Goal: Contribute content: Add original content to the website for others to see

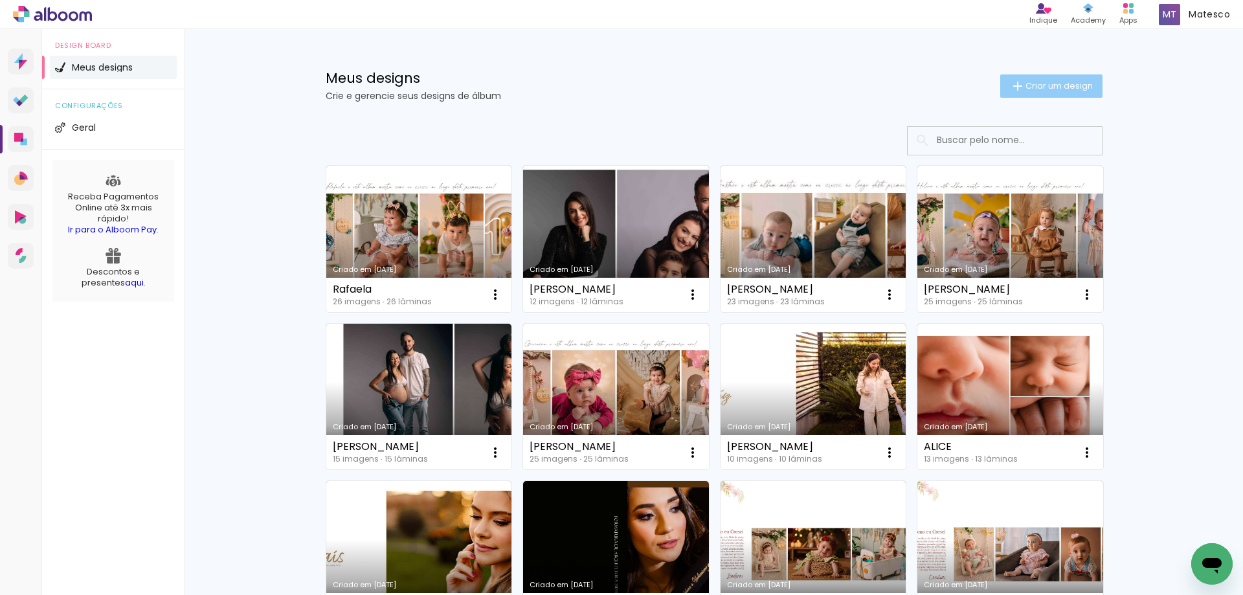
click at [1057, 90] on span "Criar um design" at bounding box center [1058, 86] width 67 height 8
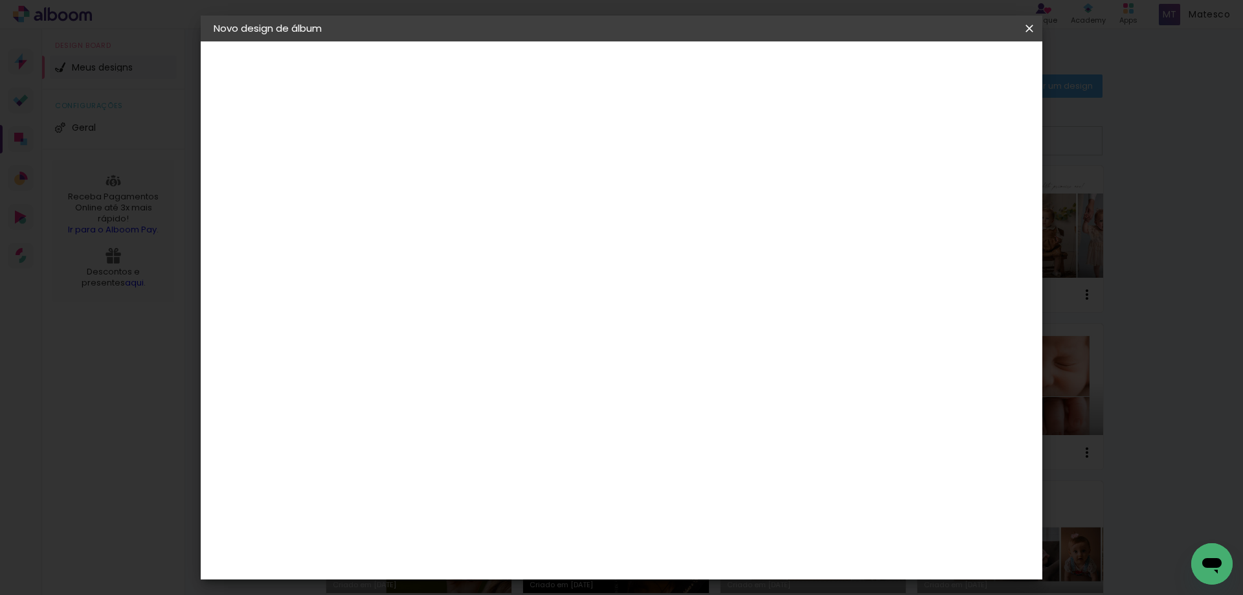
click at [425, 178] on input at bounding box center [425, 174] width 0 height 20
type input "l"
type input "[PERSON_NAME]"
type paper-input "[PERSON_NAME]"
click at [0, 0] on slot "Avançar" at bounding box center [0, 0] width 0 height 0
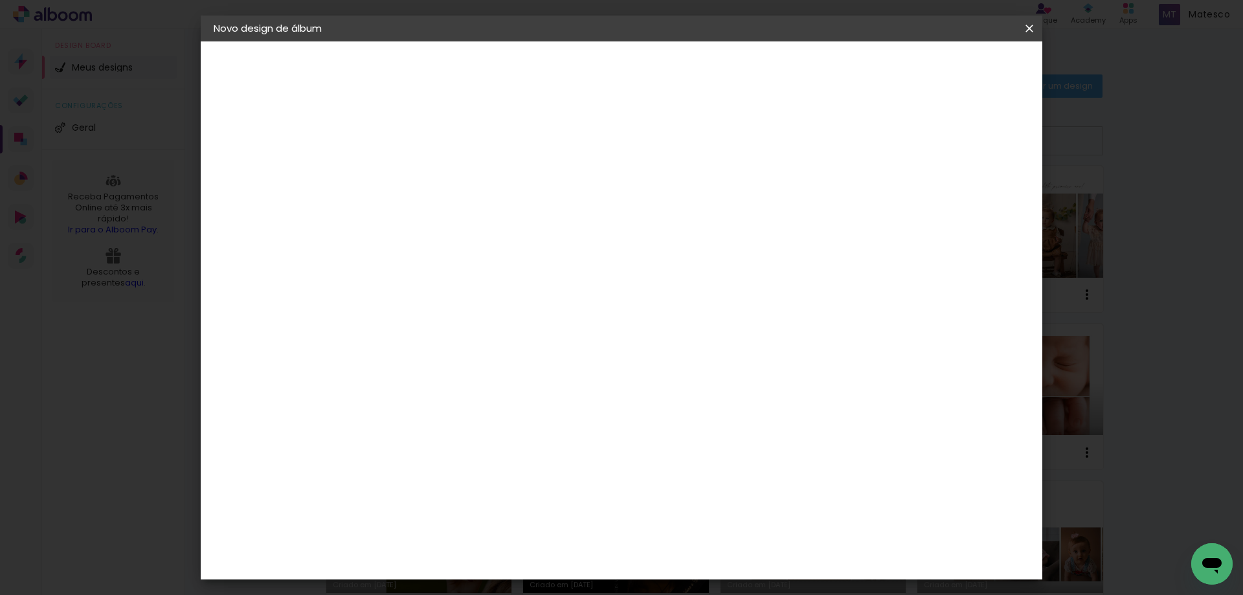
scroll to position [2718, 0]
click at [0, 0] on slot "Avançar" at bounding box center [0, 0] width 0 height 0
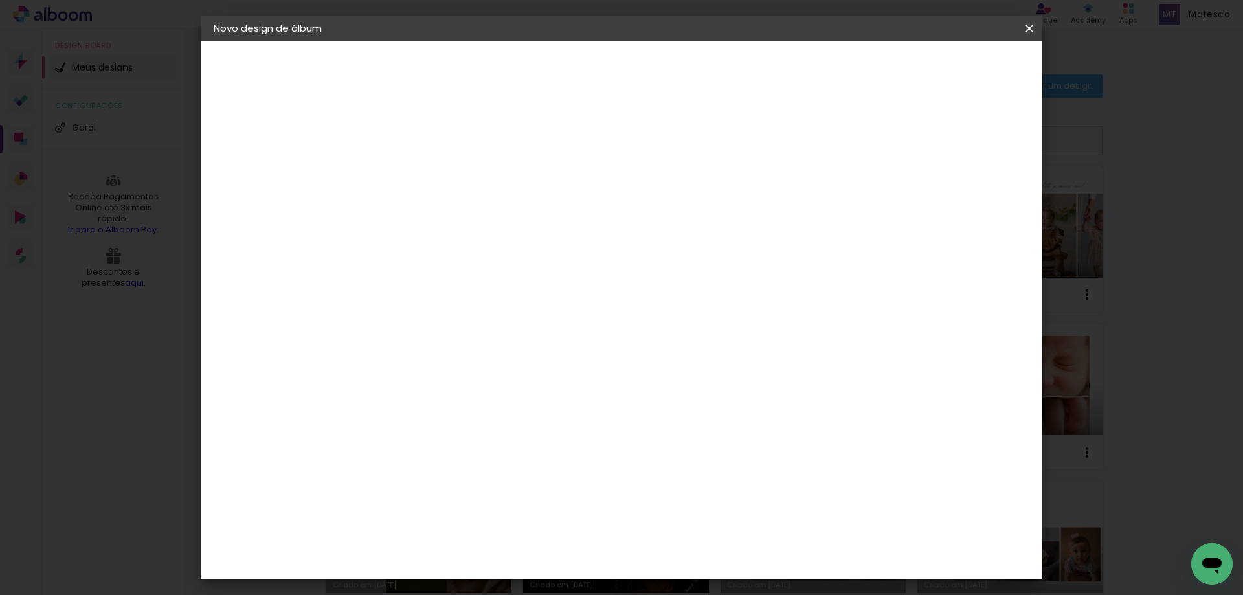
click at [875, 137] on div at bounding box center [869, 140] width 12 height 12
type paper-checkbox "on"
click at [948, 64] on span "Iniciar design" at bounding box center [918, 68] width 59 height 9
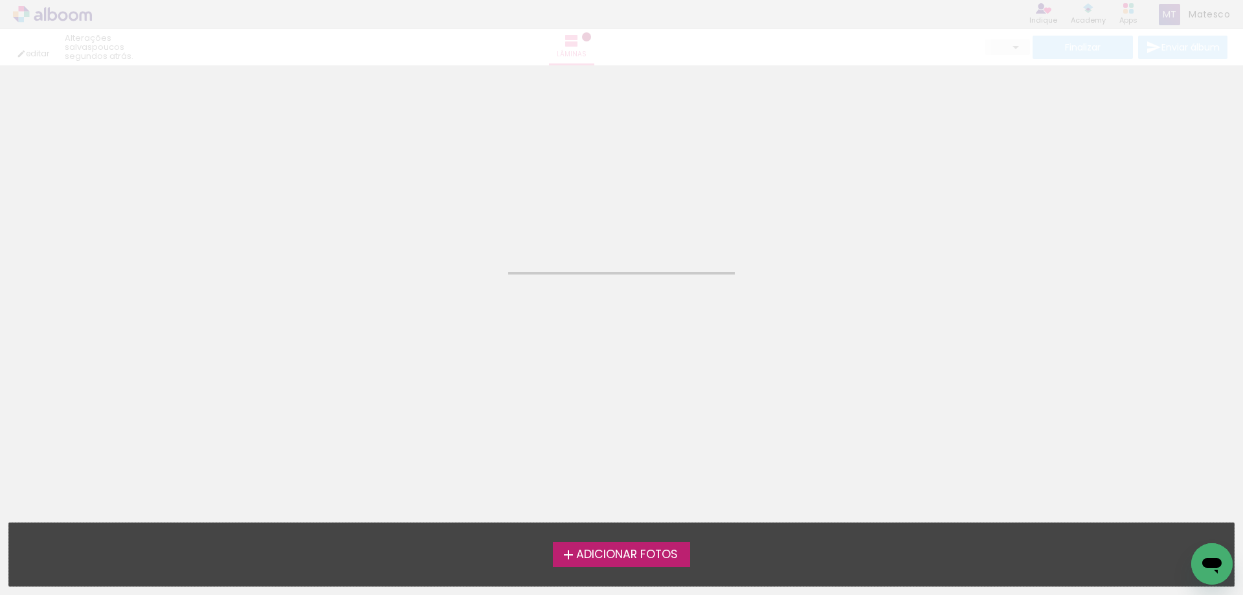
click at [641, 555] on span "Adicionar Fotos" at bounding box center [627, 555] width 102 height 12
click at [0, 0] on input "file" at bounding box center [0, 0] width 0 height 0
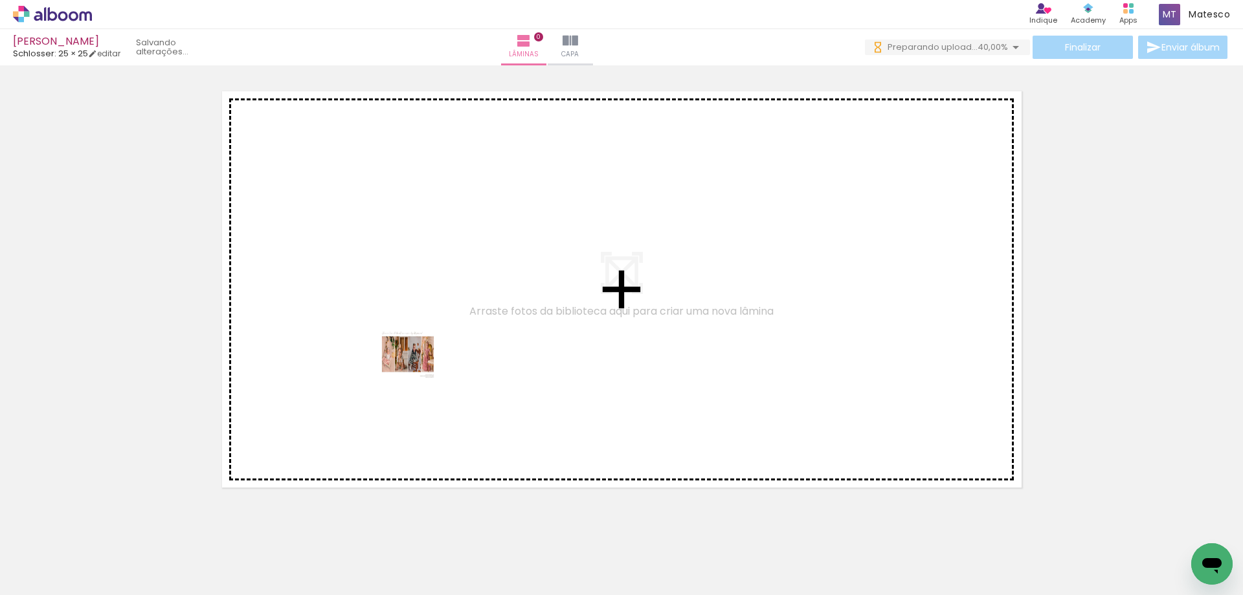
drag, startPoint x: 134, startPoint y: 555, endPoint x: 417, endPoint y: 364, distance: 342.1
click at [417, 364] on quentale-workspace at bounding box center [621, 297] width 1243 height 595
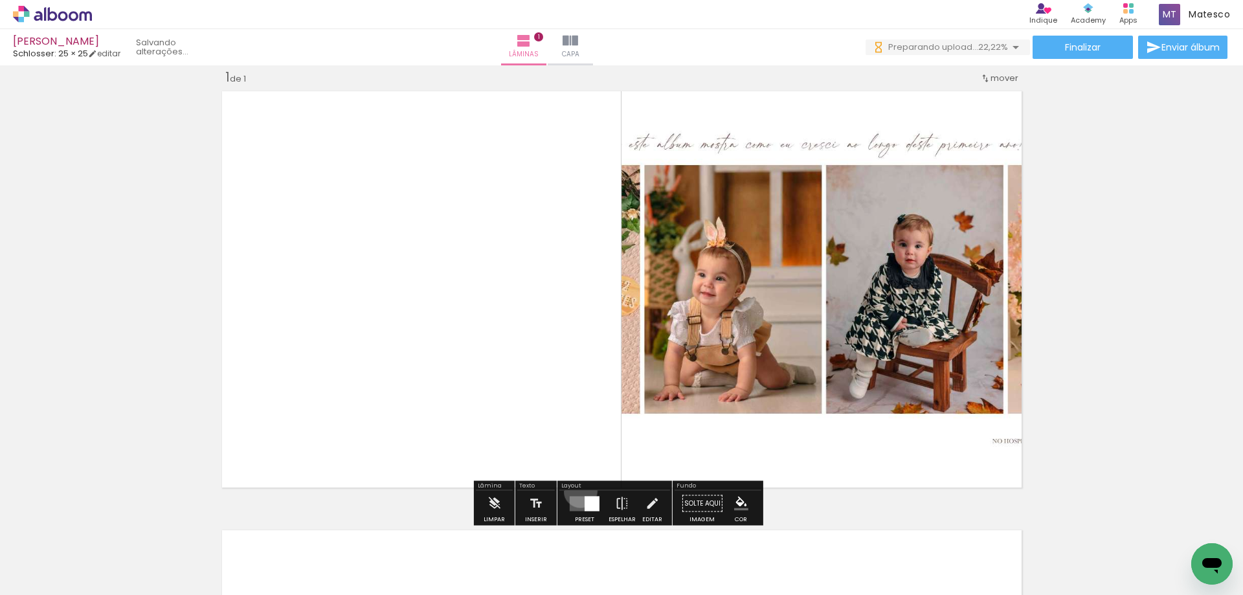
click at [577, 491] on div at bounding box center [584, 504] width 35 height 26
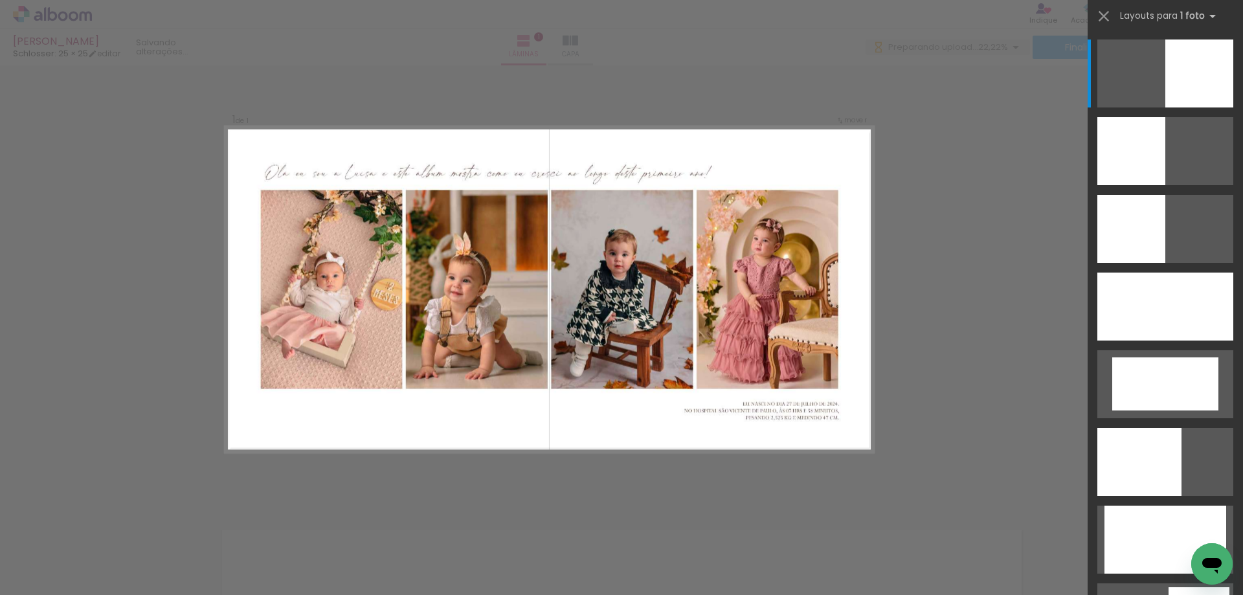
click at [1163, 322] on div at bounding box center [1165, 306] width 136 height 68
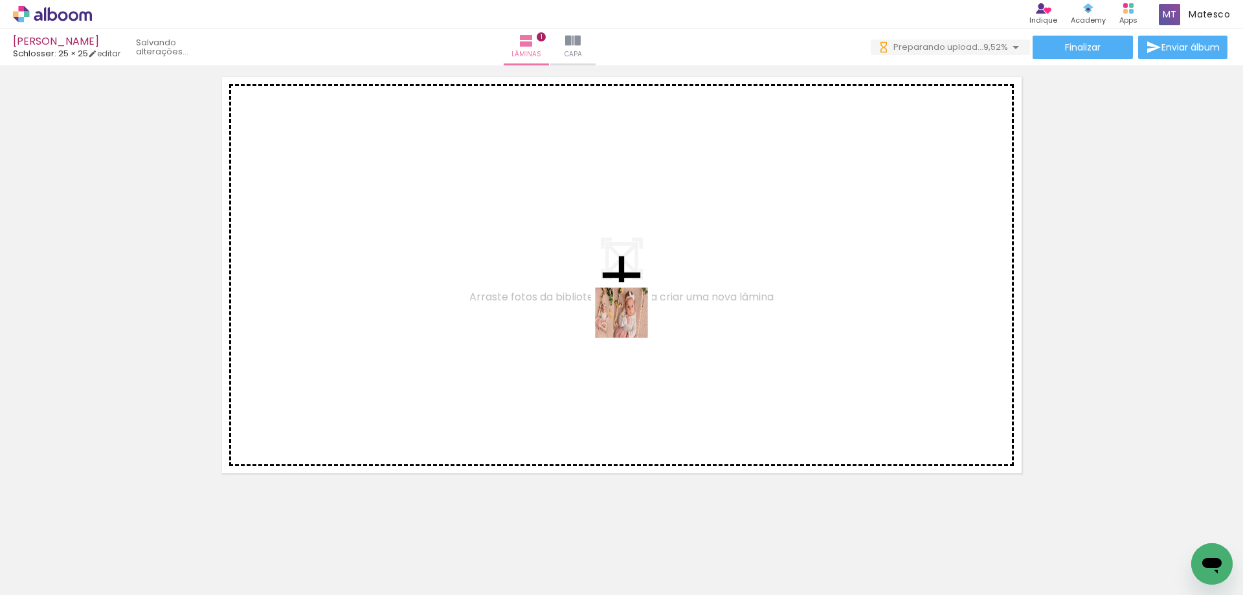
drag, startPoint x: 210, startPoint y: 553, endPoint x: 631, endPoint y: 322, distance: 480.0
click at [631, 322] on quentale-workspace at bounding box center [621, 297] width 1243 height 595
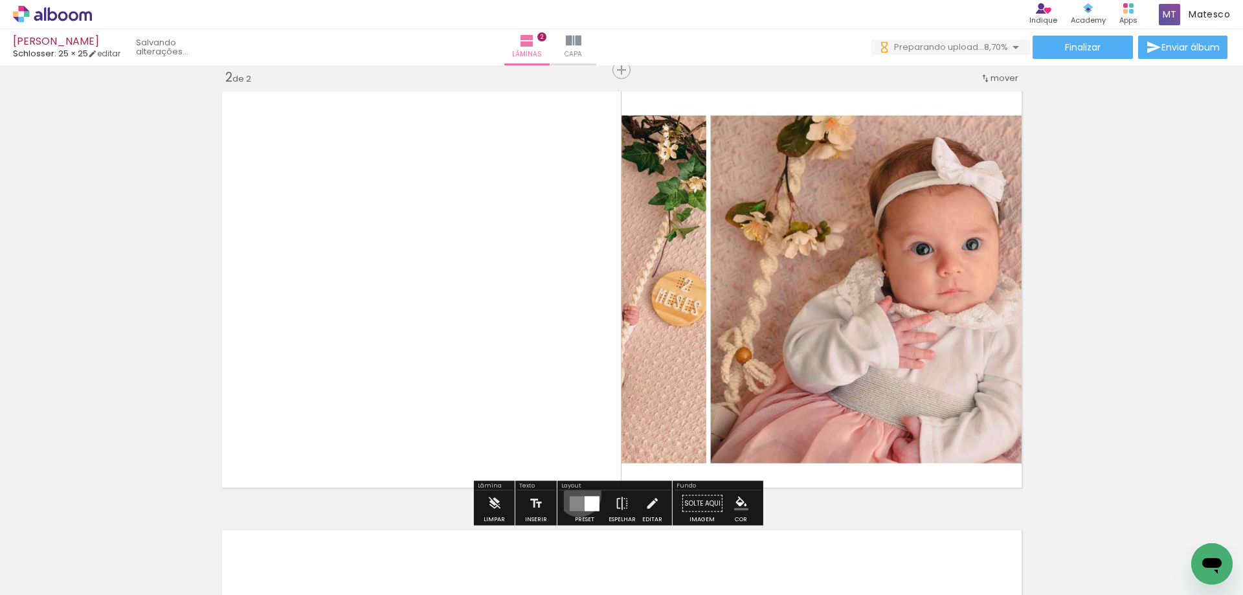
click at [576, 494] on div at bounding box center [584, 504] width 35 height 26
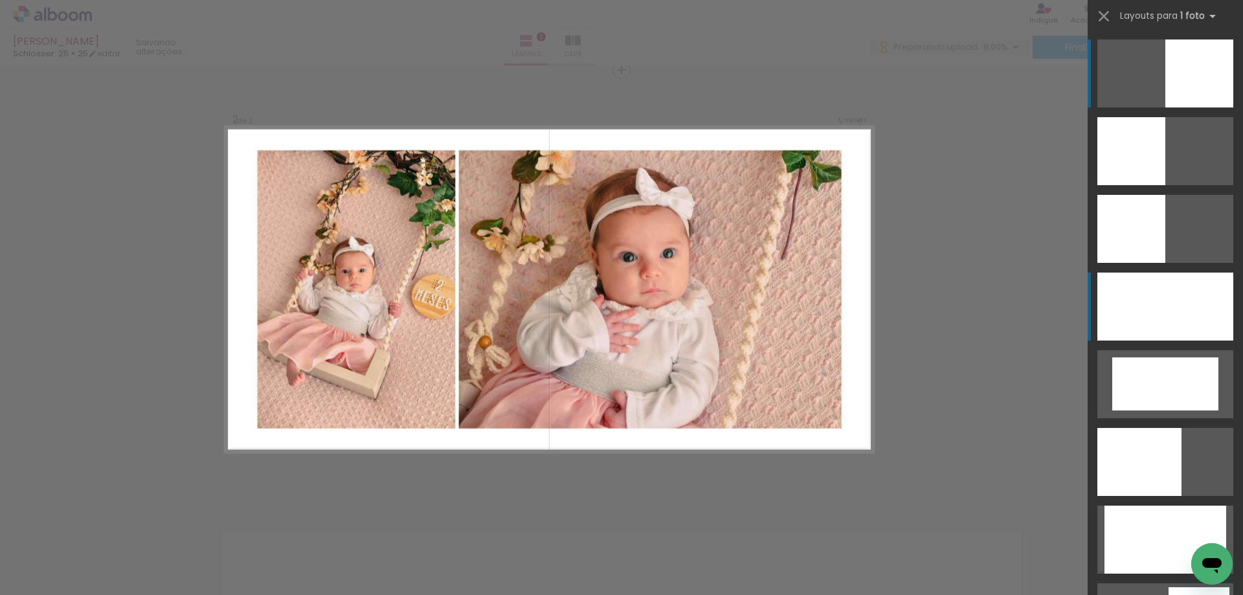
click at [1116, 289] on div at bounding box center [1165, 306] width 136 height 68
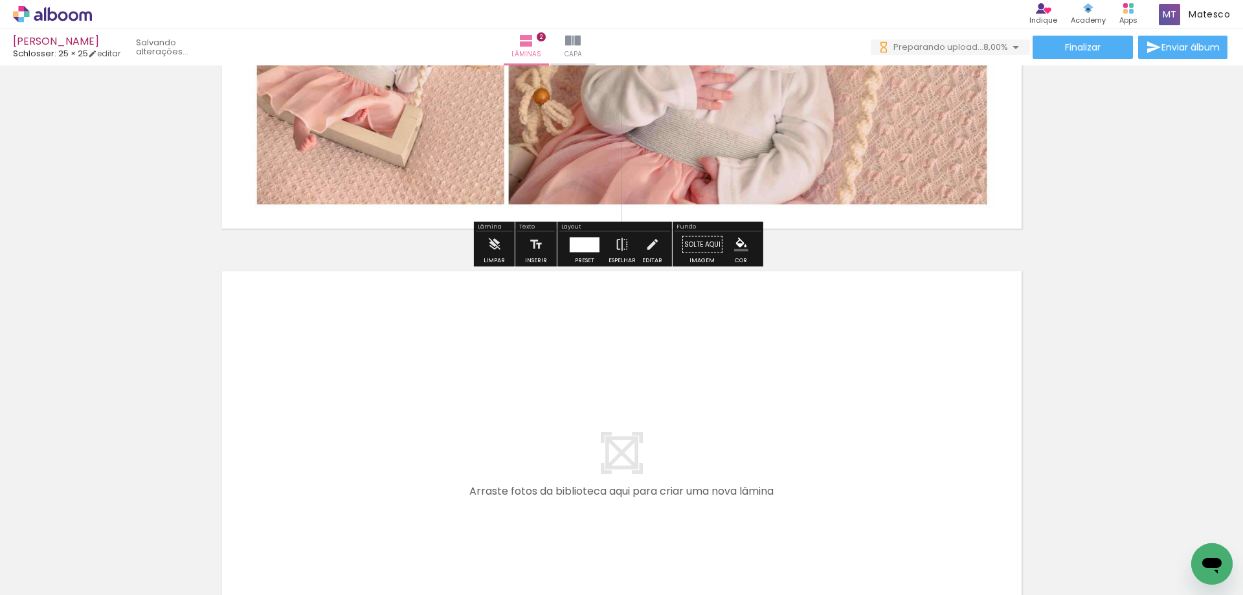
scroll to position [844, 0]
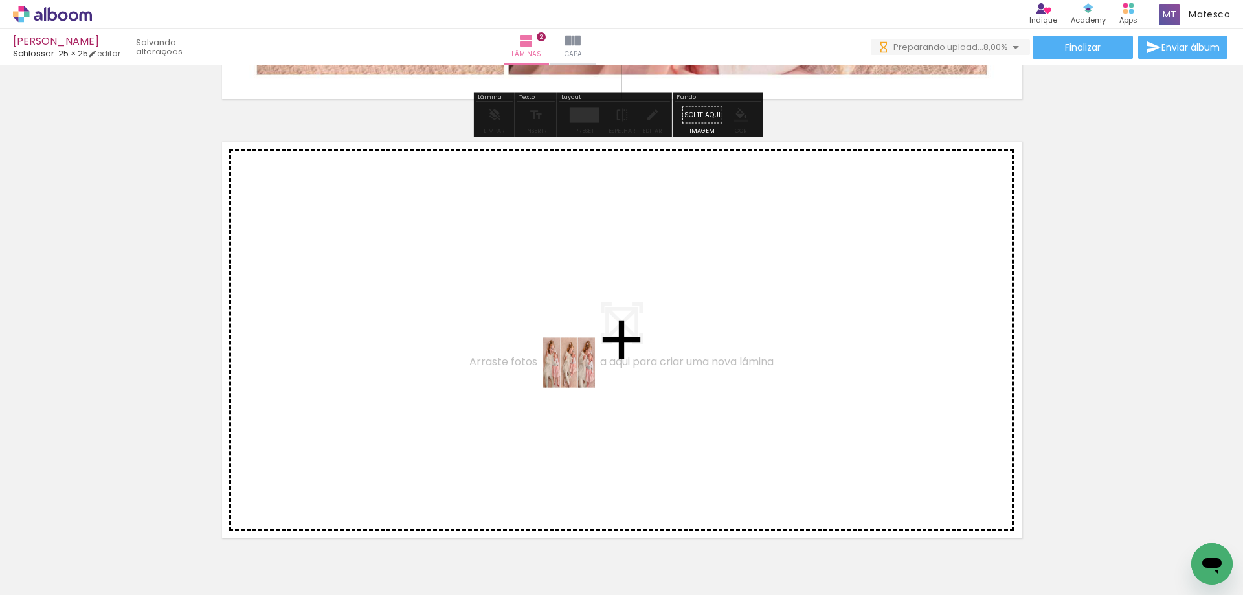
drag, startPoint x: 284, startPoint y: 549, endPoint x: 579, endPoint y: 372, distance: 343.8
click at [579, 372] on quentale-workspace at bounding box center [621, 297] width 1243 height 595
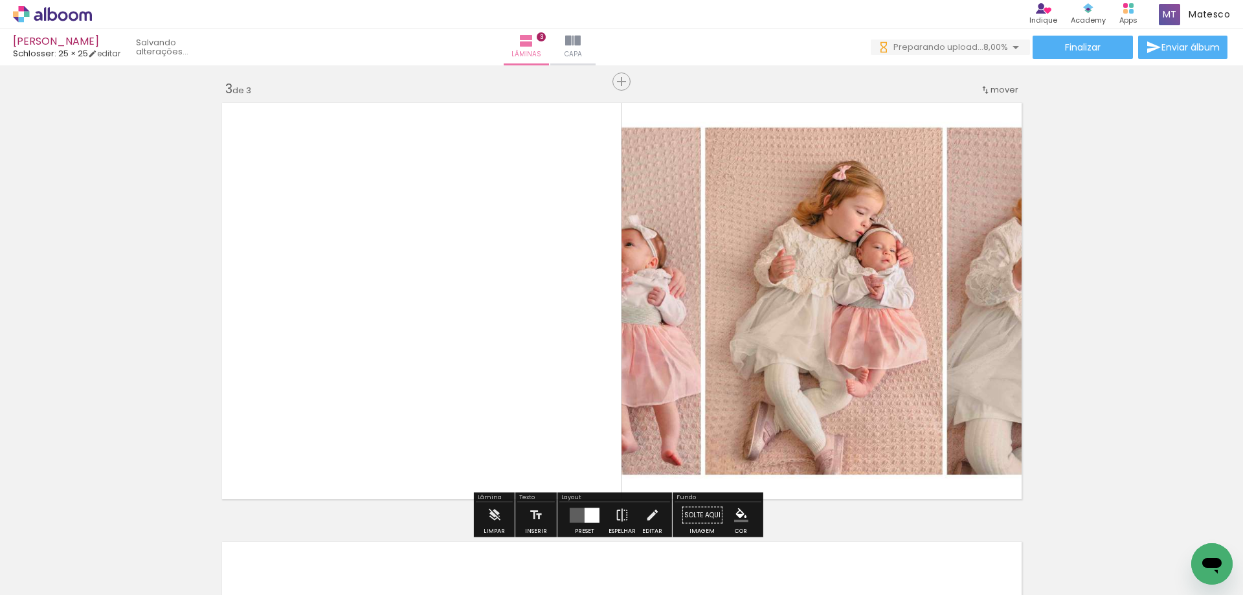
scroll to position [894, 0]
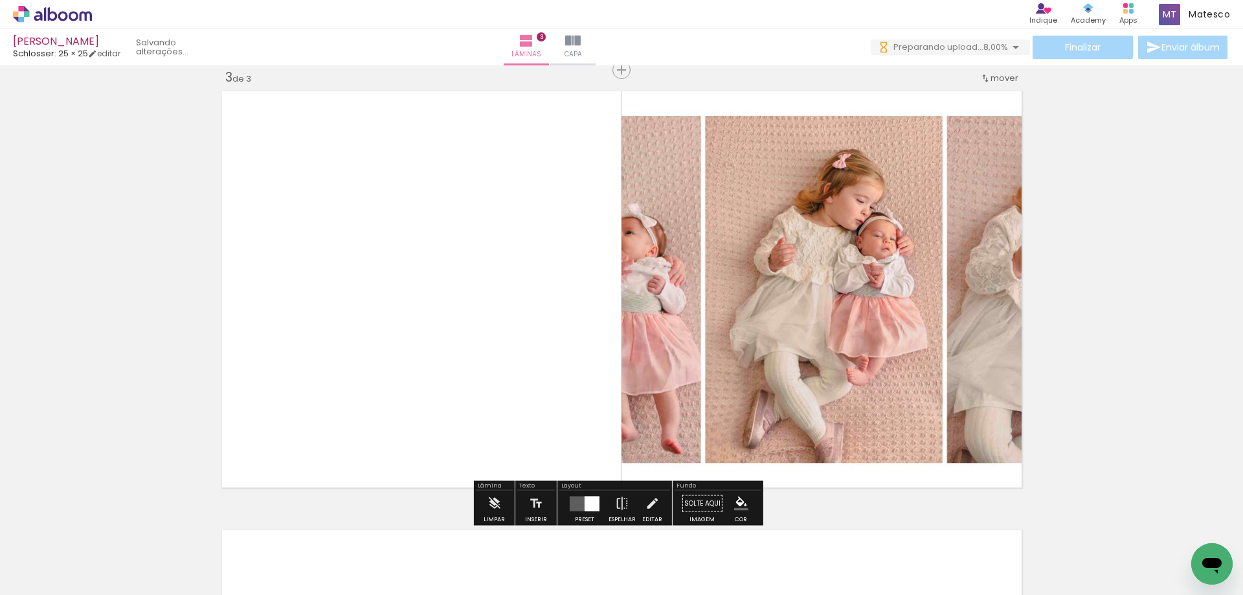
click at [591, 506] on div at bounding box center [591, 503] width 15 height 15
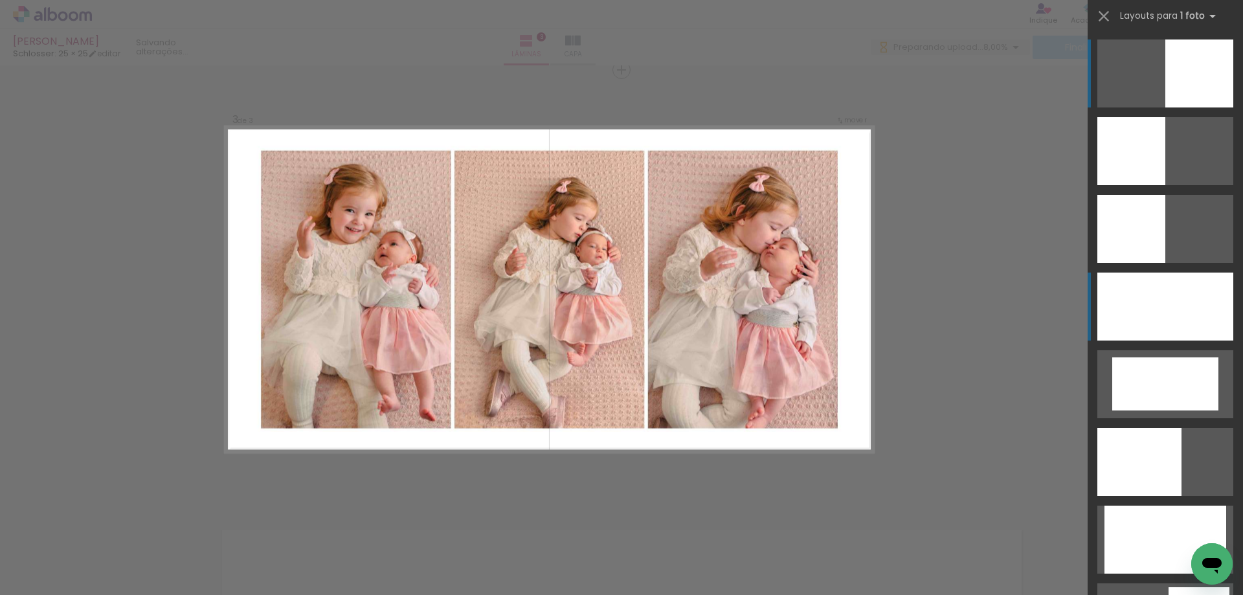
click at [1148, 309] on div at bounding box center [1165, 306] width 136 height 68
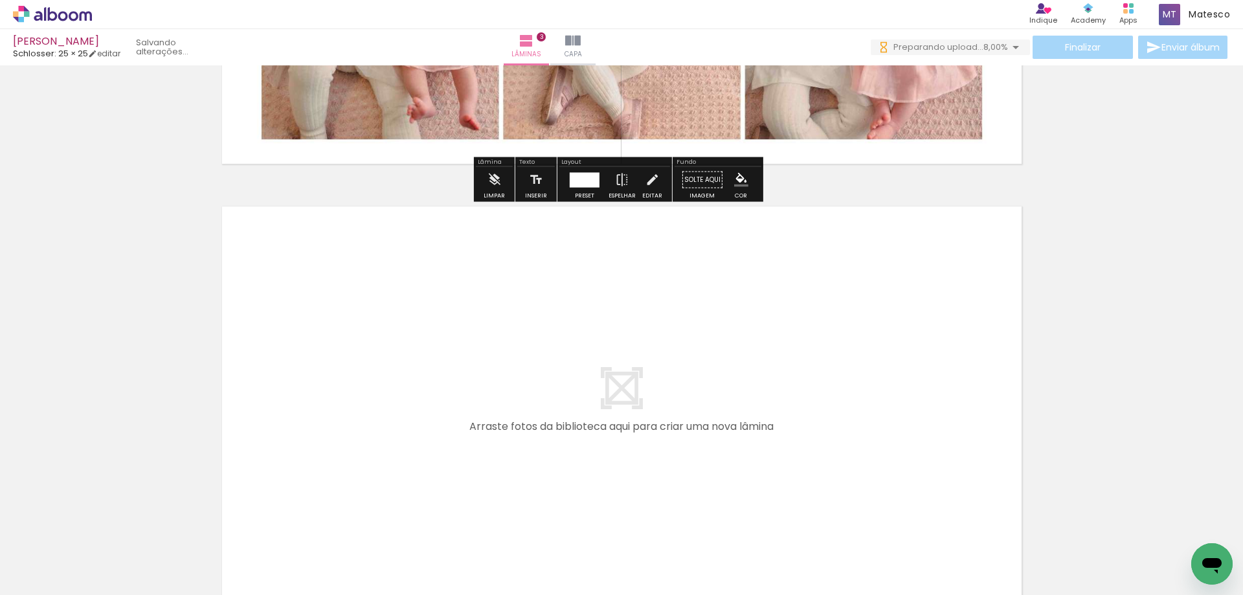
scroll to position [1347, 0]
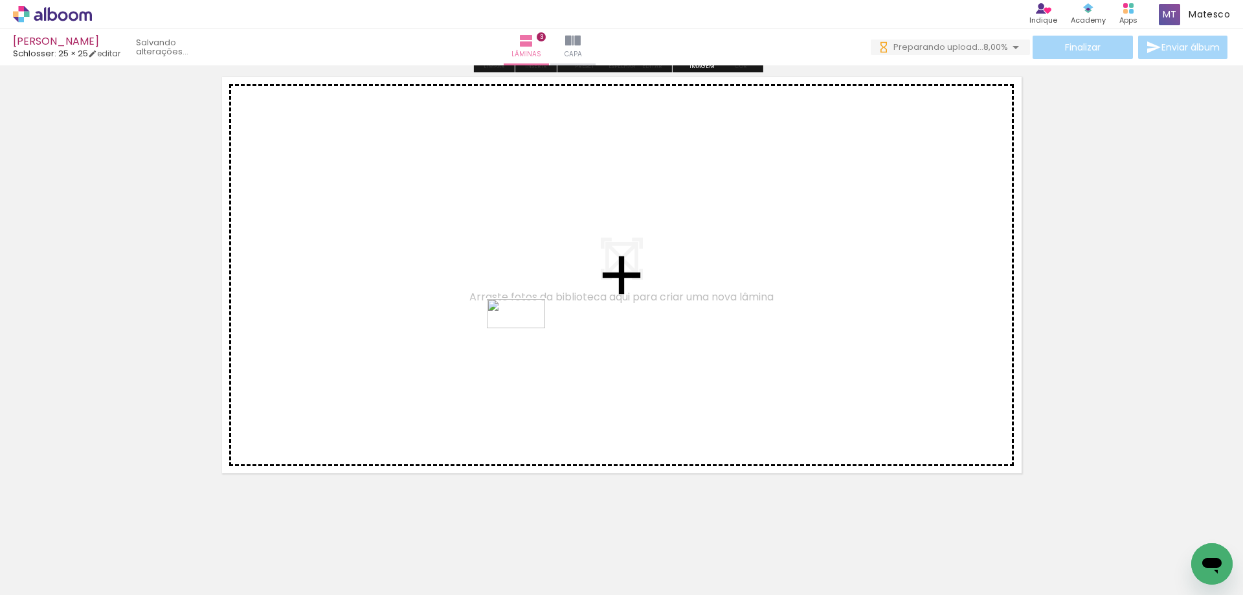
drag, startPoint x: 345, startPoint y: 558, endPoint x: 526, endPoint y: 338, distance: 284.7
click at [526, 338] on quentale-workspace at bounding box center [621, 297] width 1243 height 595
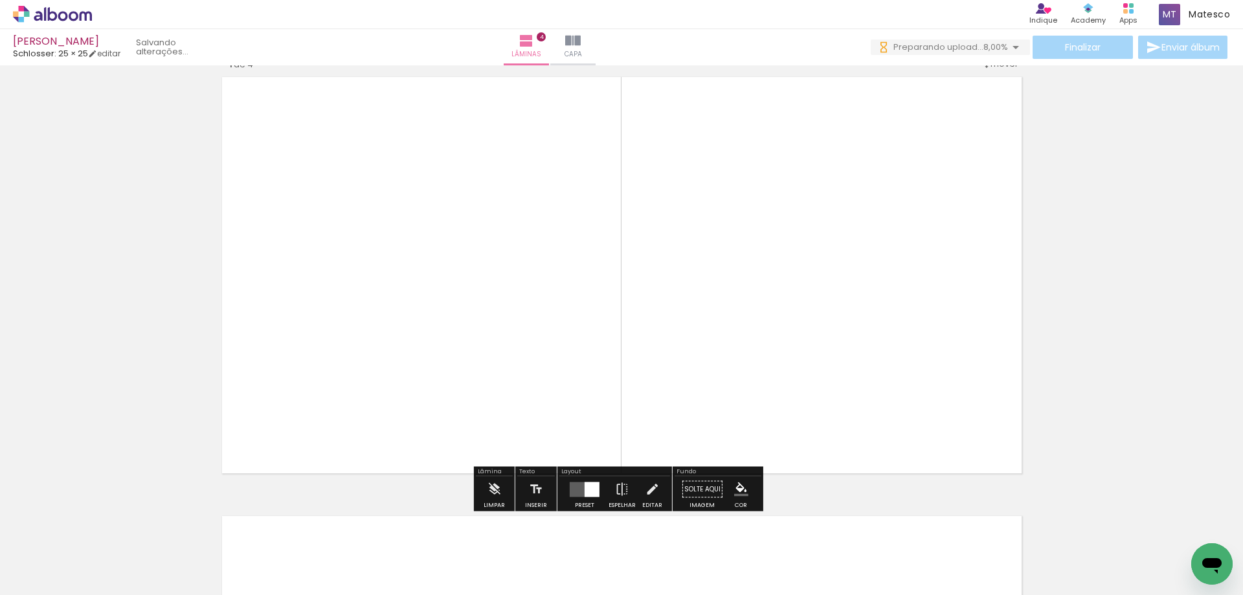
scroll to position [1333, 0]
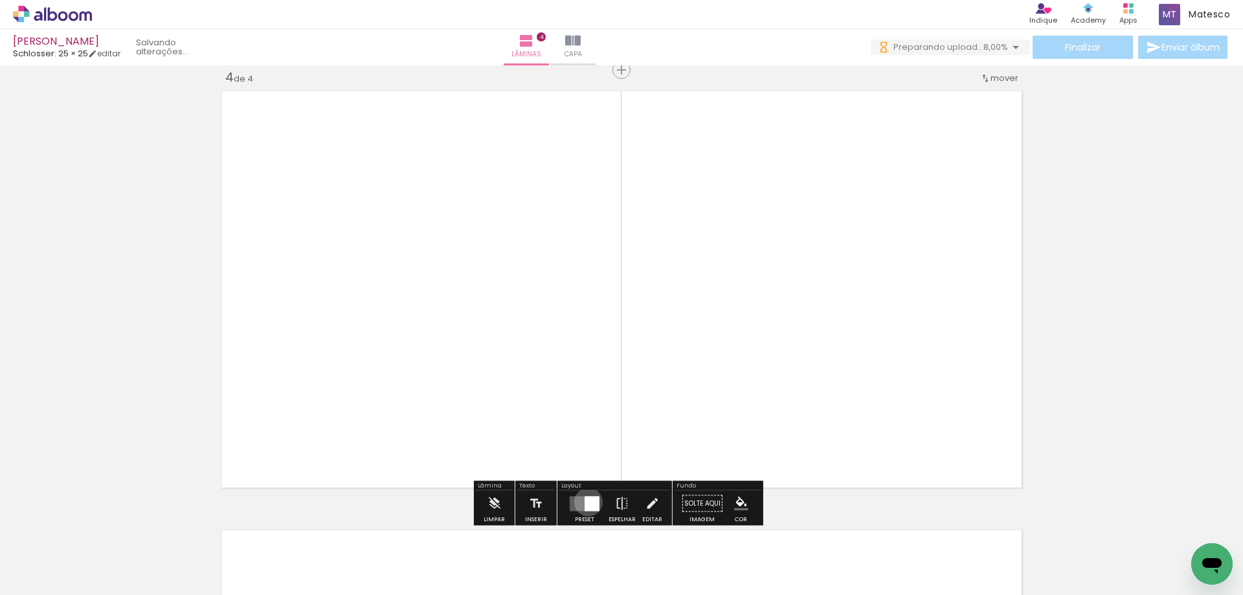
click at [585, 502] on div at bounding box center [591, 503] width 15 height 15
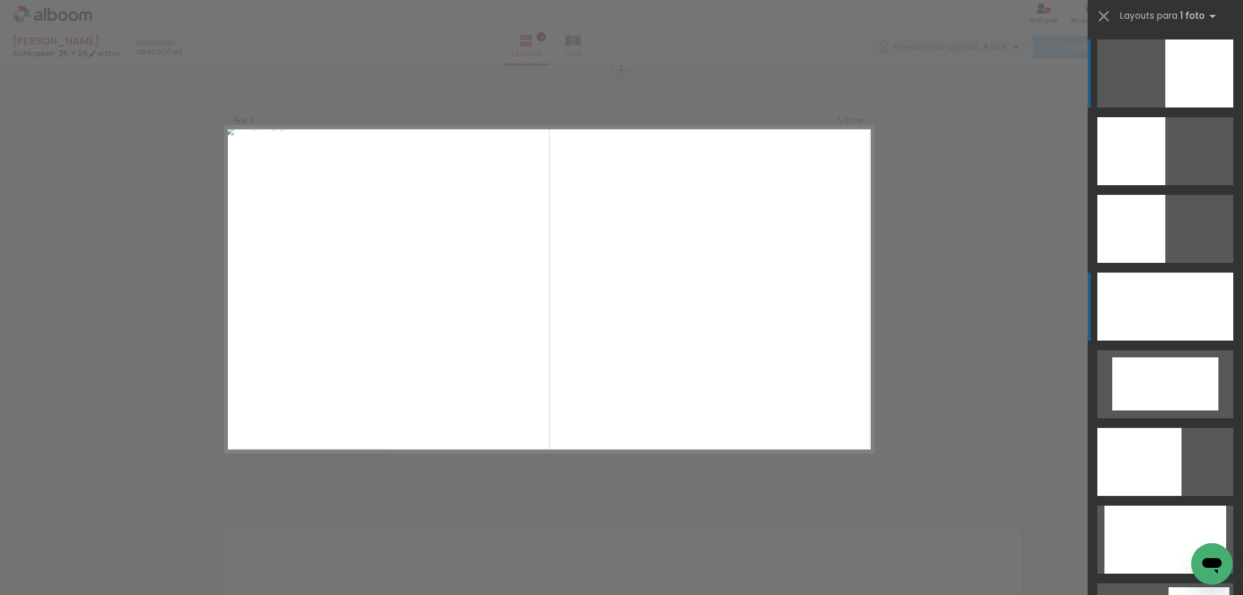
click at [1157, 320] on div at bounding box center [1165, 306] width 136 height 68
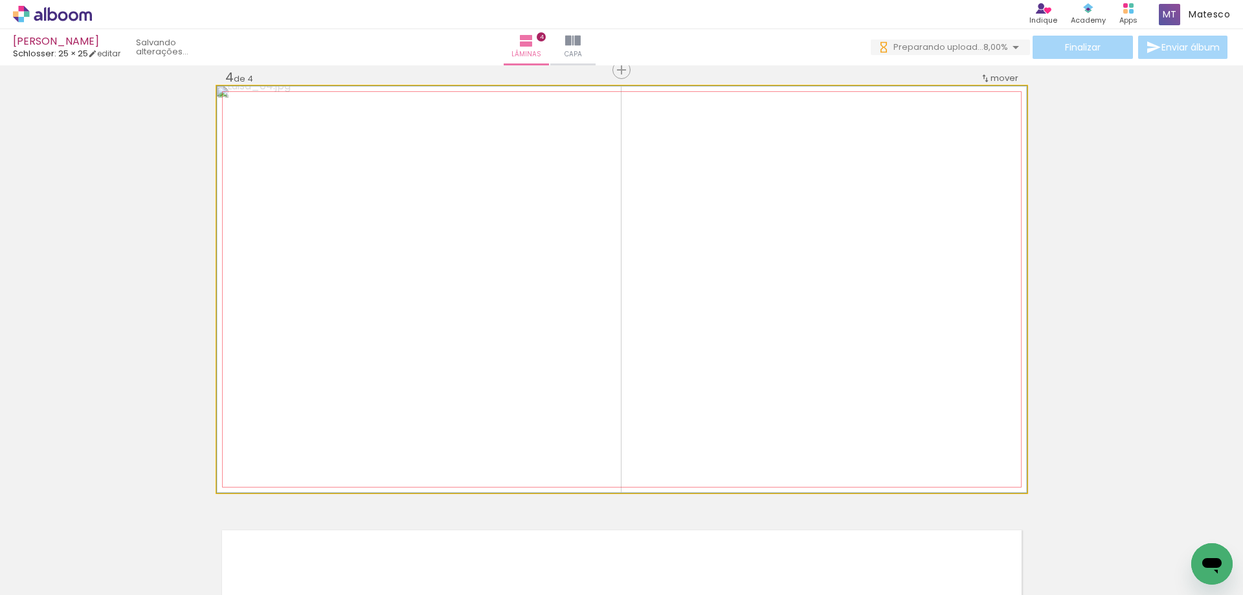
click at [957, 416] on quentale-photo at bounding box center [622, 289] width 810 height 406
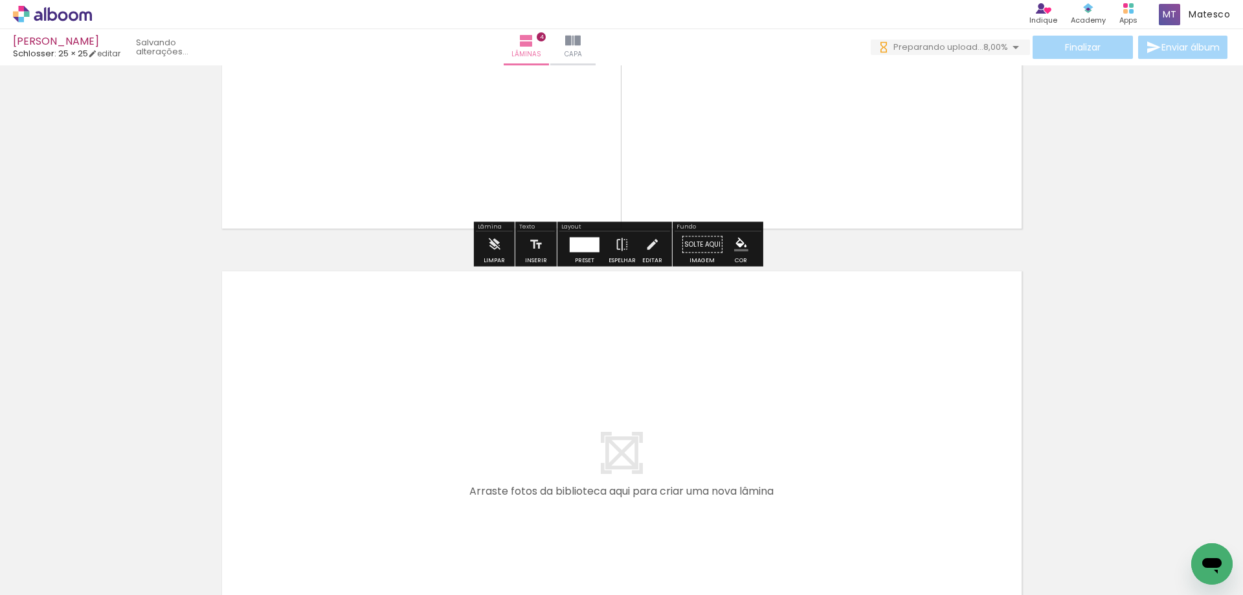
scroll to position [1786, 0]
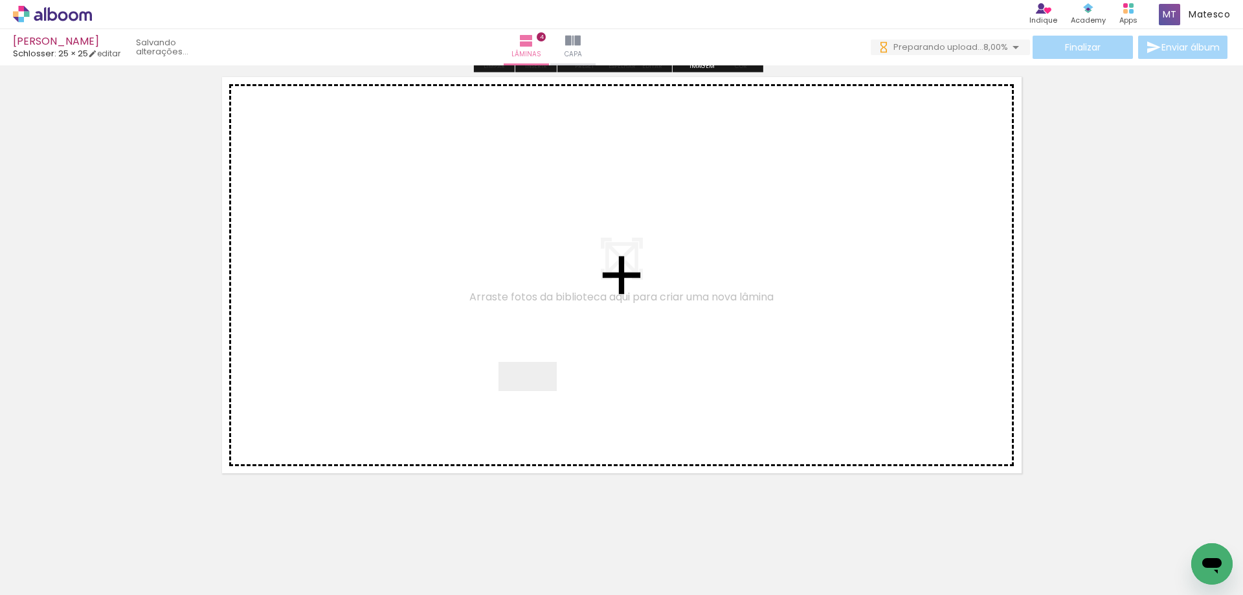
drag, startPoint x: 427, startPoint y: 555, endPoint x: 542, endPoint y: 395, distance: 197.2
click at [542, 395] on quentale-workspace at bounding box center [621, 297] width 1243 height 595
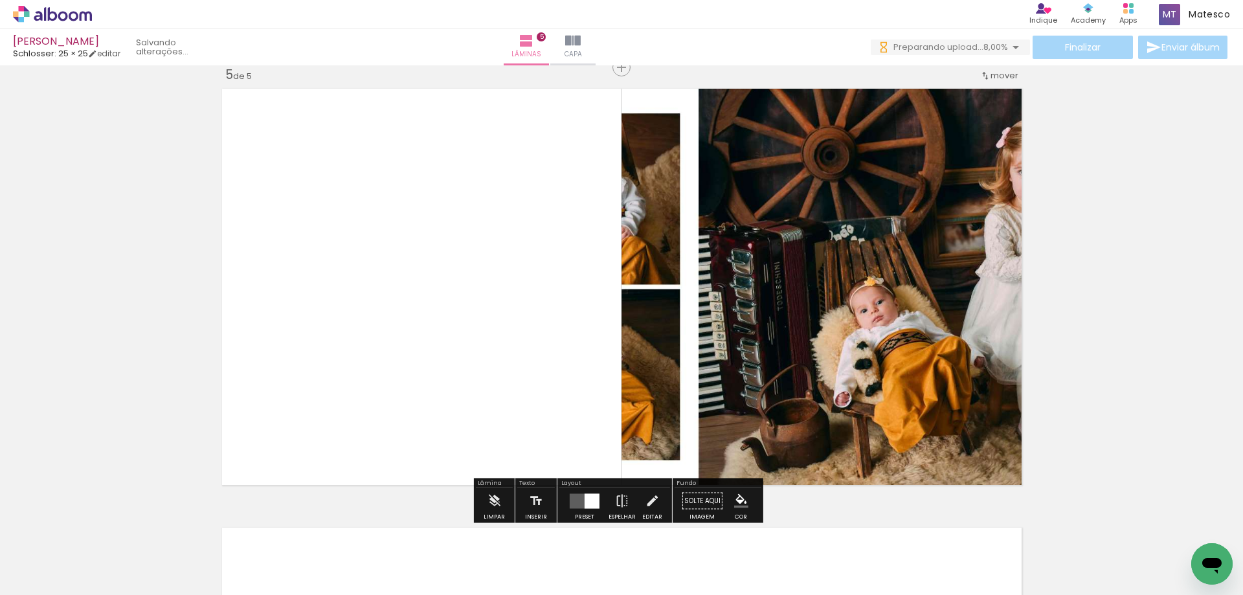
scroll to position [1772, 0]
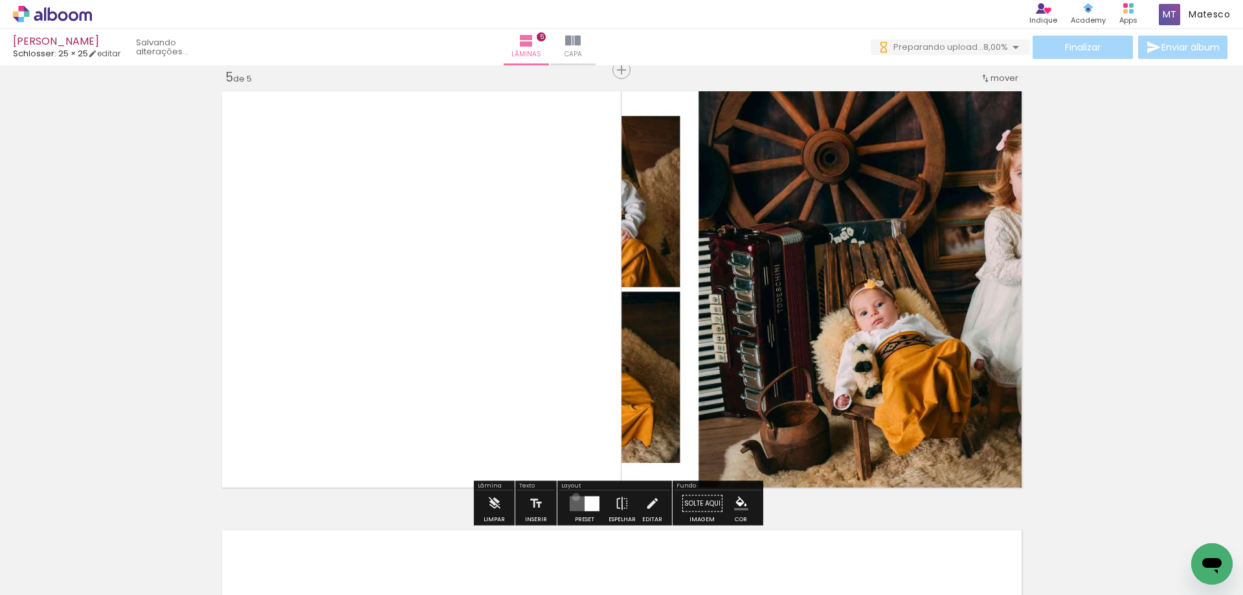
click at [573, 496] on quentale-layouter at bounding box center [585, 503] width 30 height 15
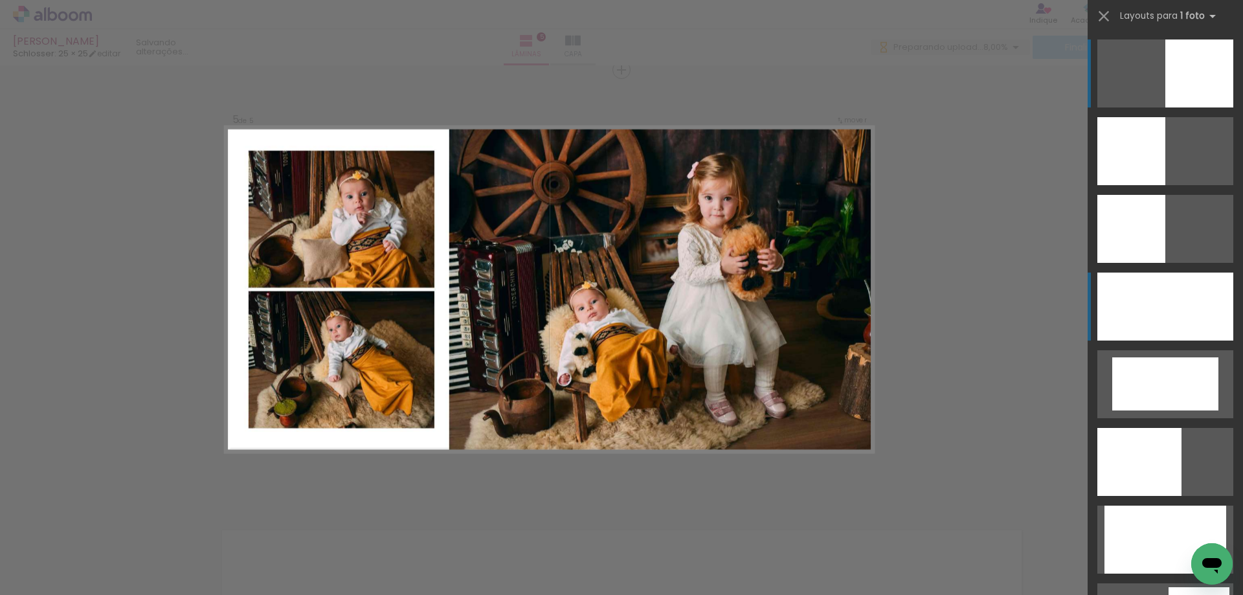
click at [1226, 297] on div at bounding box center [1165, 306] width 136 height 68
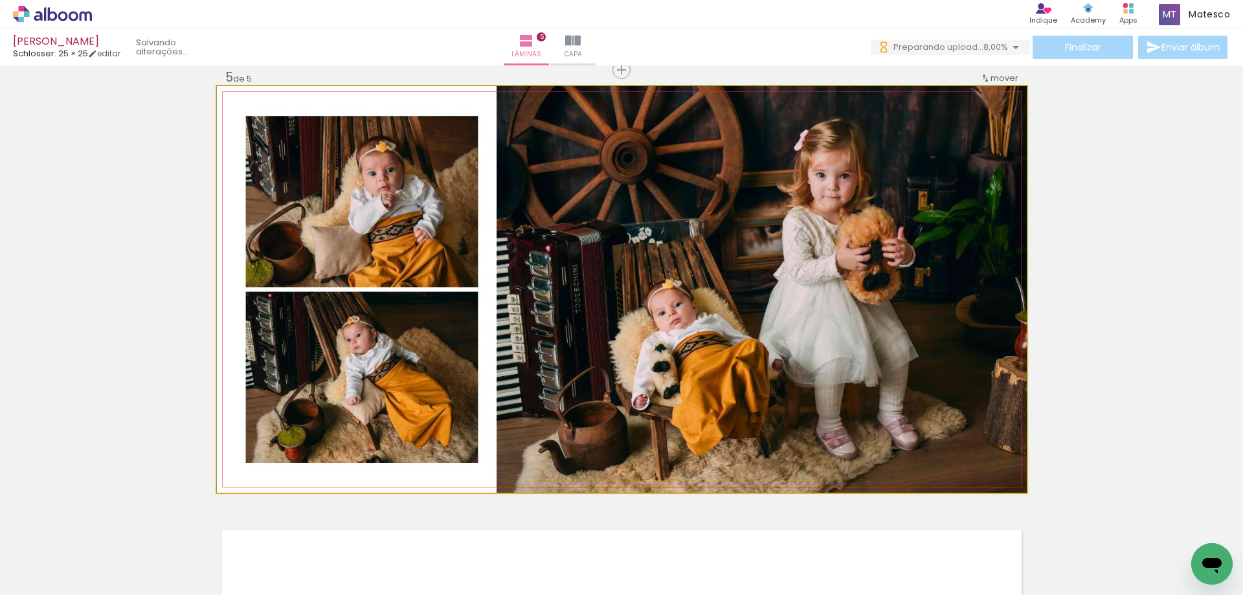
click at [392, 369] on quentale-photo at bounding box center [622, 289] width 810 height 406
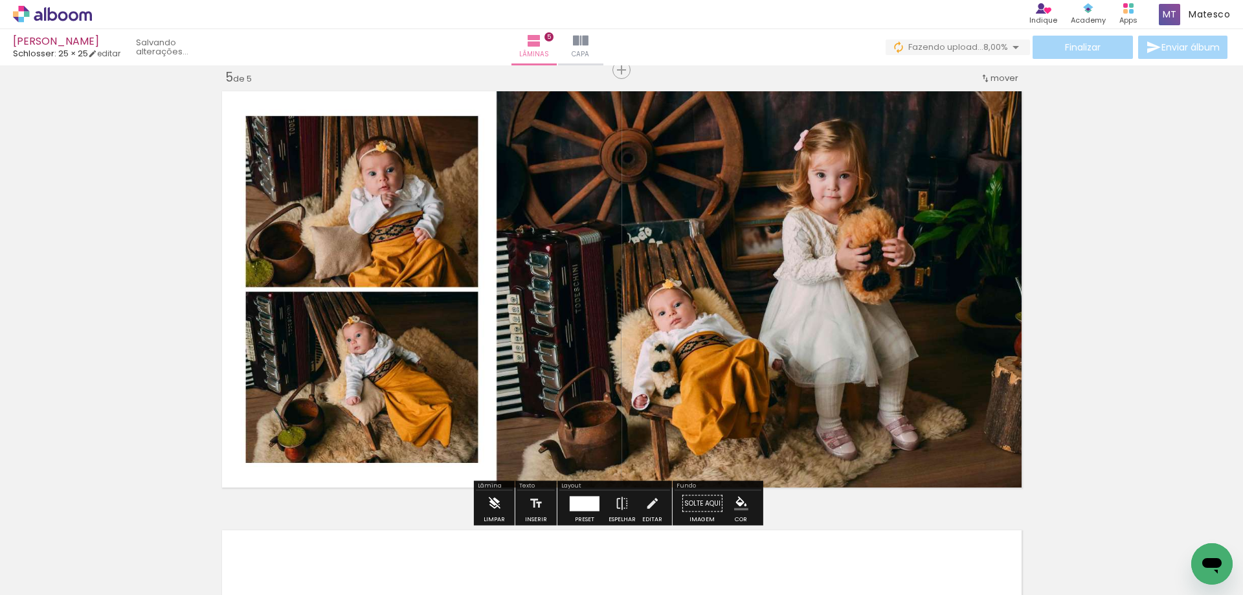
click at [490, 499] on iron-icon at bounding box center [494, 504] width 14 height 26
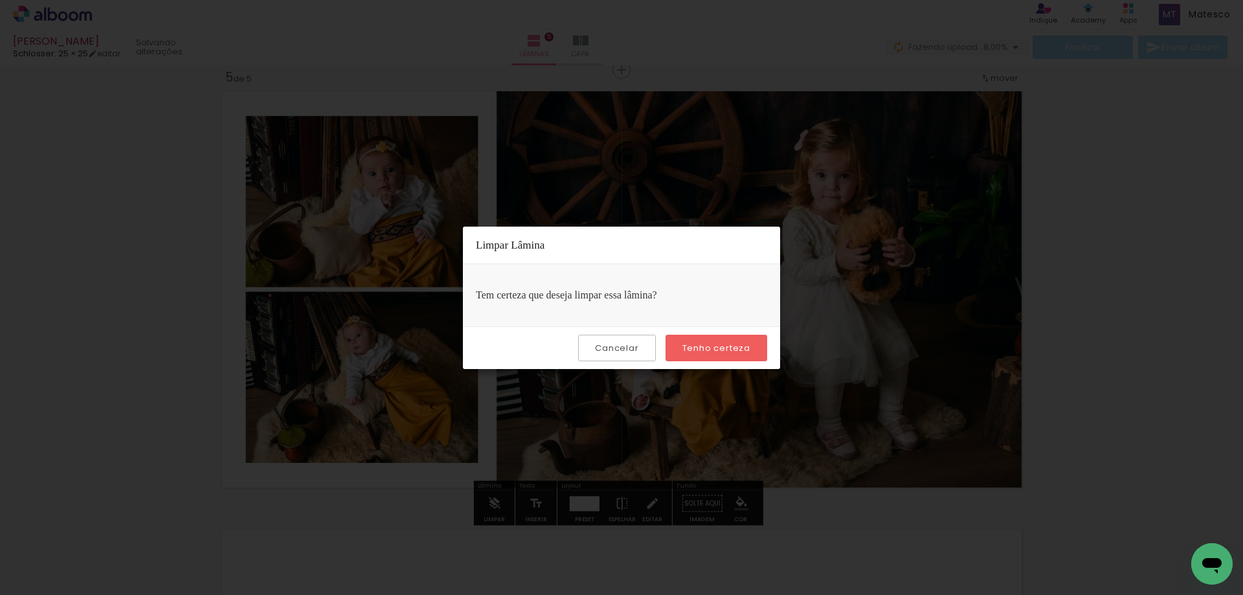
click at [0, 0] on slot "Tenho certeza" at bounding box center [0, 0] width 0 height 0
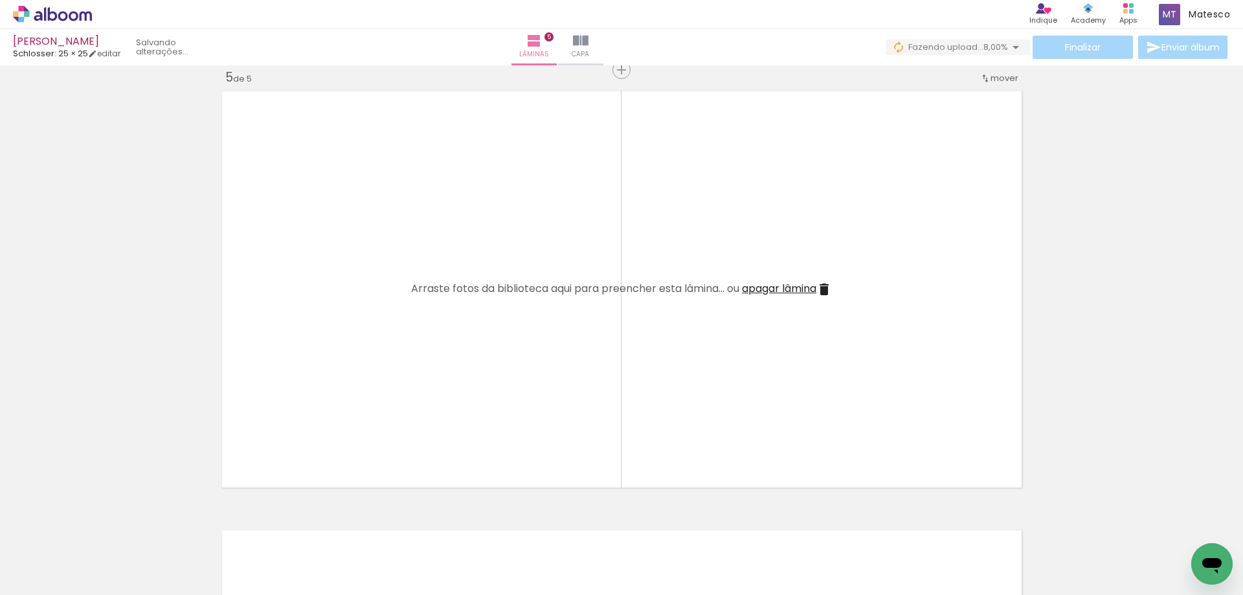
click at [327, 518] on paper-icon-button at bounding box center [319, 525] width 16 height 16
click at [57, 573] on span "Adicionar Fotos" at bounding box center [46, 577] width 39 height 14
click at [0, 0] on input "file" at bounding box center [0, 0] width 0 height 0
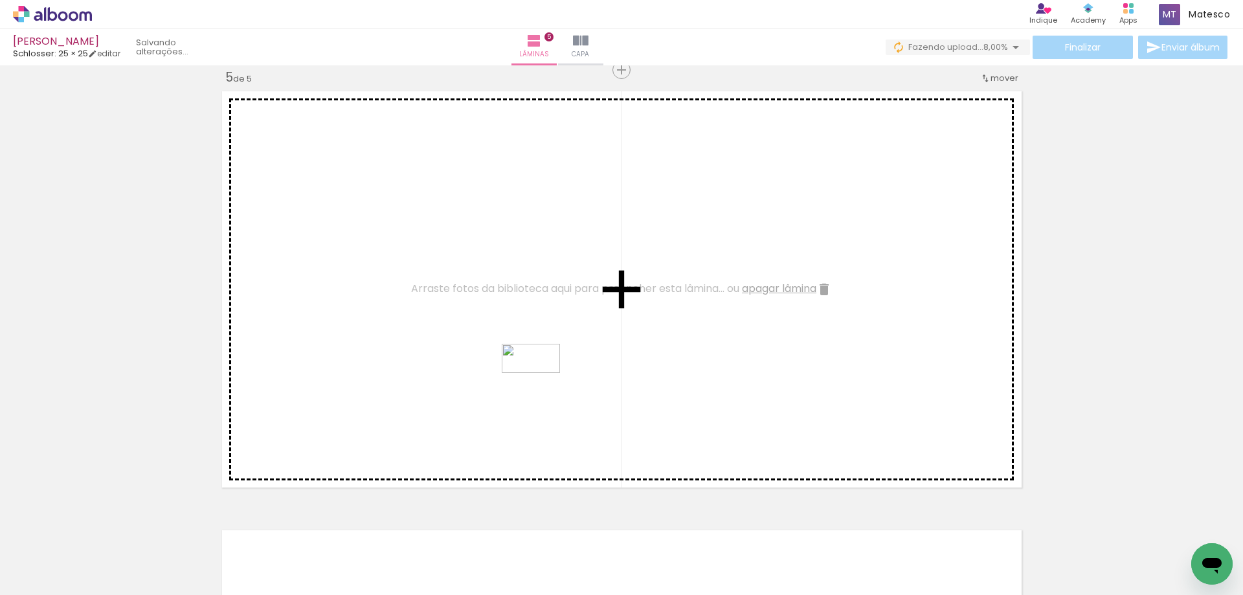
drag, startPoint x: 425, startPoint y: 554, endPoint x: 540, endPoint y: 383, distance: 206.6
click at [540, 383] on quentale-workspace at bounding box center [621, 297] width 1243 height 595
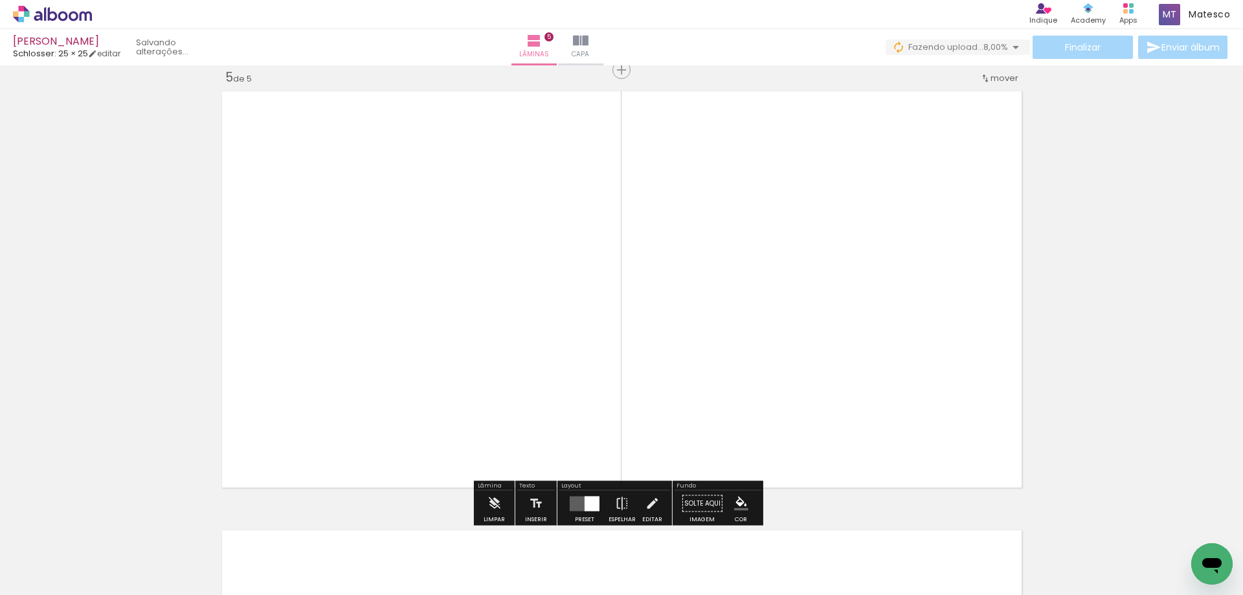
click at [577, 500] on quentale-layouter at bounding box center [585, 503] width 30 height 15
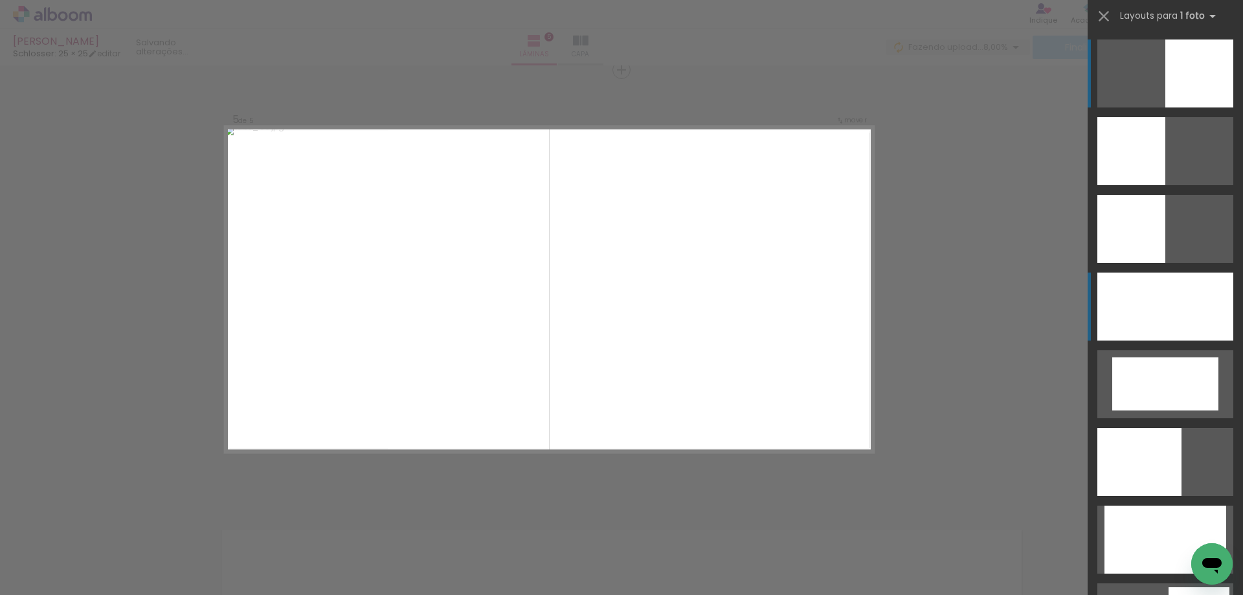
click at [1151, 317] on div at bounding box center [1165, 306] width 136 height 68
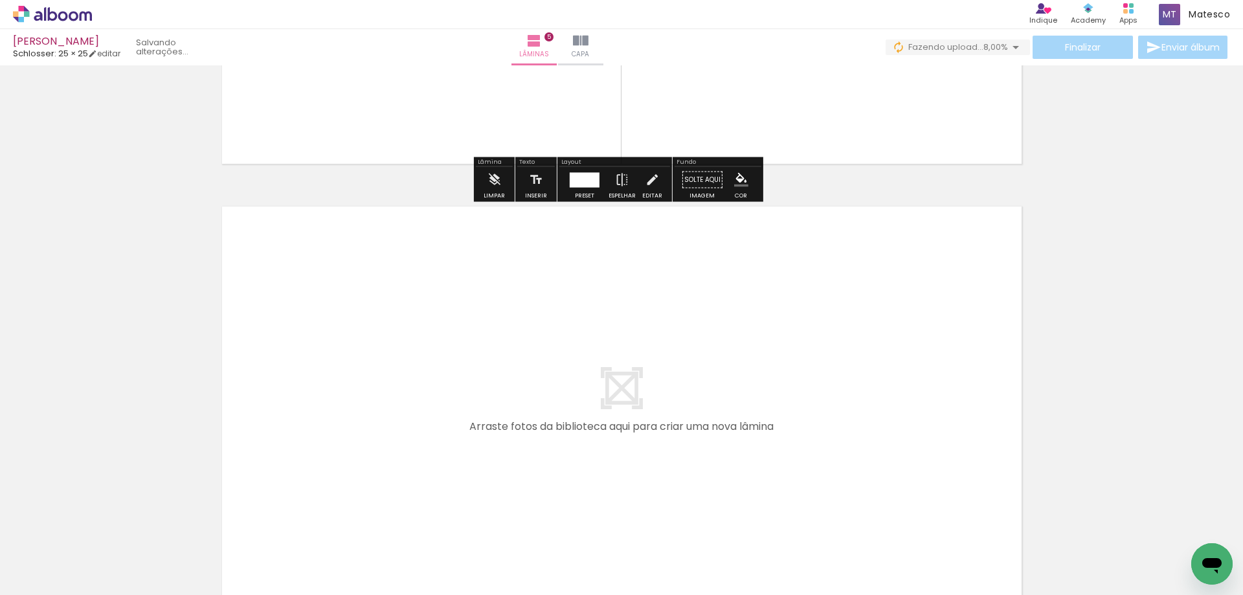
scroll to position [2225, 0]
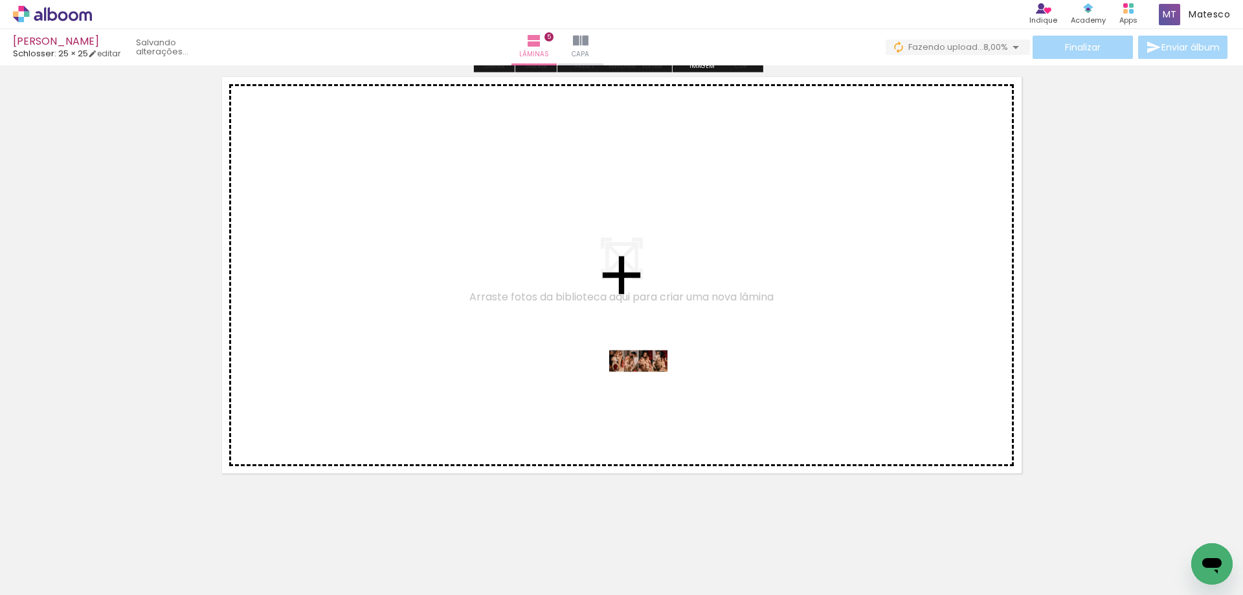
drag, startPoint x: 508, startPoint y: 561, endPoint x: 648, endPoint y: 385, distance: 224.8
click at [648, 385] on quentale-workspace at bounding box center [621, 297] width 1243 height 595
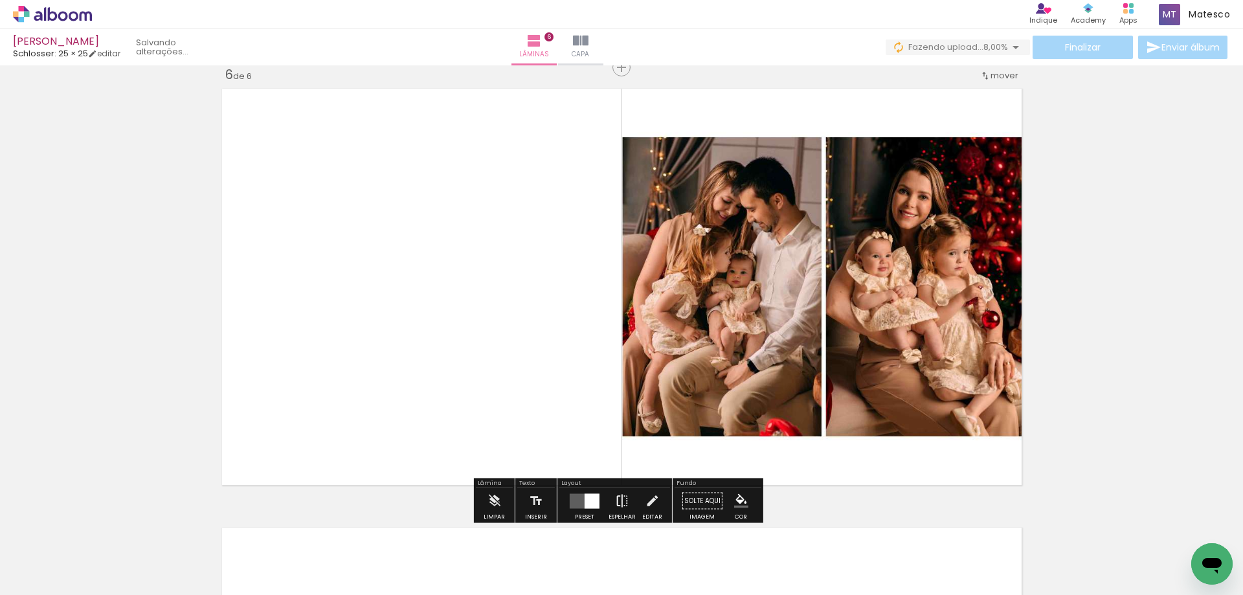
scroll to position [2211, 0]
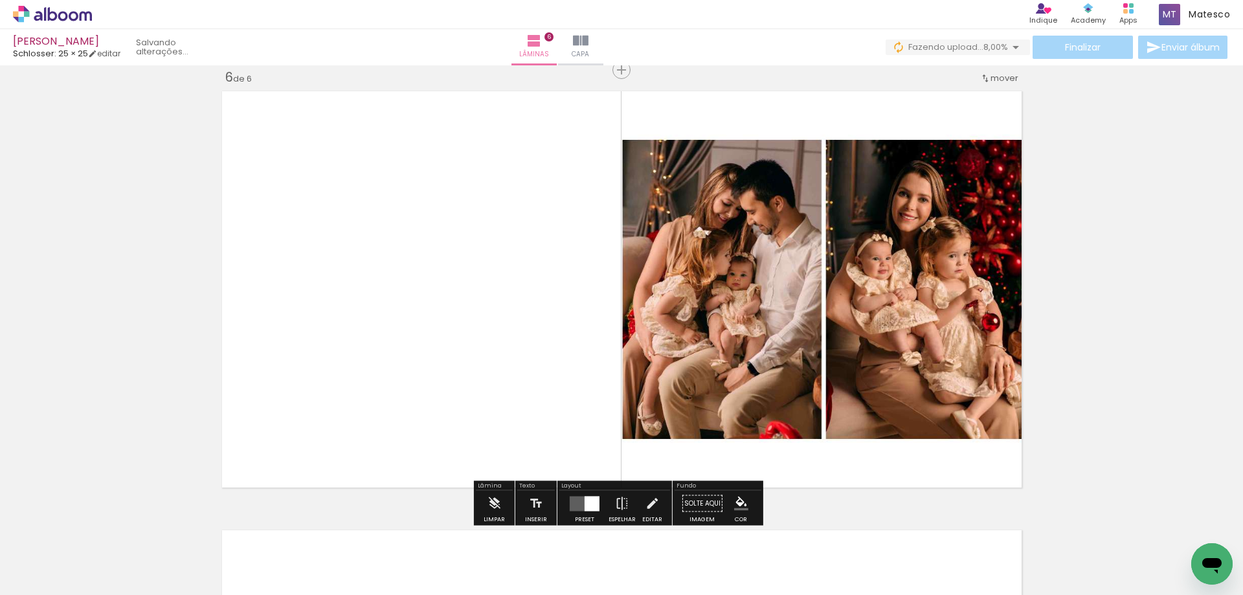
click at [584, 500] on div at bounding box center [591, 503] width 15 height 15
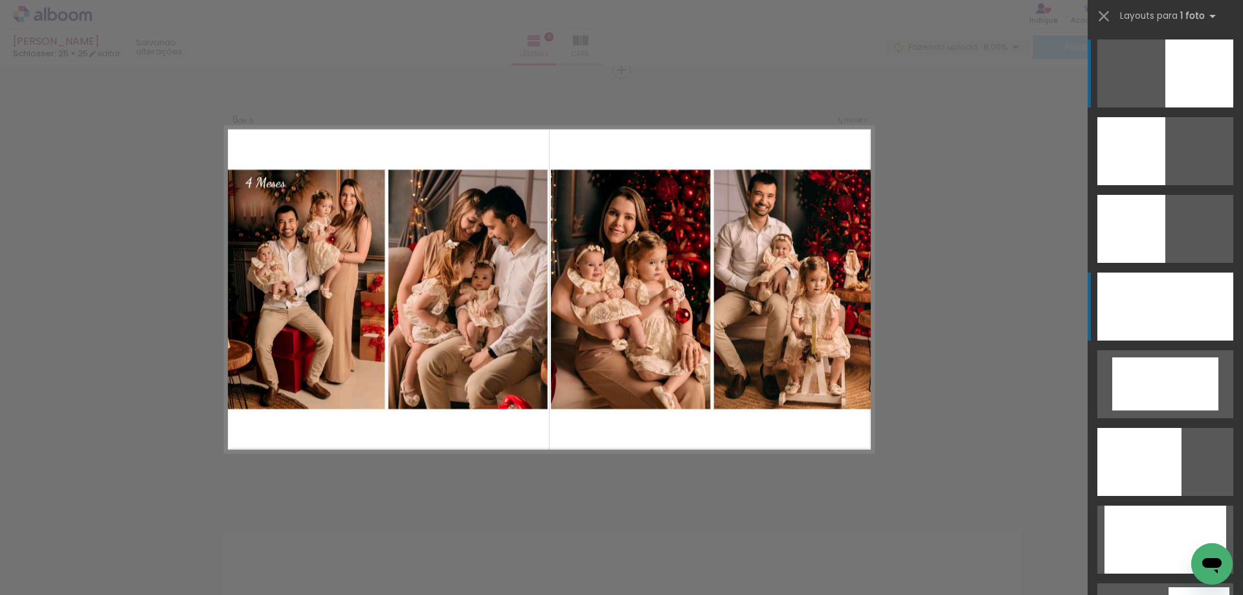
click at [1212, 301] on div at bounding box center [1165, 306] width 136 height 68
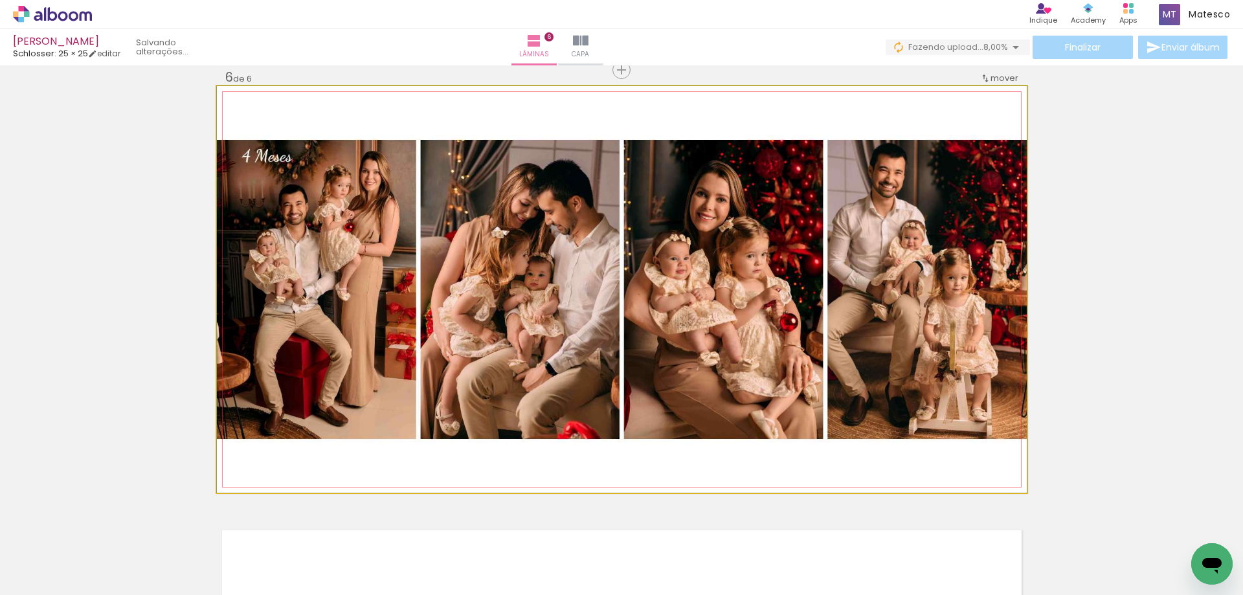
click at [812, 376] on quentale-photo at bounding box center [622, 289] width 810 height 406
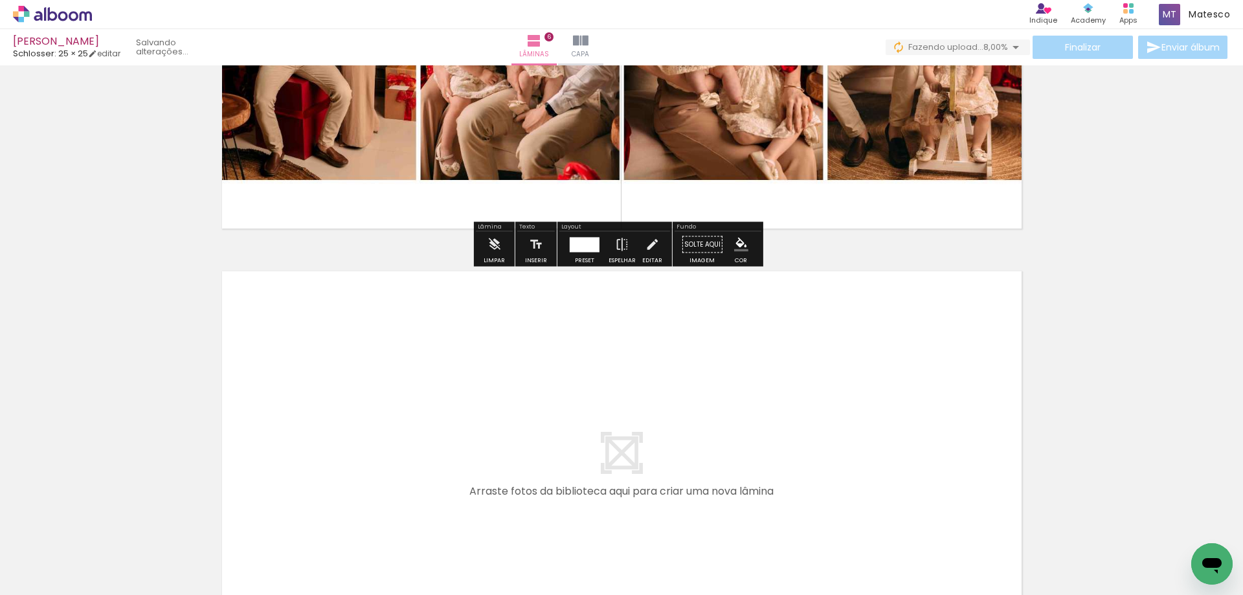
scroll to position [2664, 0]
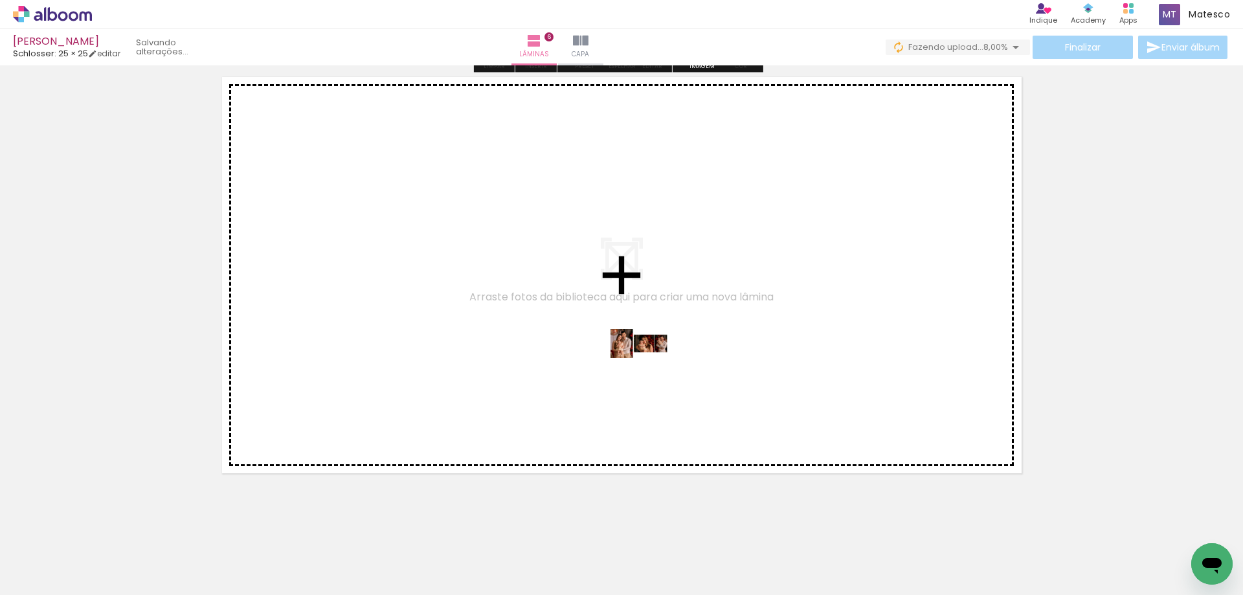
drag, startPoint x: 571, startPoint y: 564, endPoint x: 649, endPoint y: 368, distance: 211.2
click at [649, 368] on quentale-workspace at bounding box center [621, 297] width 1243 height 595
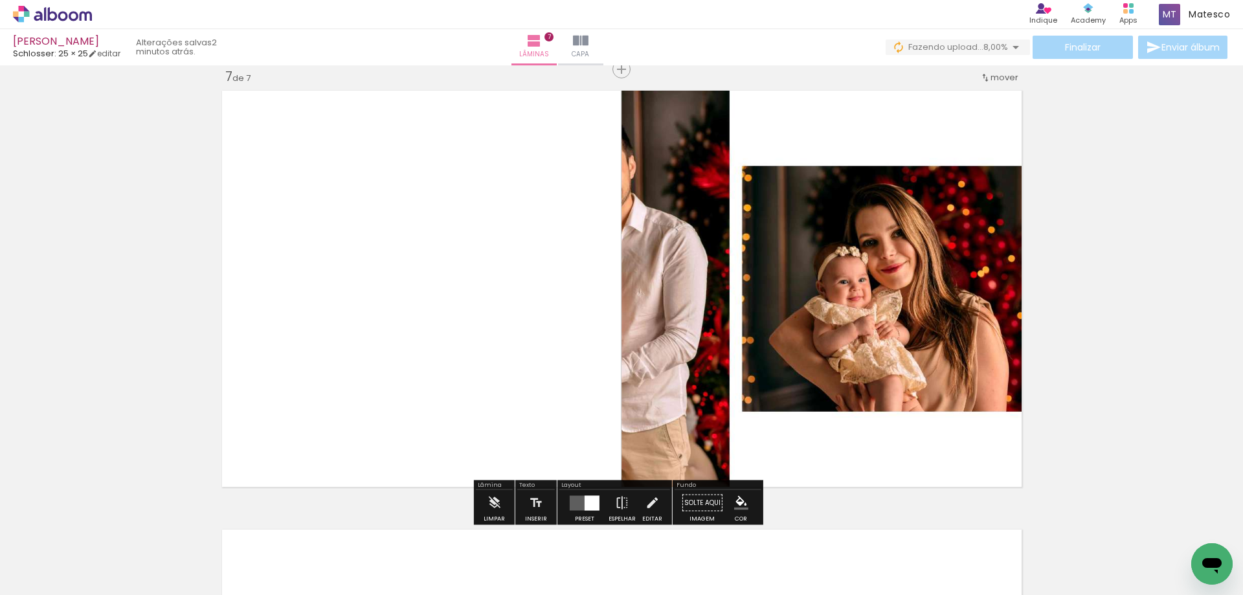
scroll to position [2650, 0]
click at [575, 495] on div at bounding box center [584, 504] width 35 height 26
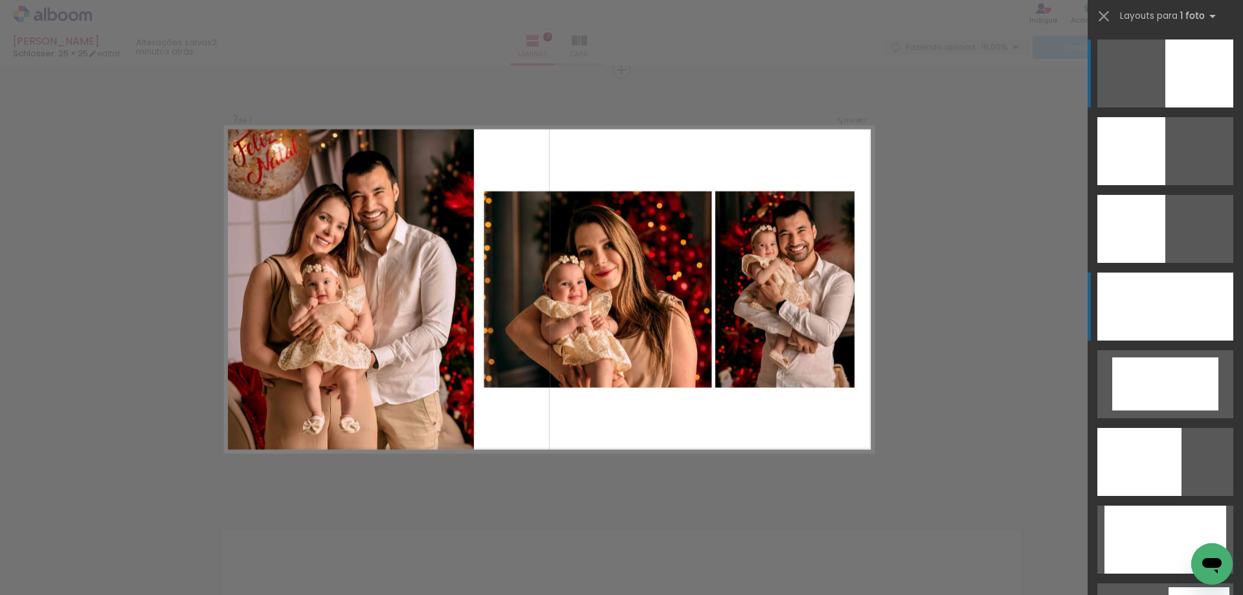
click at [1154, 305] on div at bounding box center [1165, 306] width 136 height 68
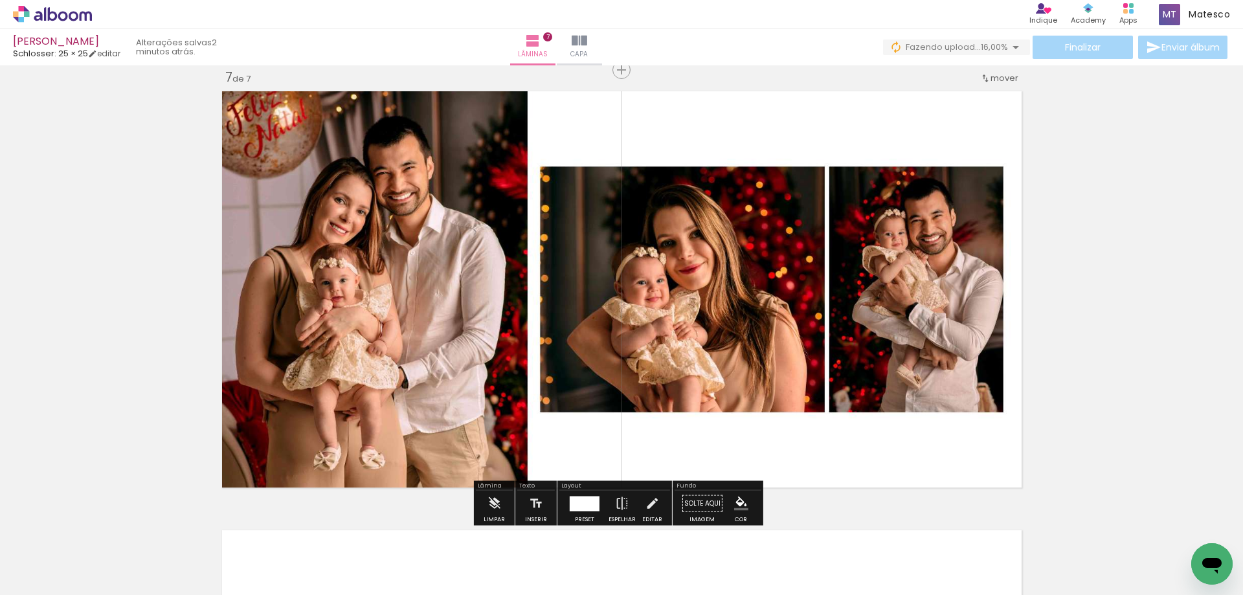
scroll to position [2649, 0]
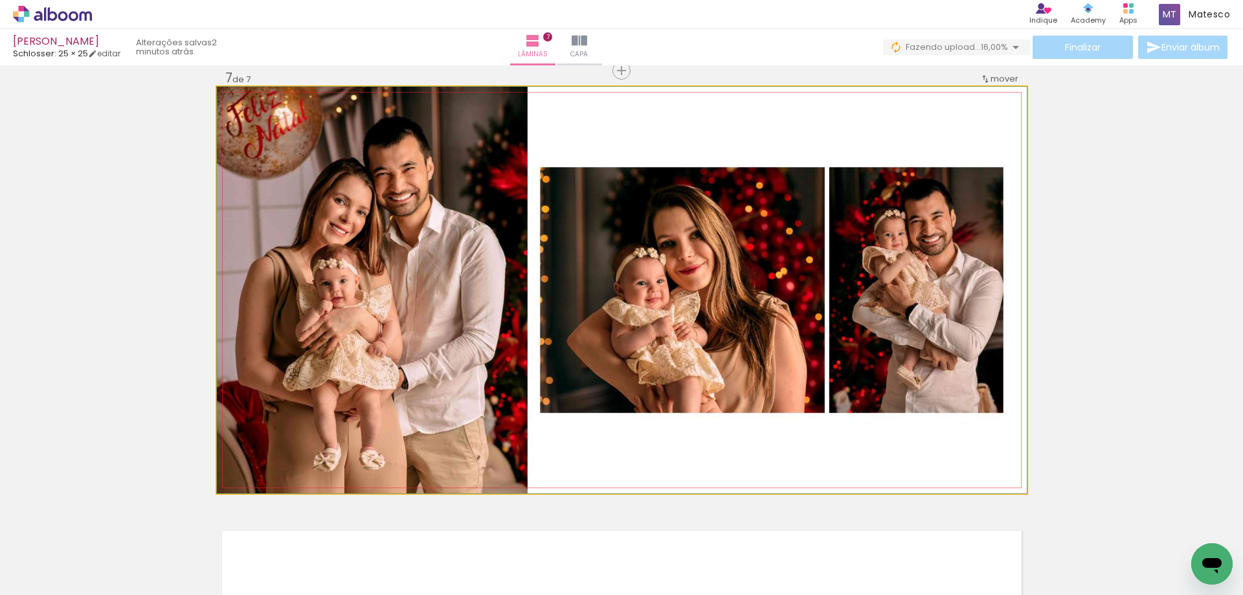
click at [838, 345] on quentale-photo at bounding box center [622, 290] width 810 height 406
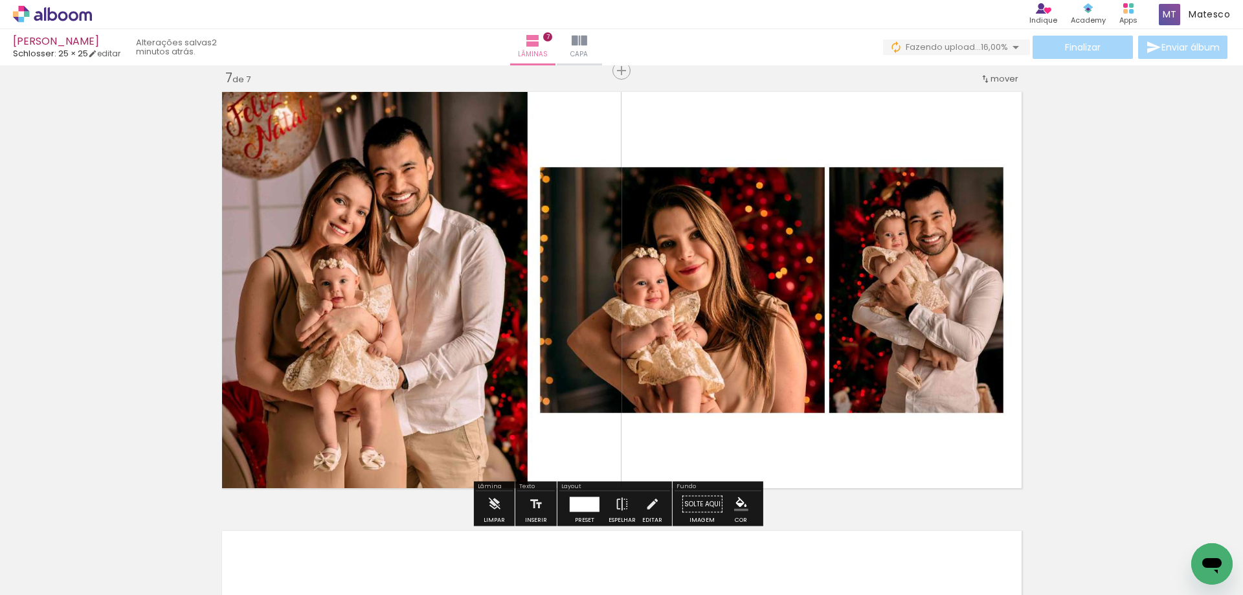
scroll to position [2714, 0]
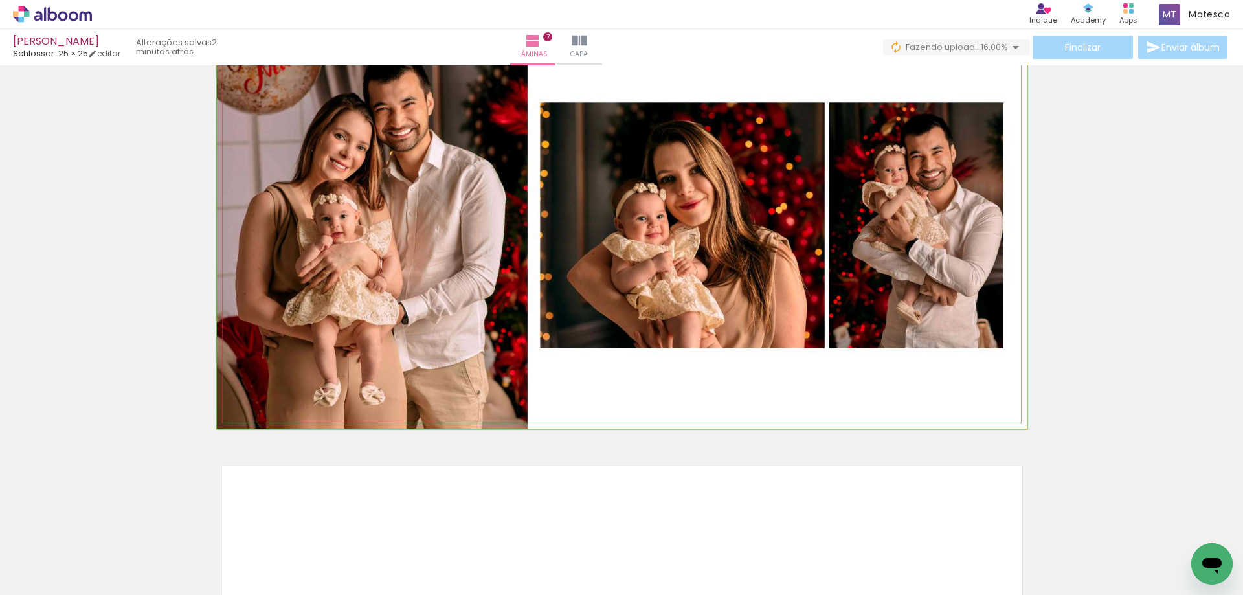
click at [912, 375] on quentale-photo at bounding box center [622, 225] width 810 height 406
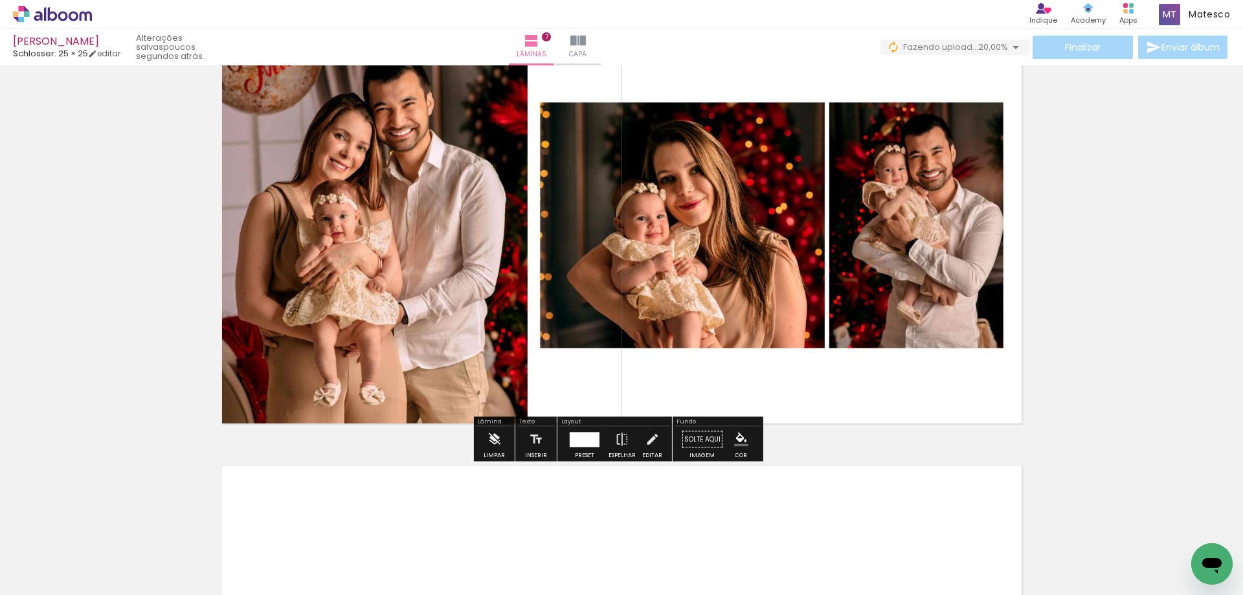
click at [499, 450] on iron-icon at bounding box center [494, 440] width 14 height 26
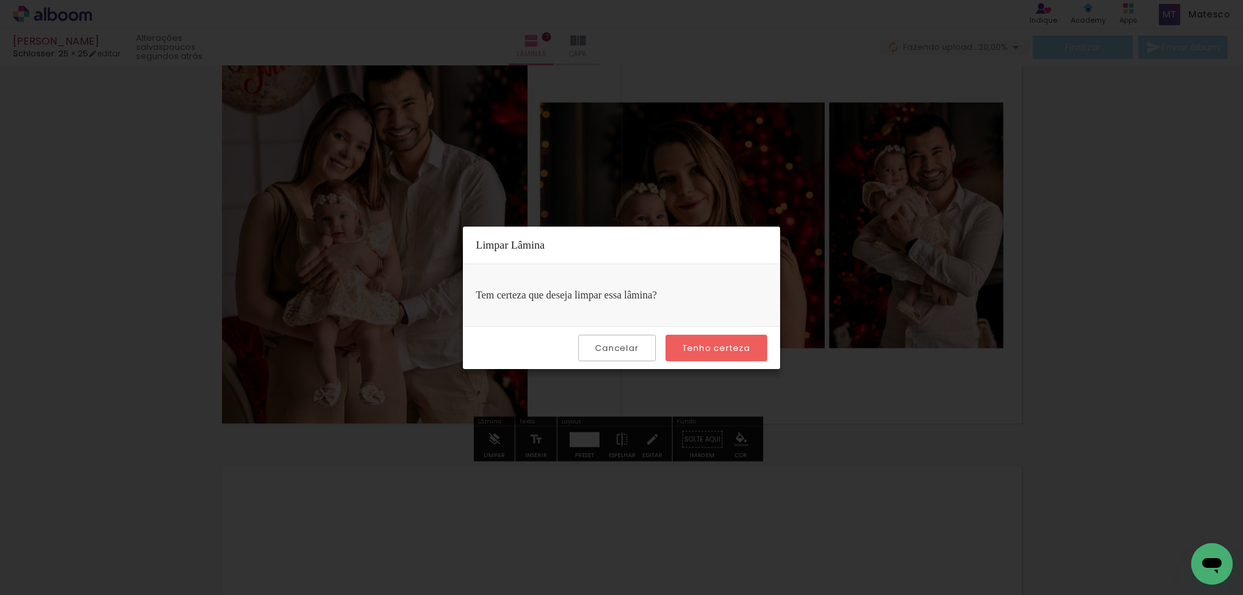
click at [725, 339] on paper-button "Tenho certeza" at bounding box center [716, 348] width 102 height 27
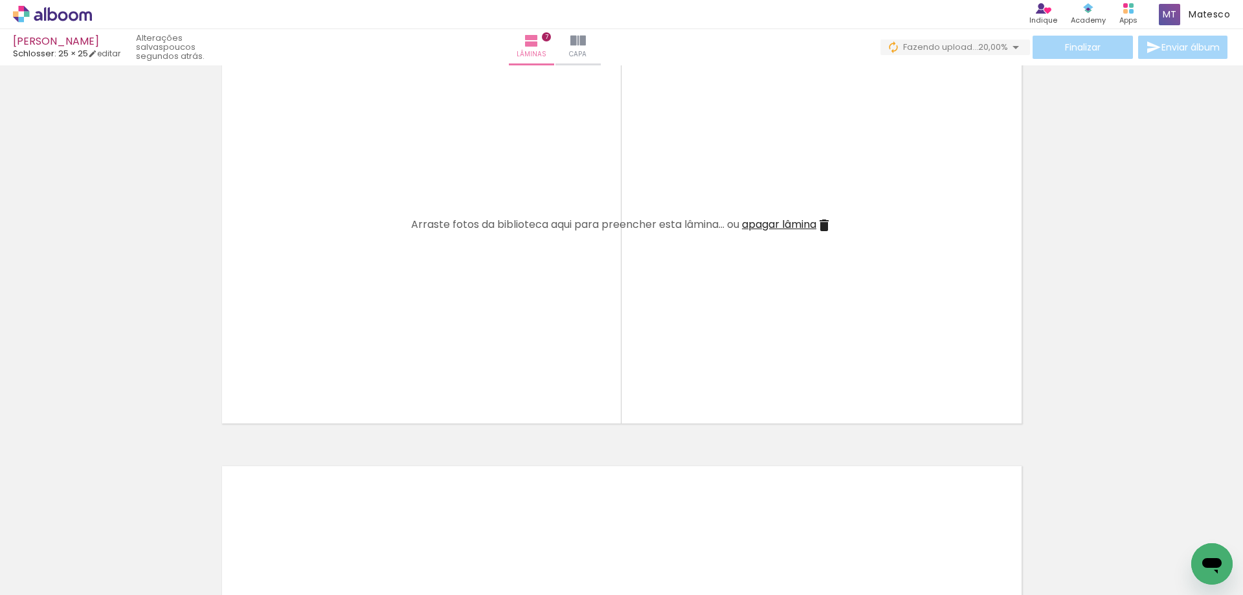
click at [398, 521] on iron-icon at bounding box center [391, 525] width 14 height 14
click at [25, 575] on iron-icon at bounding box center [19, 578] width 16 height 16
click at [0, 0] on input "file" at bounding box center [0, 0] width 0 height 0
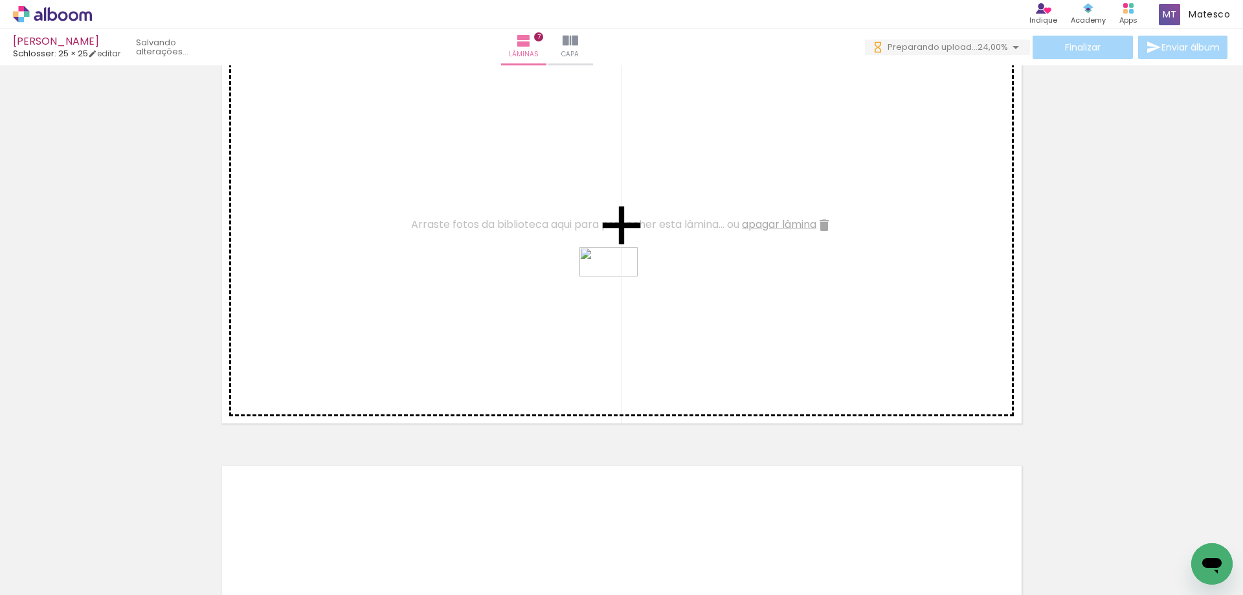
drag, startPoint x: 567, startPoint y: 559, endPoint x: 618, endPoint y: 286, distance: 277.2
click at [618, 286] on quentale-workspace at bounding box center [621, 297] width 1243 height 595
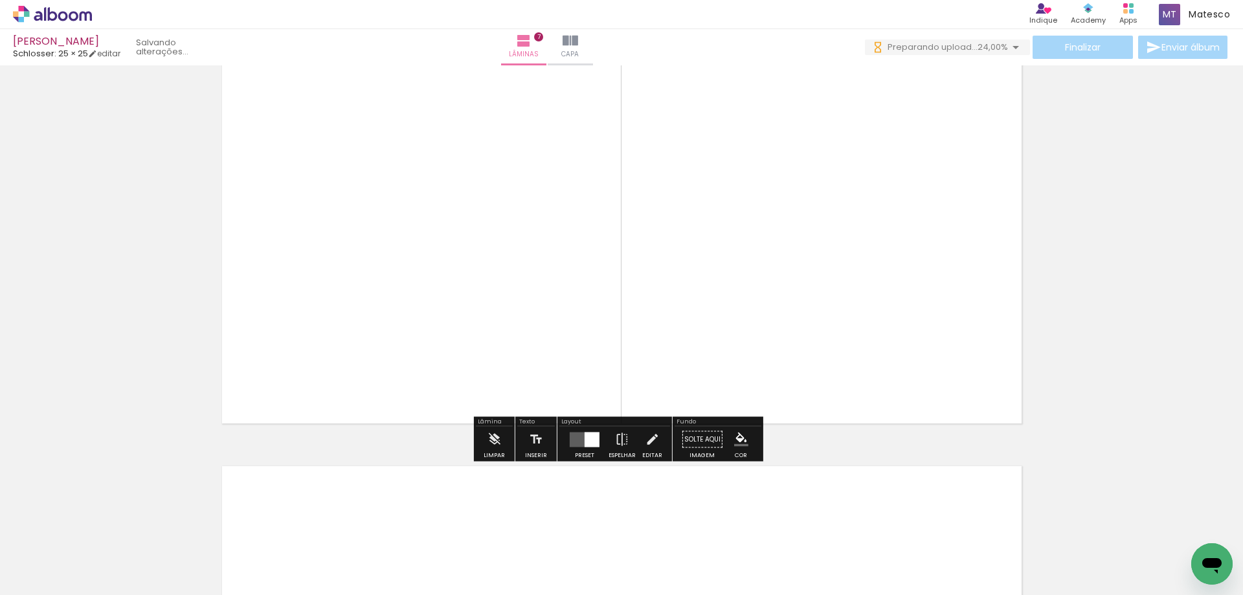
click at [579, 442] on quentale-layouter at bounding box center [585, 439] width 30 height 15
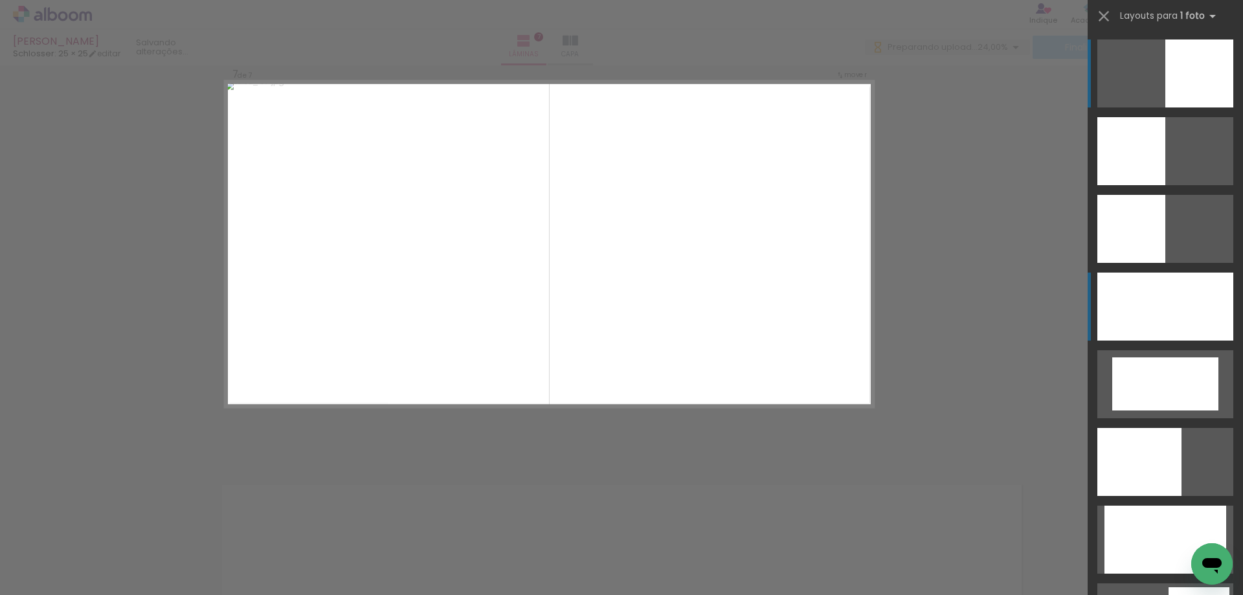
click at [1179, 325] on div at bounding box center [1165, 306] width 136 height 68
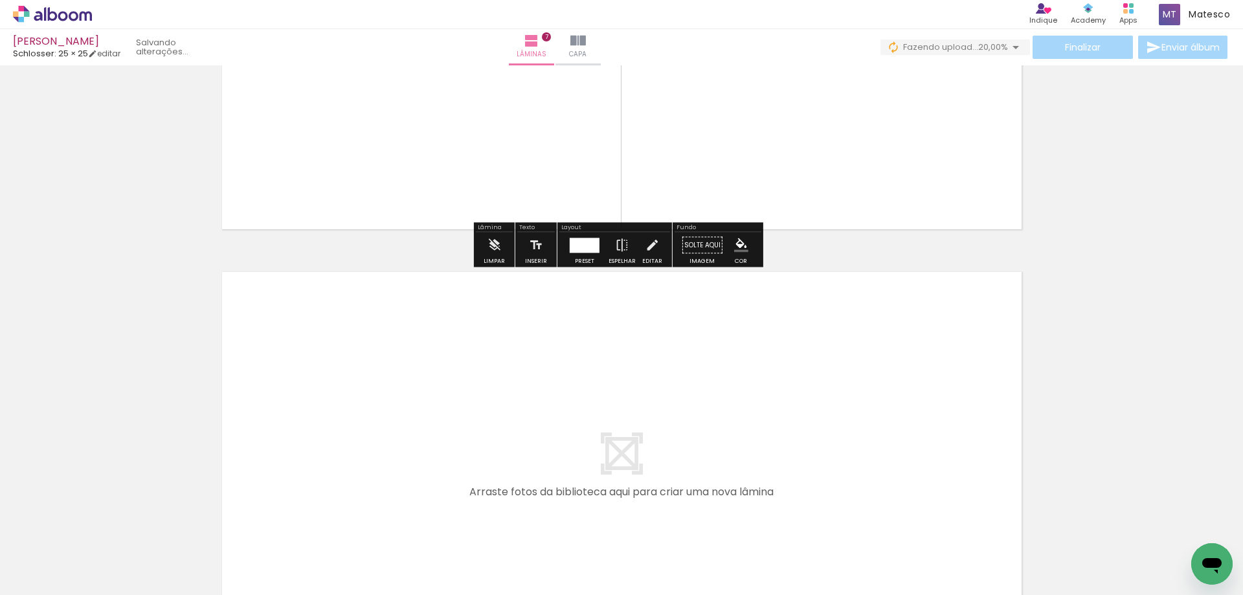
scroll to position [2973, 0]
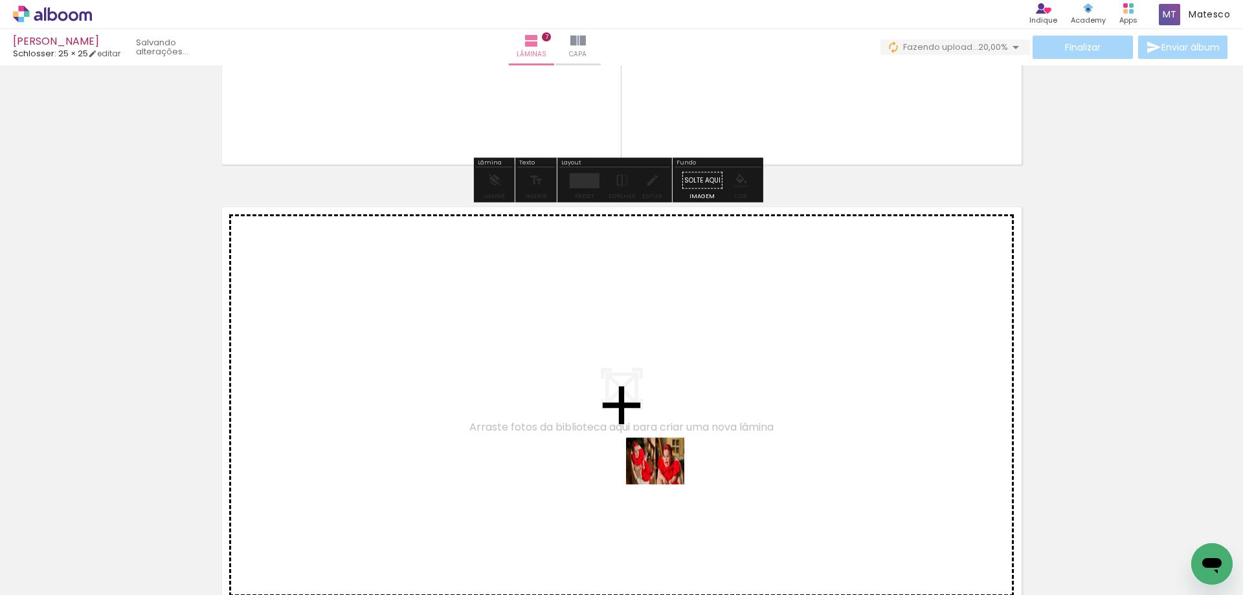
drag, startPoint x: 661, startPoint y: 502, endPoint x: 665, endPoint y: 463, distance: 39.1
click at [665, 463] on quentale-workspace at bounding box center [621, 297] width 1243 height 595
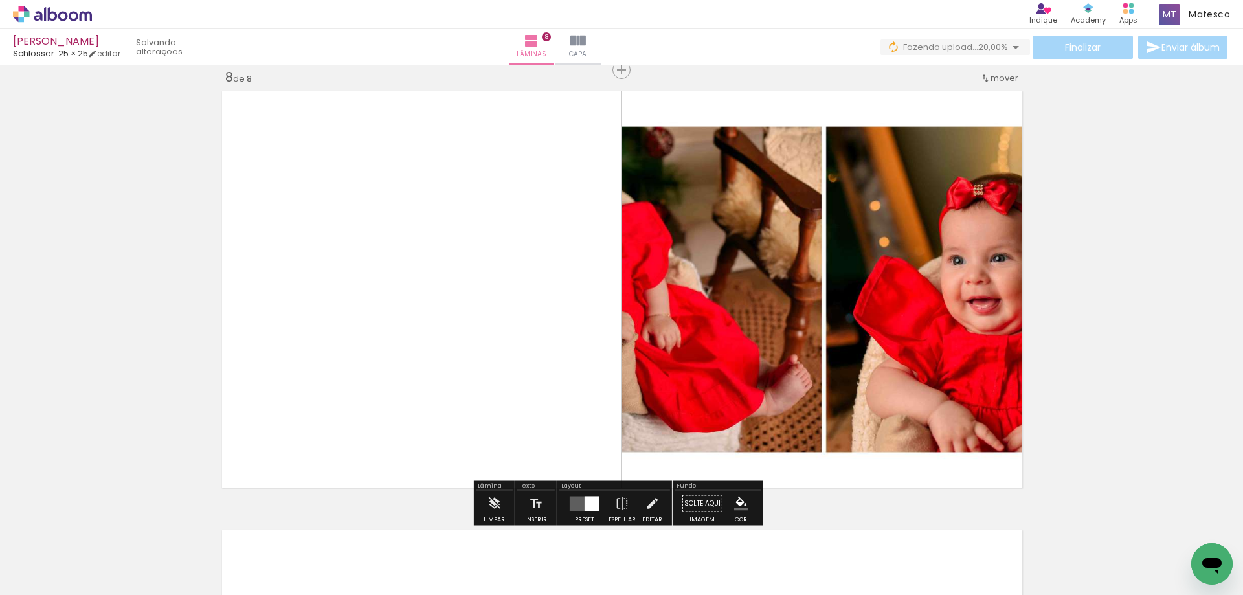
scroll to position [3153, 0]
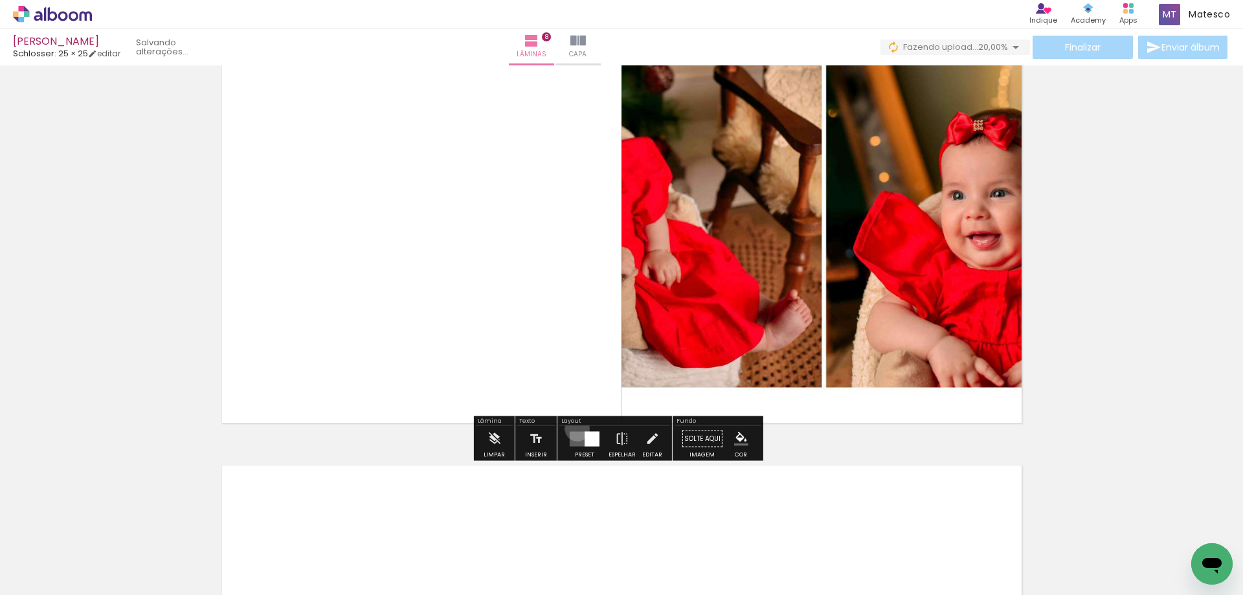
click at [574, 428] on div at bounding box center [584, 439] width 35 height 26
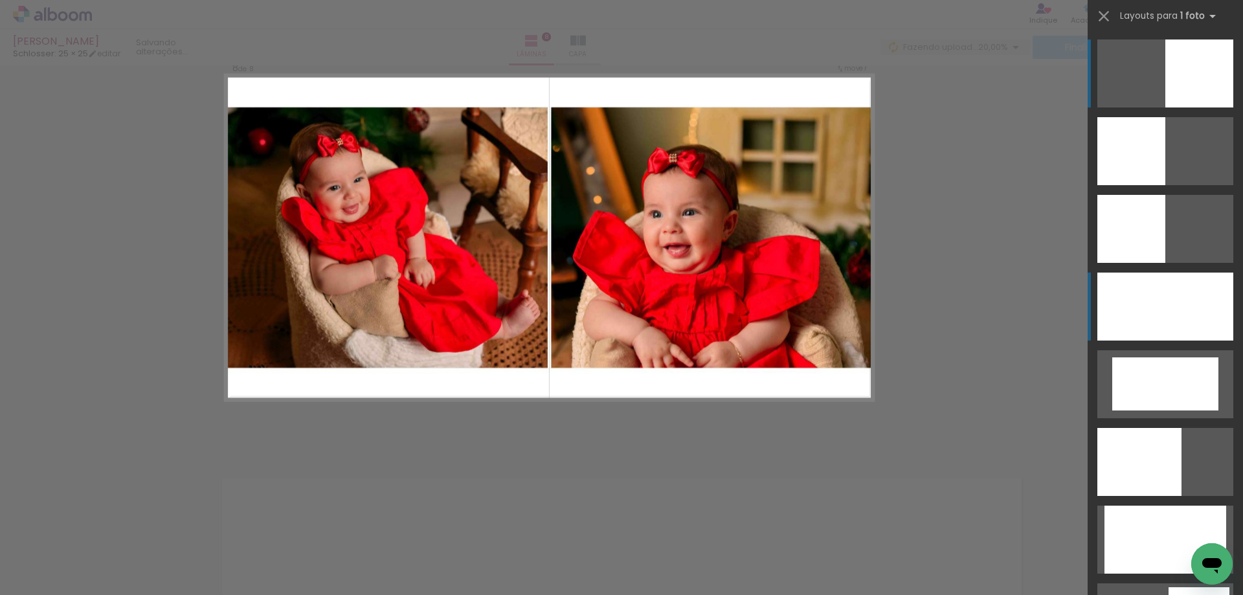
click at [1186, 331] on div at bounding box center [1165, 306] width 136 height 68
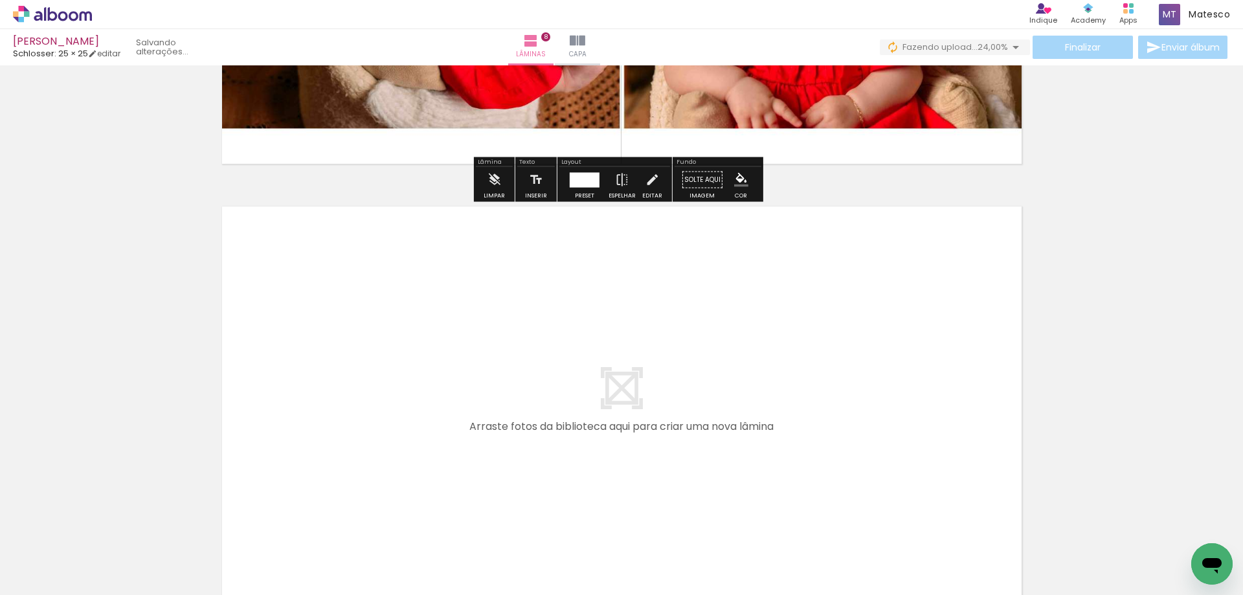
scroll to position [3542, 0]
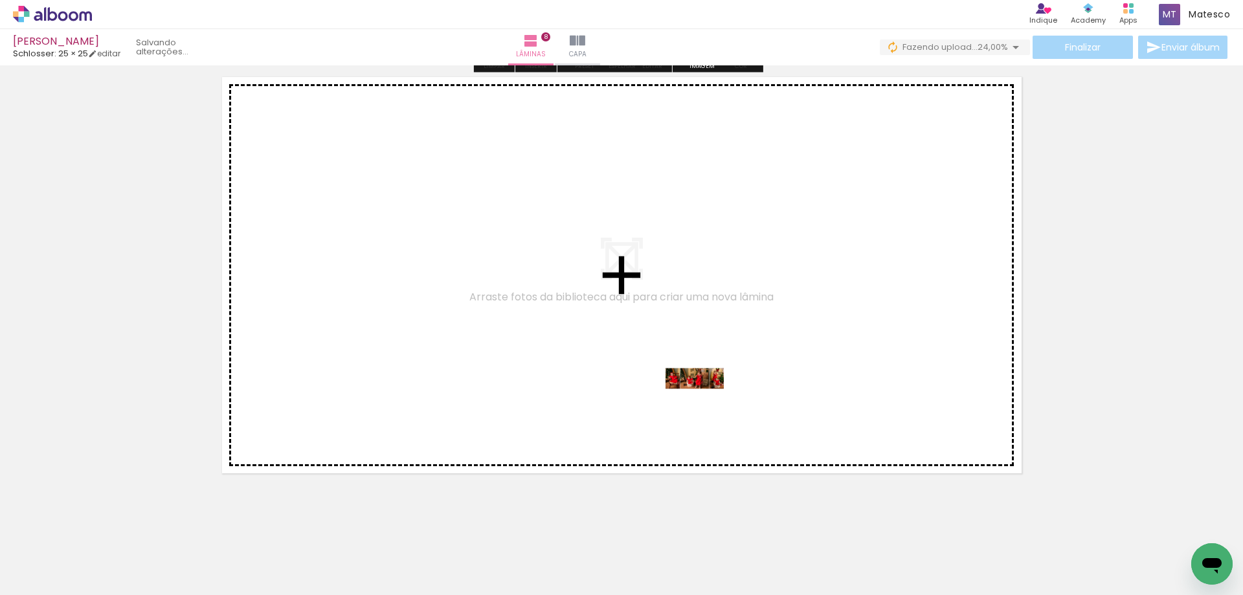
drag, startPoint x: 720, startPoint y: 560, endPoint x: 704, endPoint y: 403, distance: 158.1
click at [704, 403] on quentale-workspace at bounding box center [621, 297] width 1243 height 595
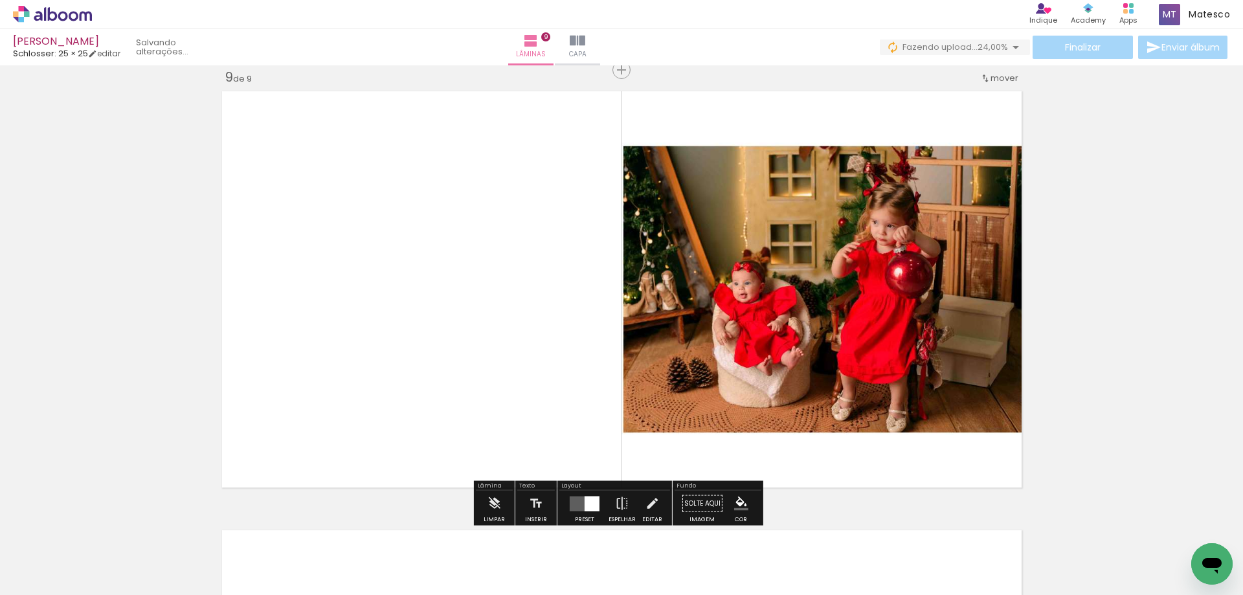
scroll to position [3527, 0]
click at [578, 502] on quentale-layouter at bounding box center [585, 503] width 30 height 15
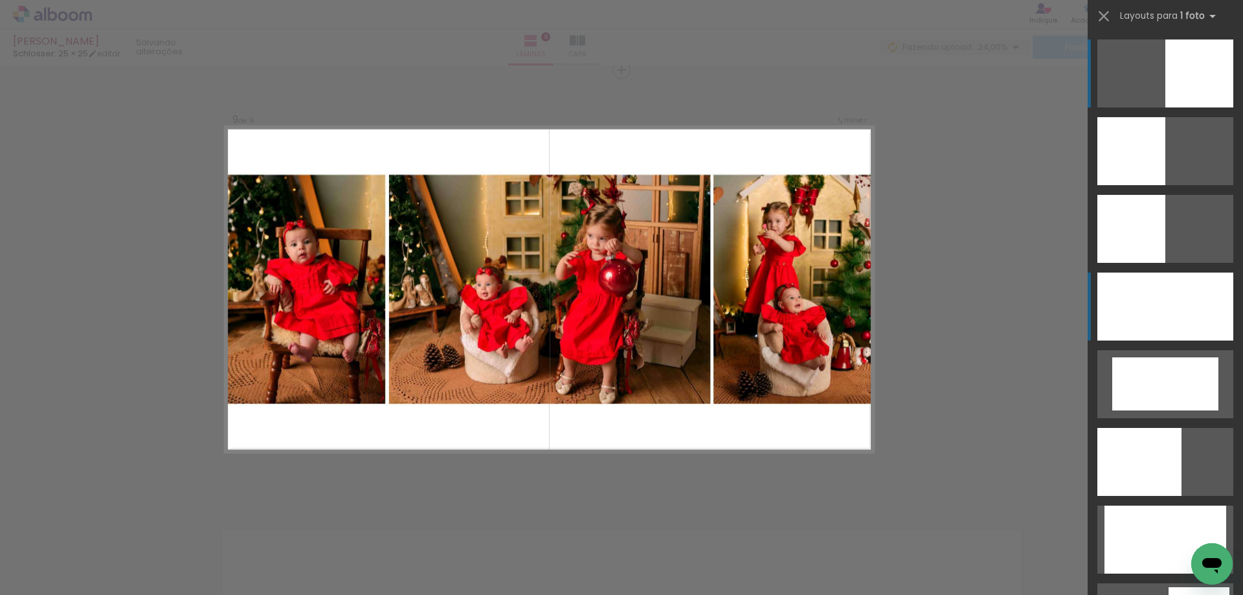
click at [1164, 298] on div at bounding box center [1165, 306] width 136 height 68
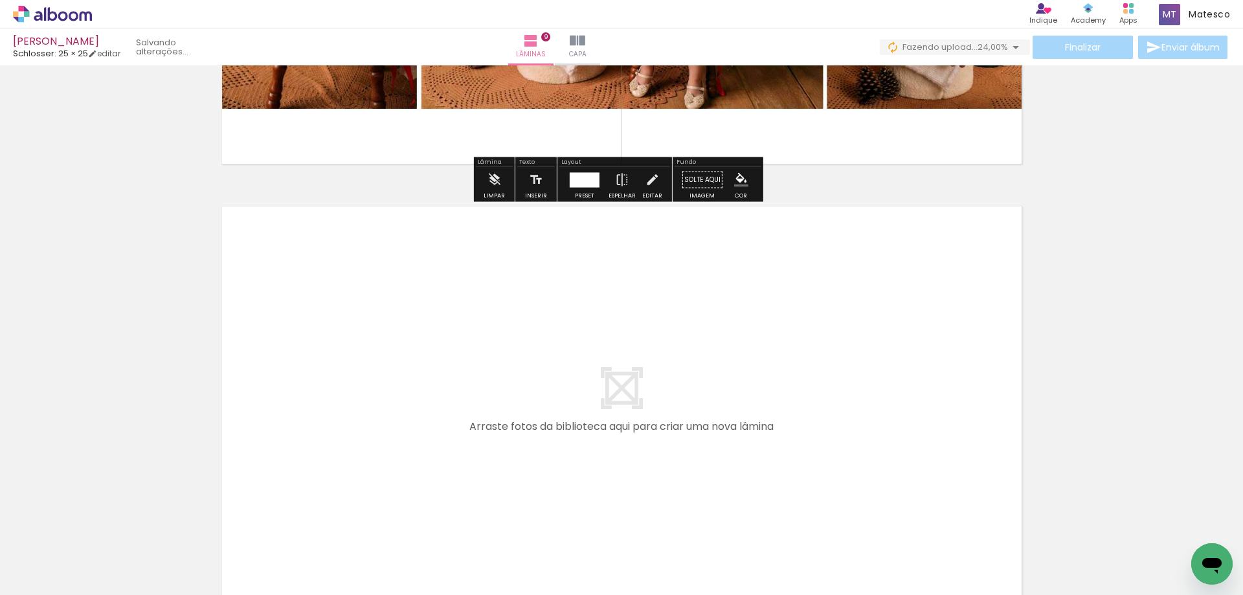
scroll to position [3990, 0]
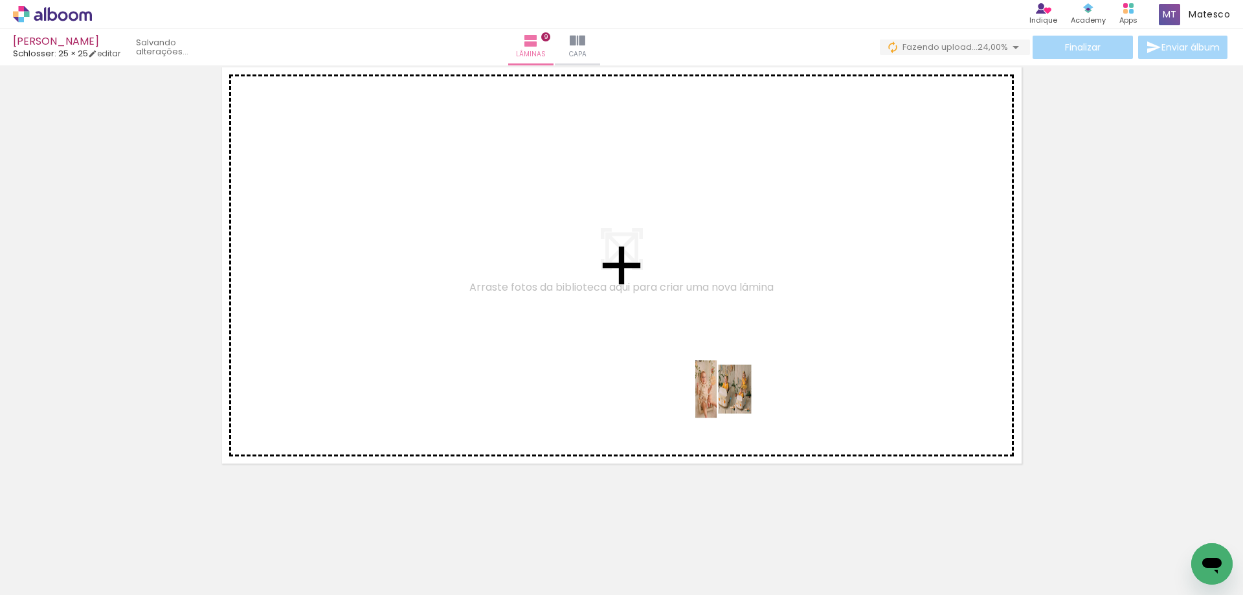
drag, startPoint x: 796, startPoint y: 558, endPoint x: 707, endPoint y: 366, distance: 211.1
click at [707, 366] on quentale-workspace at bounding box center [621, 297] width 1243 height 595
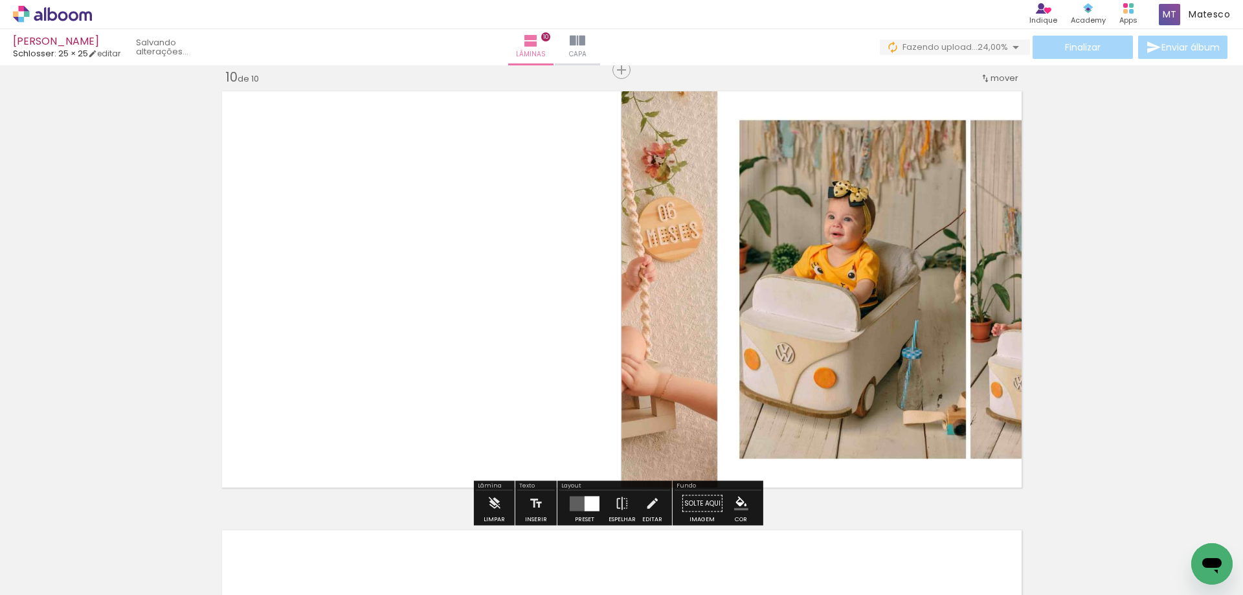
scroll to position [3966, 0]
click at [581, 497] on quentale-layouter at bounding box center [585, 503] width 30 height 15
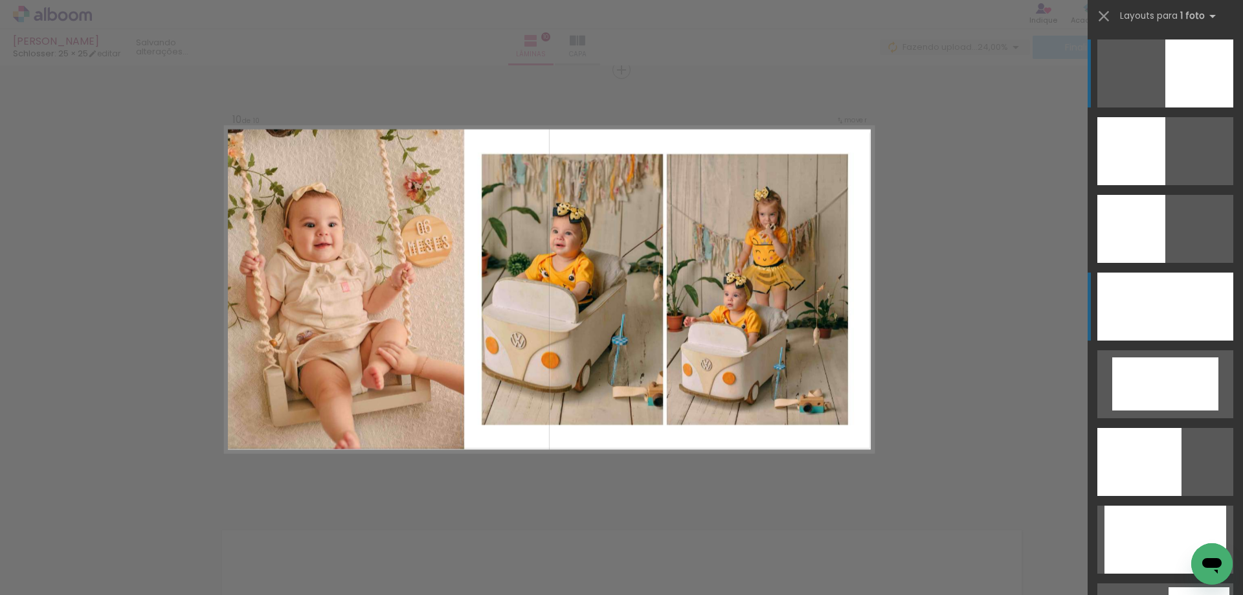
click at [1161, 319] on div at bounding box center [1165, 306] width 136 height 68
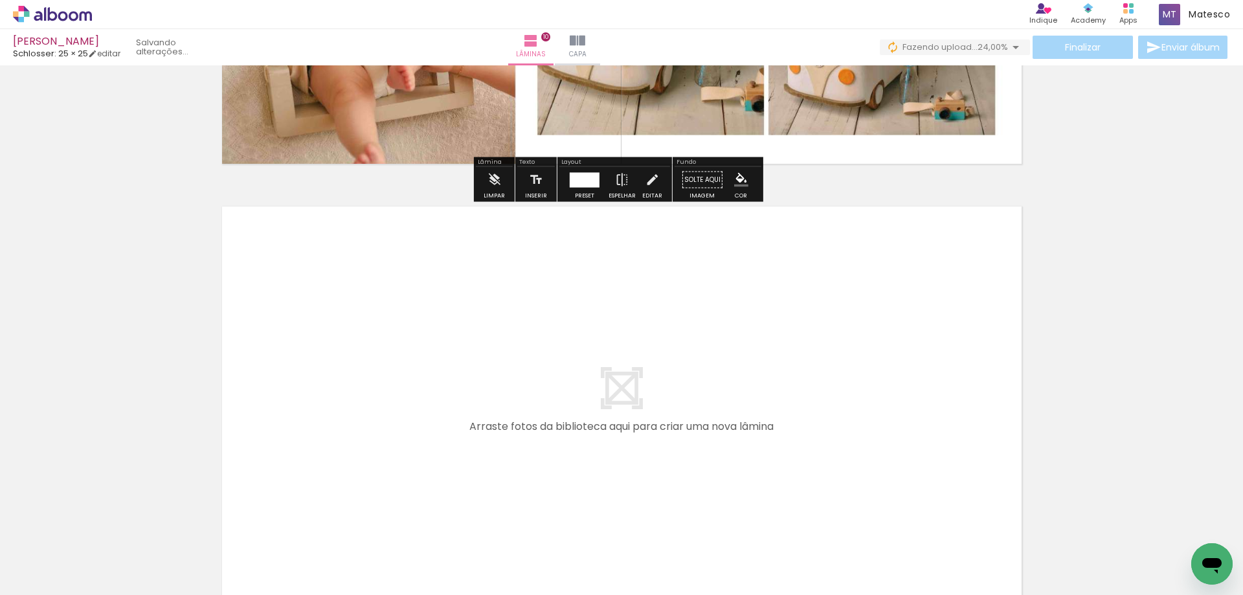
scroll to position [4429, 0]
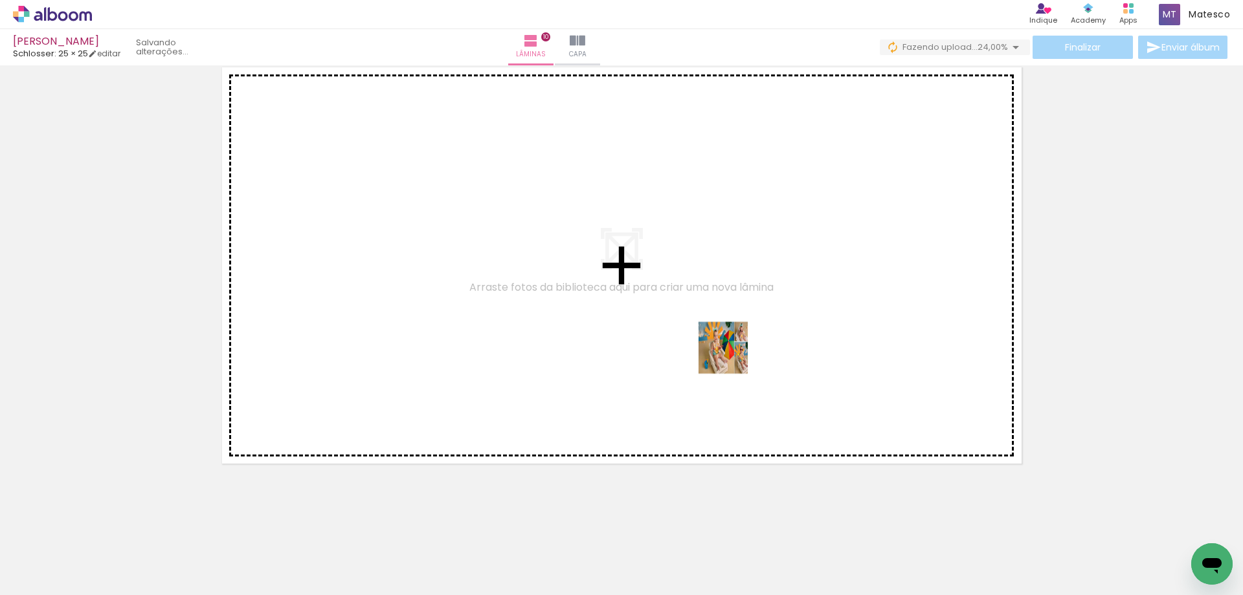
drag, startPoint x: 821, startPoint y: 434, endPoint x: 712, endPoint y: 342, distance: 142.4
click at [712, 342] on quentale-workspace at bounding box center [621, 297] width 1243 height 595
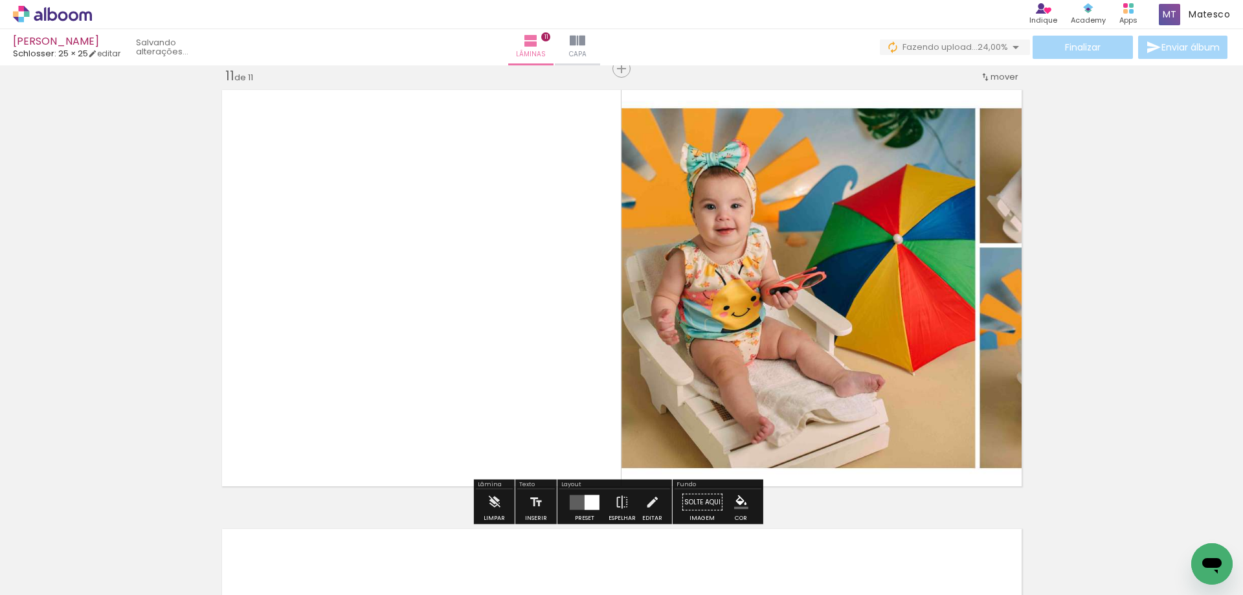
scroll to position [4405, 0]
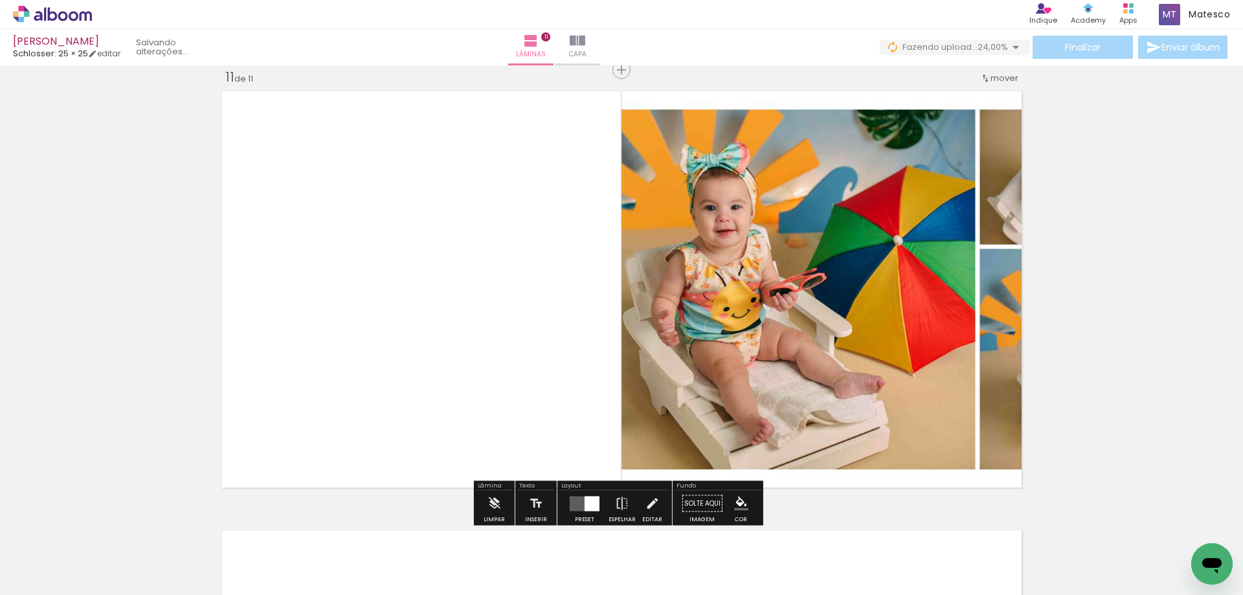
click at [584, 509] on div at bounding box center [591, 503] width 15 height 15
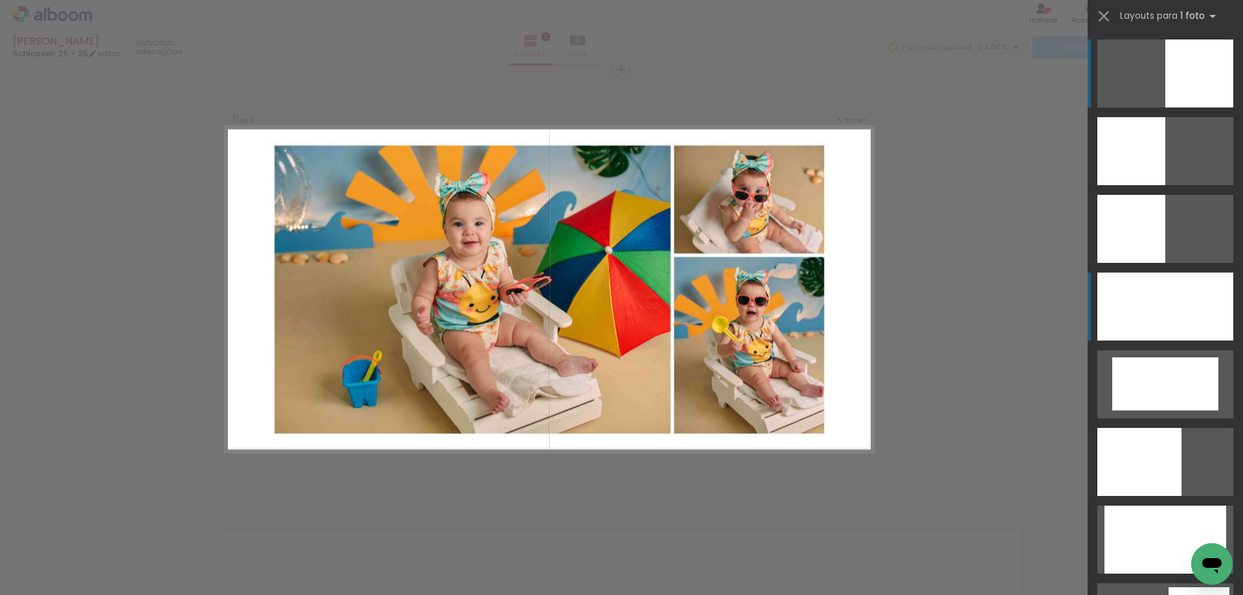
click at [1160, 316] on div at bounding box center [1165, 306] width 136 height 68
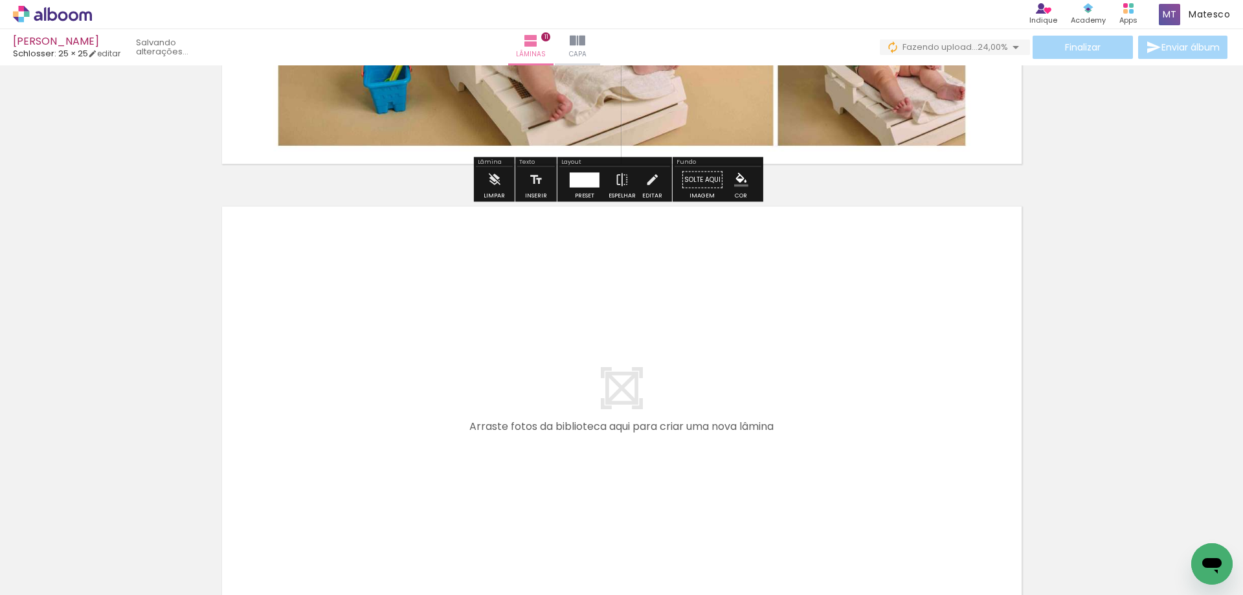
scroll to position [4858, 0]
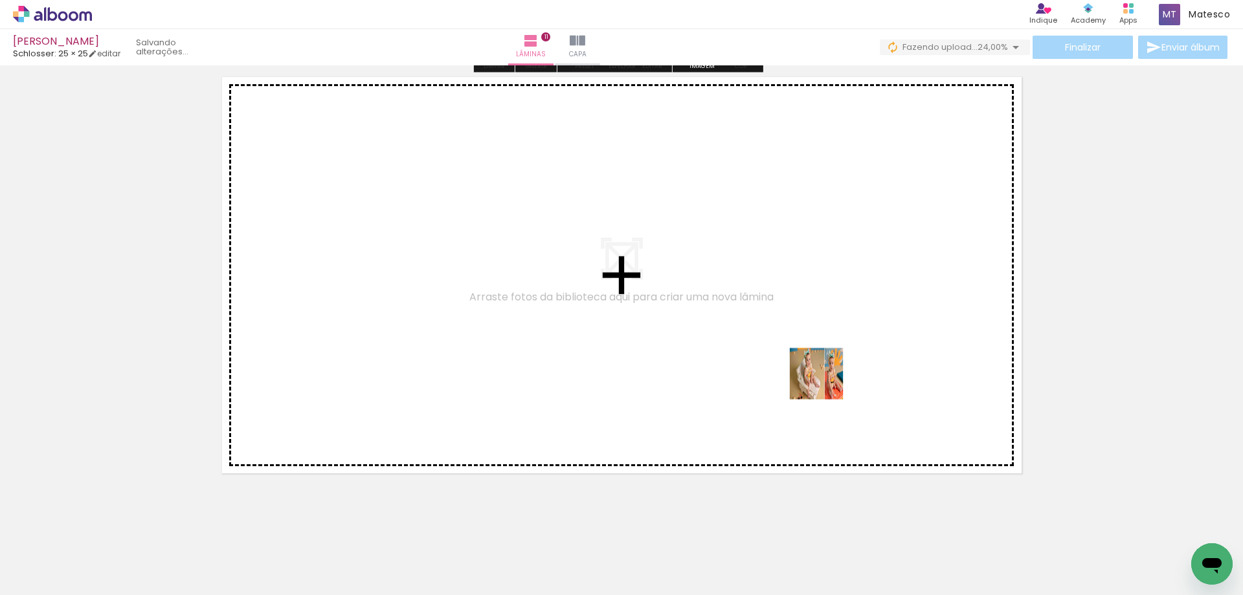
drag, startPoint x: 942, startPoint y: 553, endPoint x: 741, endPoint y: 344, distance: 290.2
click at [741, 344] on quentale-workspace at bounding box center [621, 297] width 1243 height 595
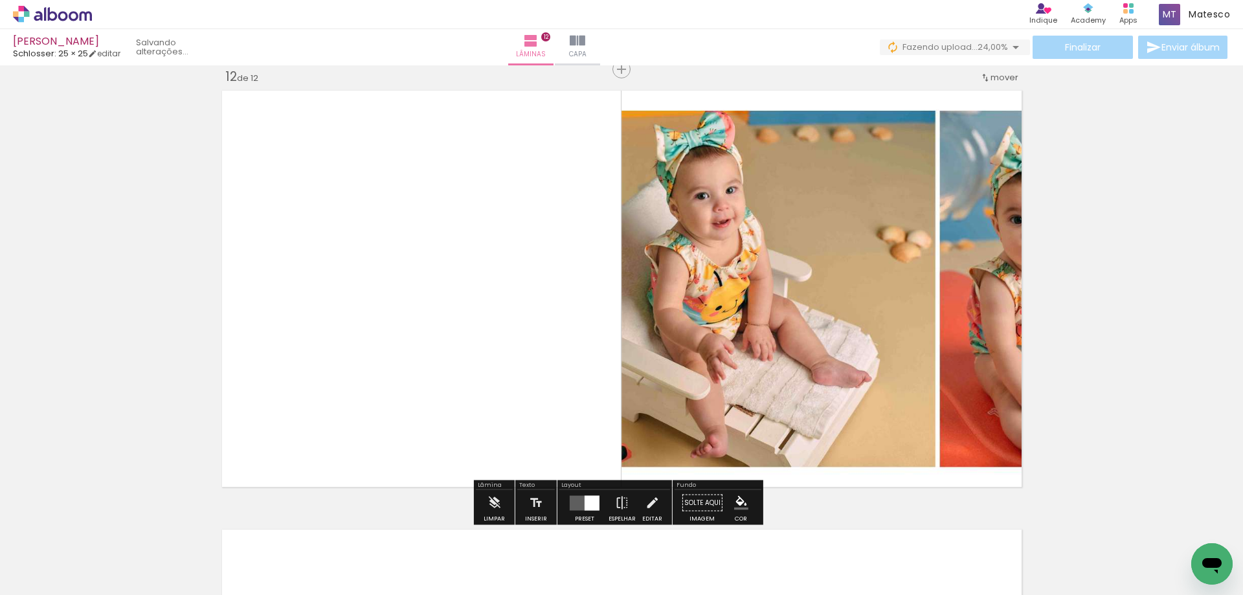
scroll to position [4844, 0]
click at [581, 502] on quentale-layouter at bounding box center [585, 503] width 30 height 15
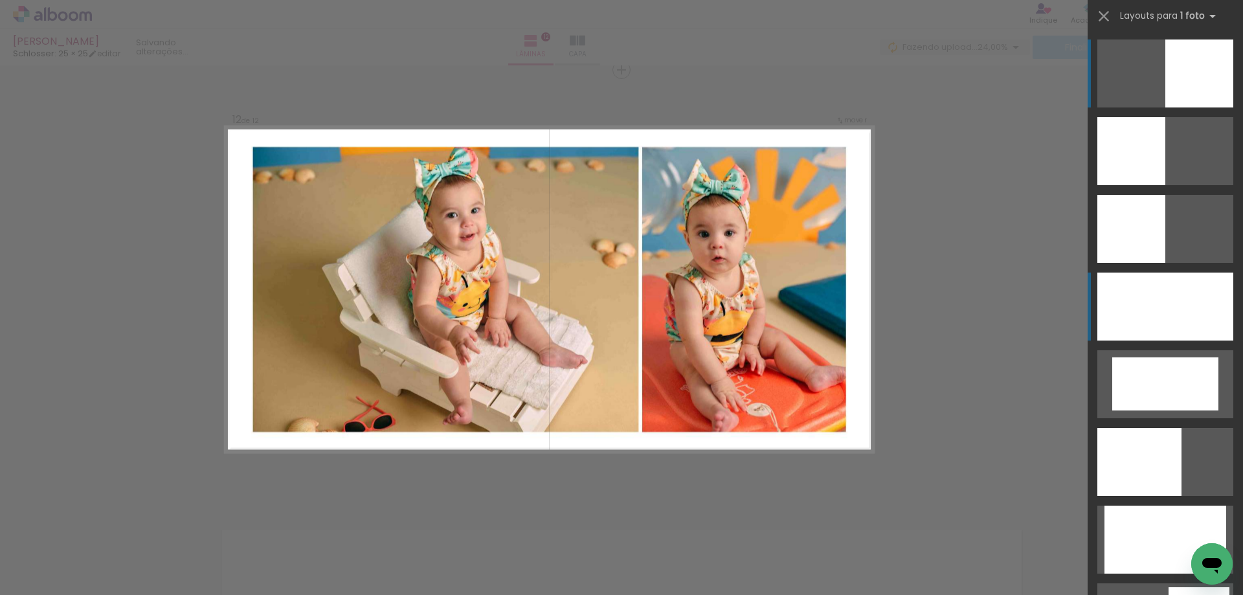
click at [1206, 317] on div at bounding box center [1165, 306] width 136 height 68
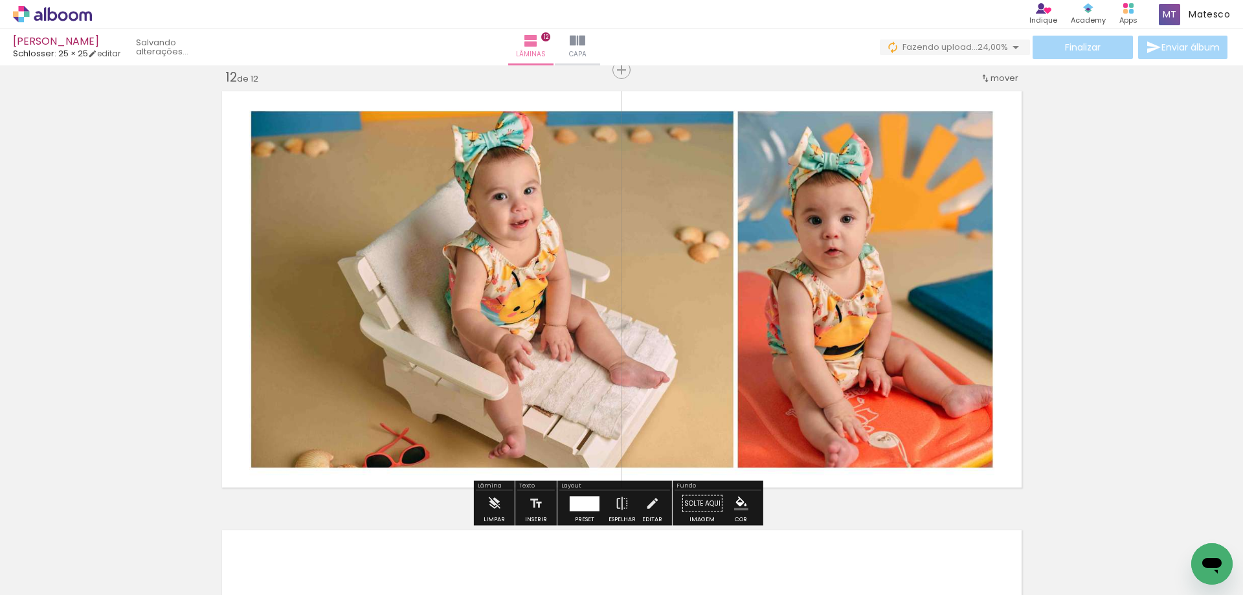
scroll to position [5167, 0]
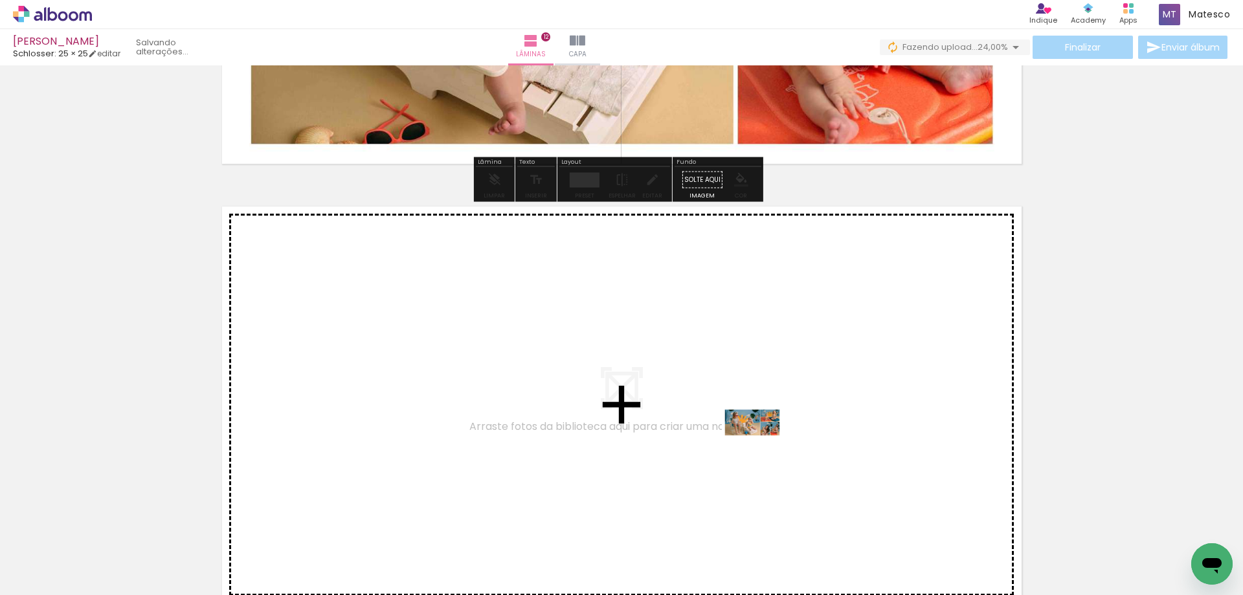
drag, startPoint x: 1014, startPoint y: 560, endPoint x: 762, endPoint y: 447, distance: 276.1
click at [762, 447] on quentale-workspace at bounding box center [621, 297] width 1243 height 595
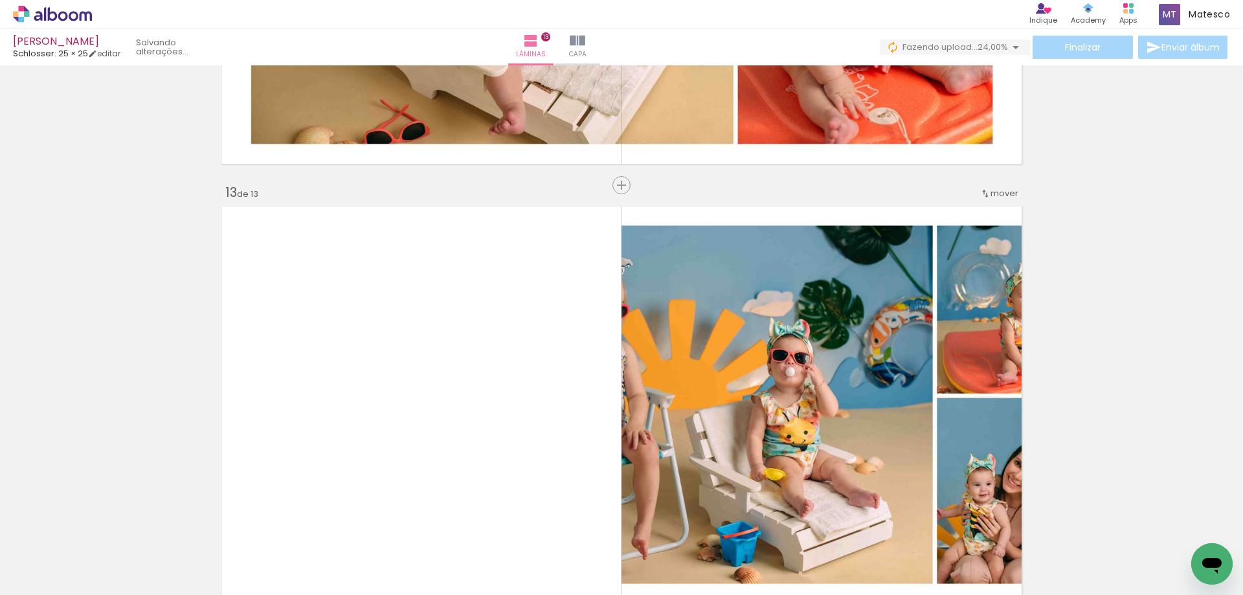
scroll to position [5283, 0]
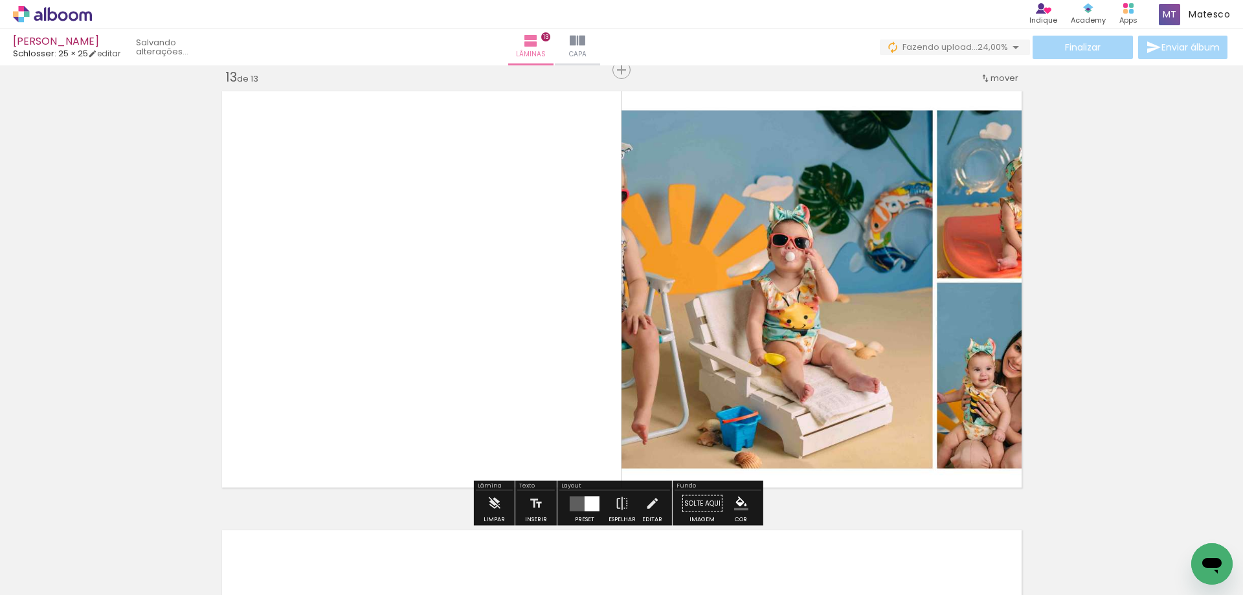
click at [585, 507] on div at bounding box center [591, 503] width 15 height 15
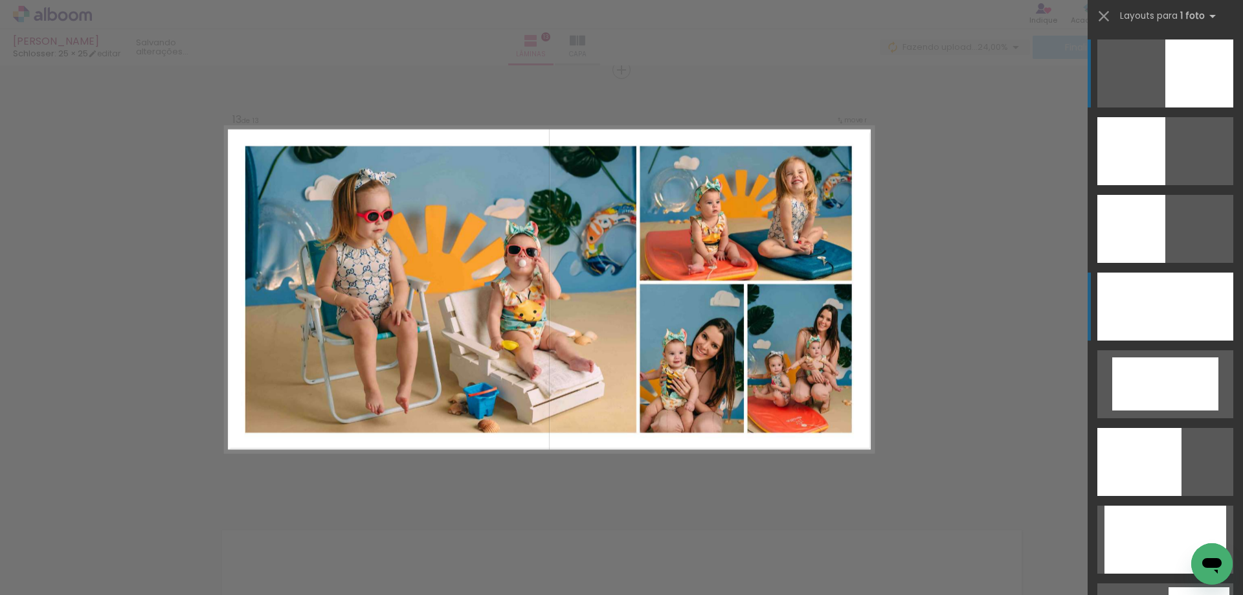
click at [1158, 316] on div at bounding box center [1165, 306] width 136 height 68
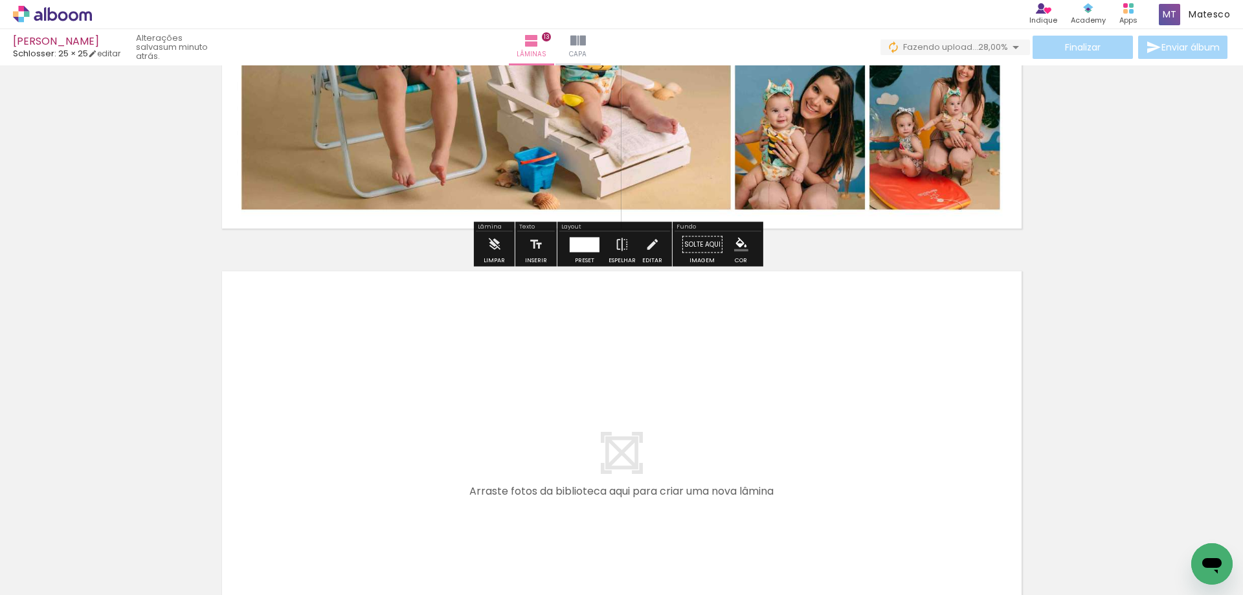
scroll to position [5736, 0]
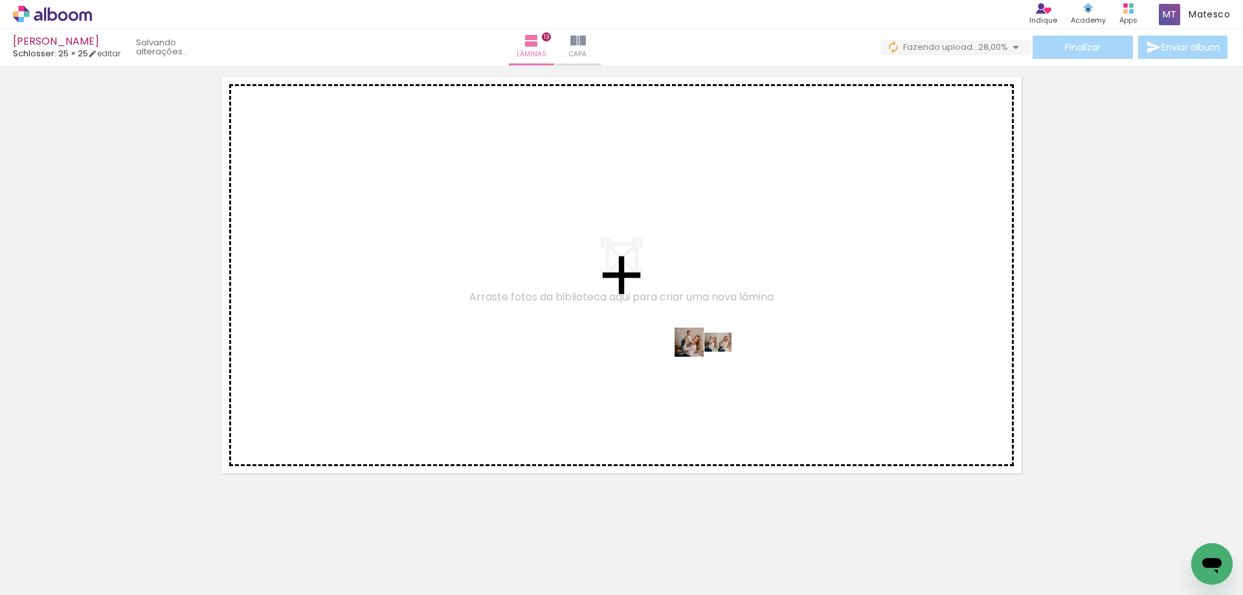
drag, startPoint x: 1101, startPoint y: 564, endPoint x: 713, endPoint y: 366, distance: 435.3
click at [713, 366] on quentale-workspace at bounding box center [621, 297] width 1243 height 595
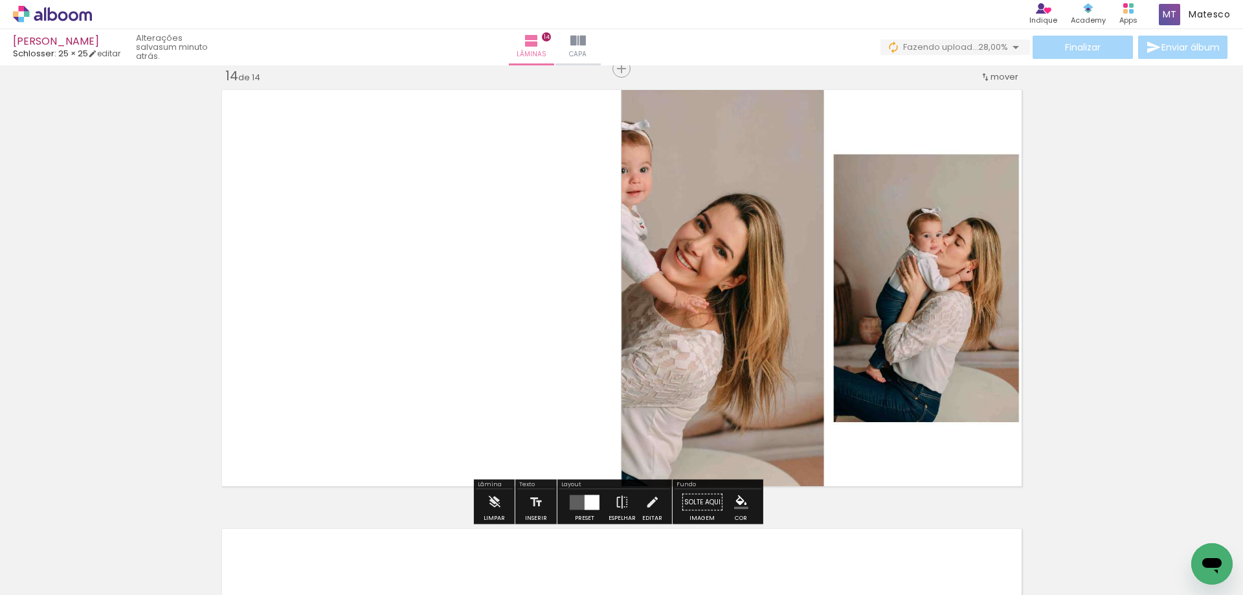
scroll to position [5721, 0]
click at [584, 498] on div at bounding box center [591, 503] width 15 height 15
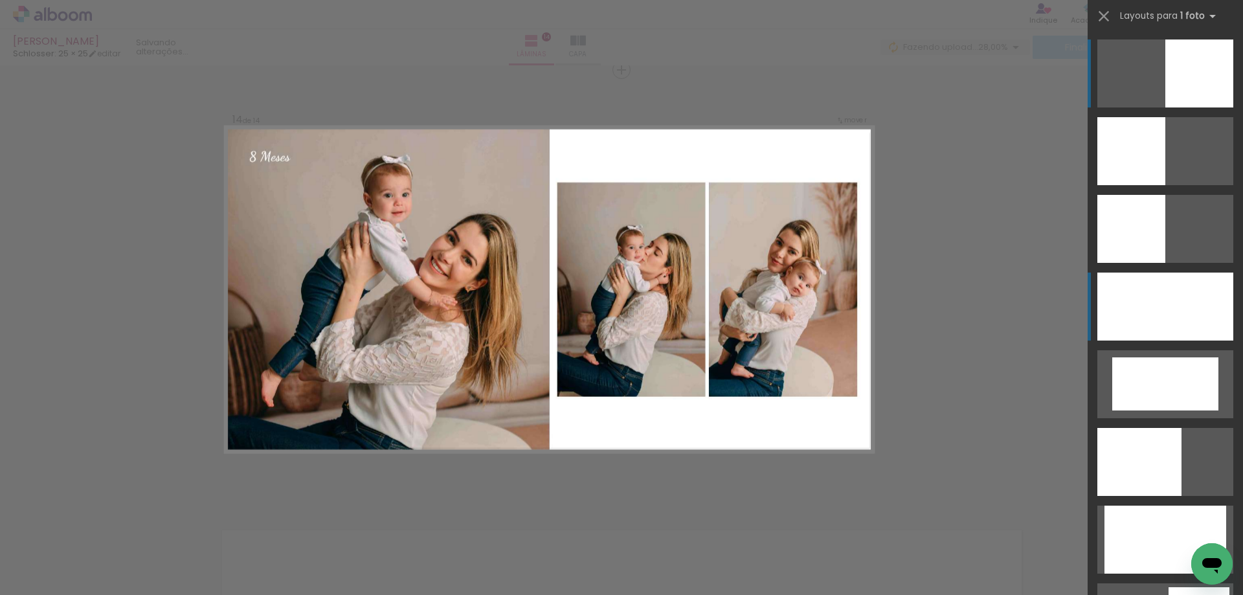
click at [1157, 326] on div at bounding box center [1165, 306] width 136 height 68
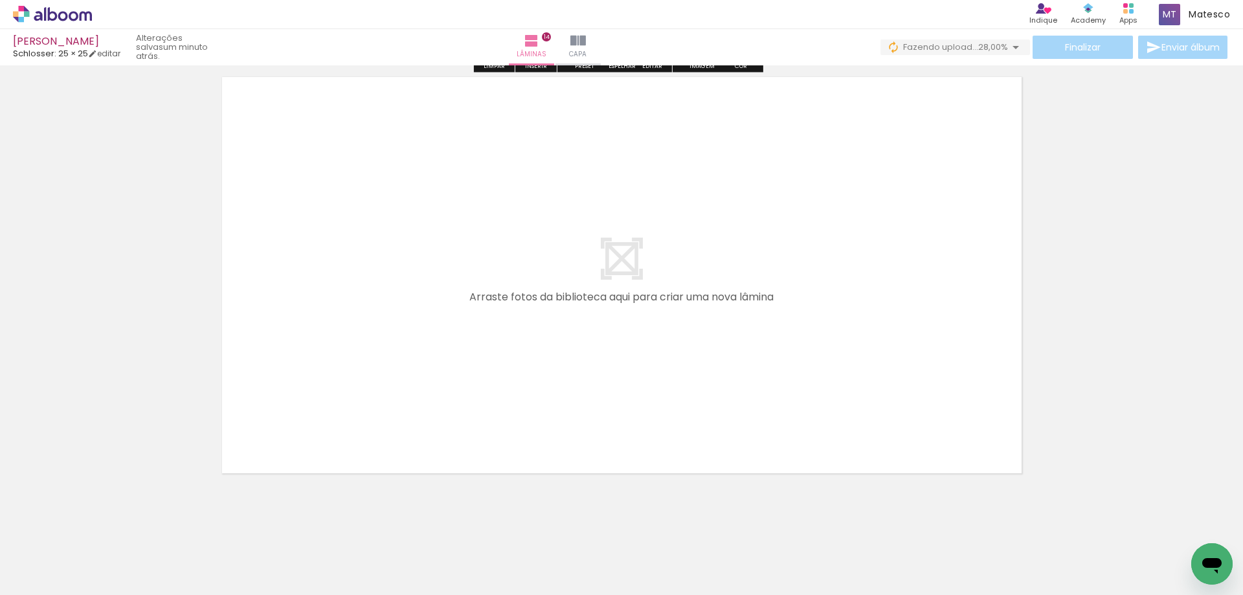
scroll to position [0, 438]
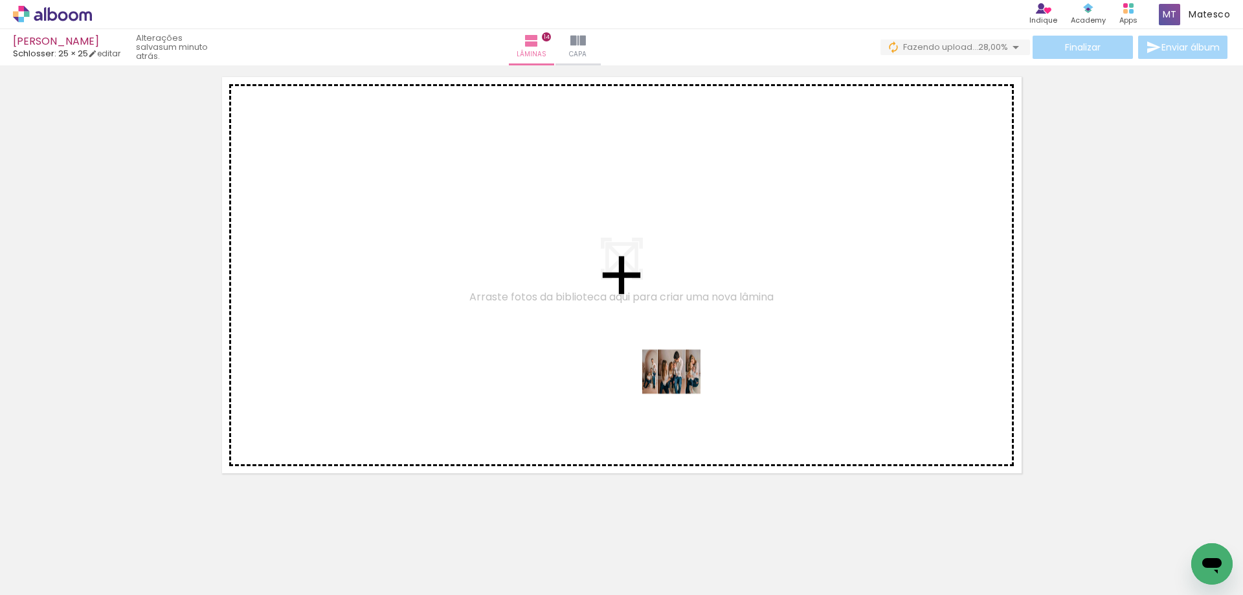
drag, startPoint x: 696, startPoint y: 431, endPoint x: 681, endPoint y: 380, distance: 53.4
click at [681, 380] on quentale-workspace at bounding box center [621, 297] width 1243 height 595
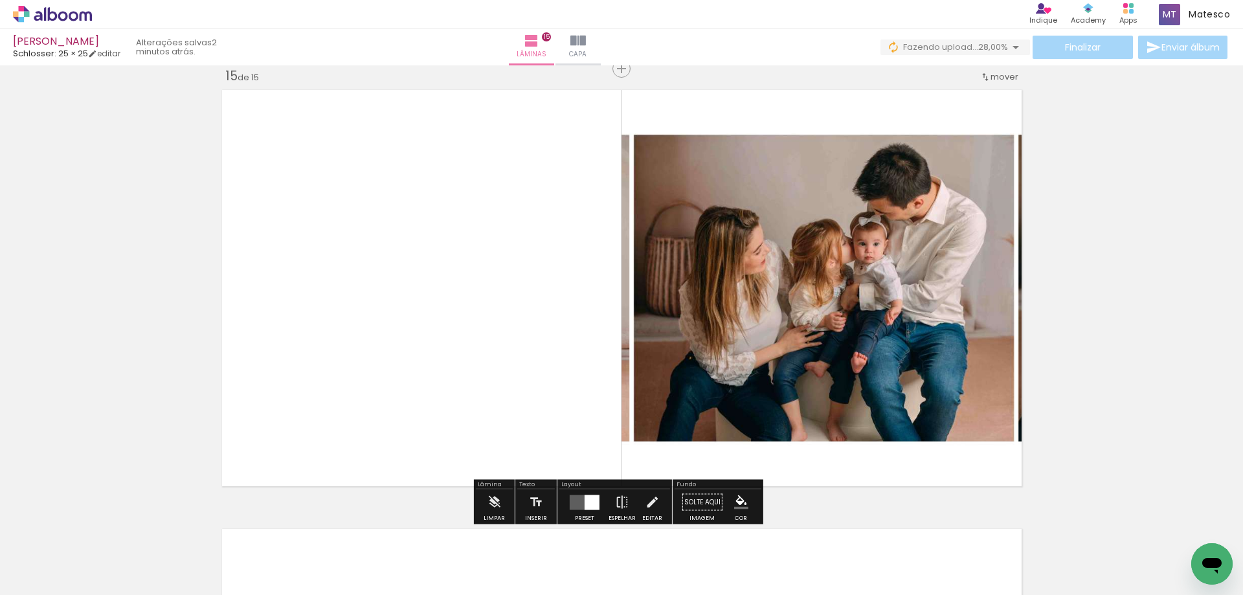
scroll to position [6160, 0]
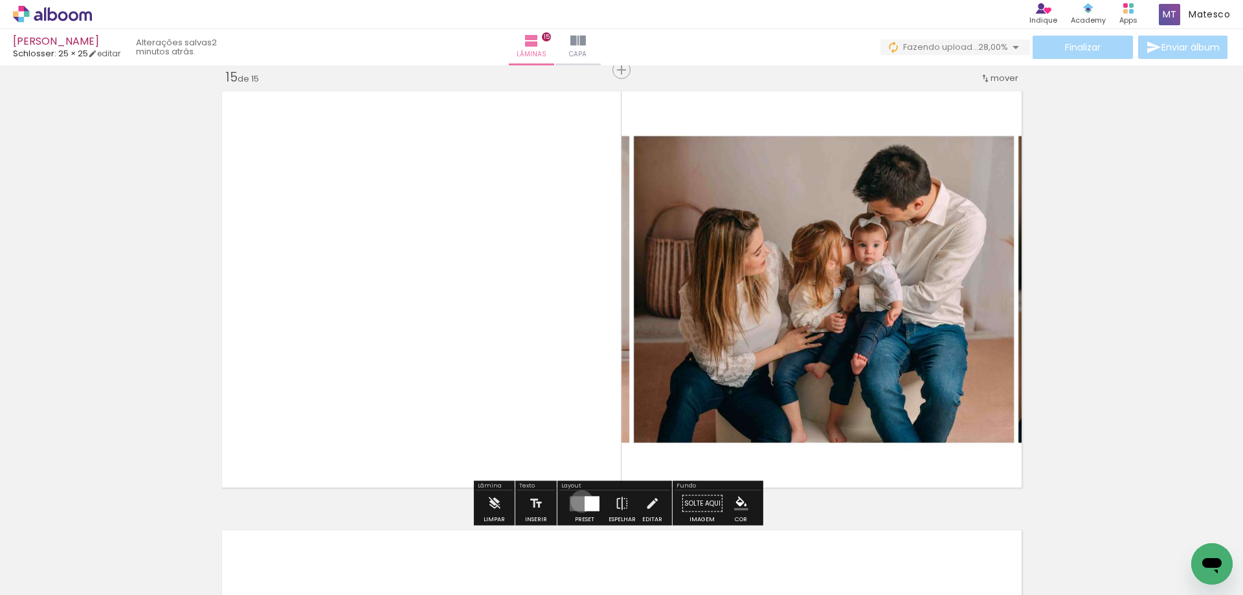
click at [579, 501] on quentale-layouter at bounding box center [585, 503] width 30 height 15
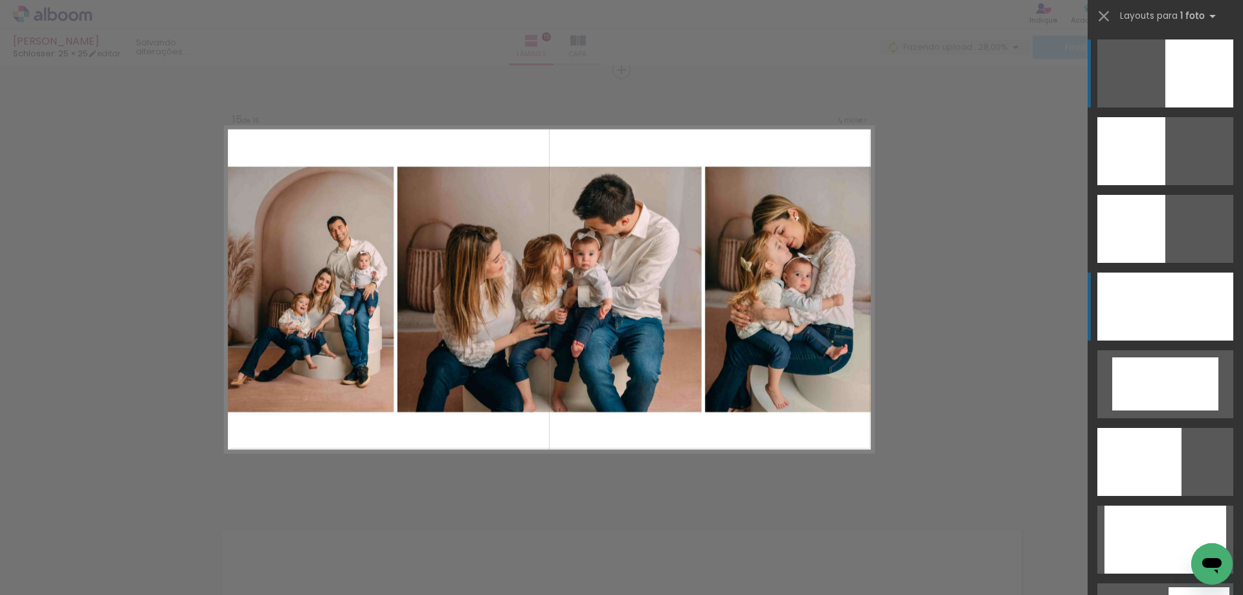
click at [1160, 316] on div at bounding box center [1165, 306] width 136 height 68
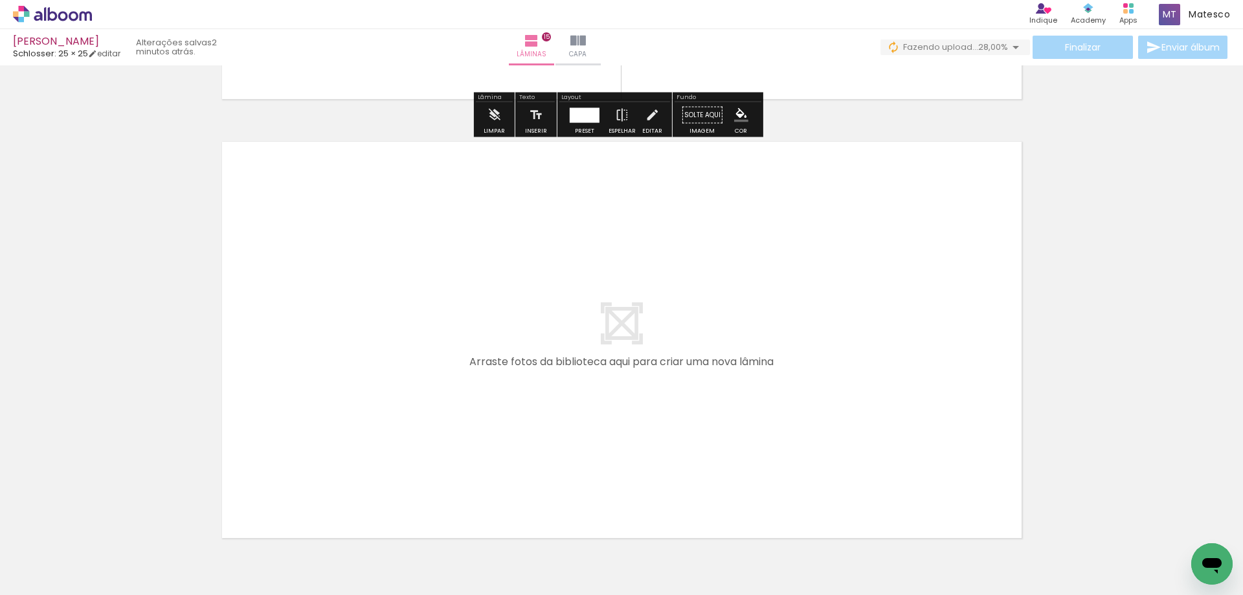
scroll to position [6623, 0]
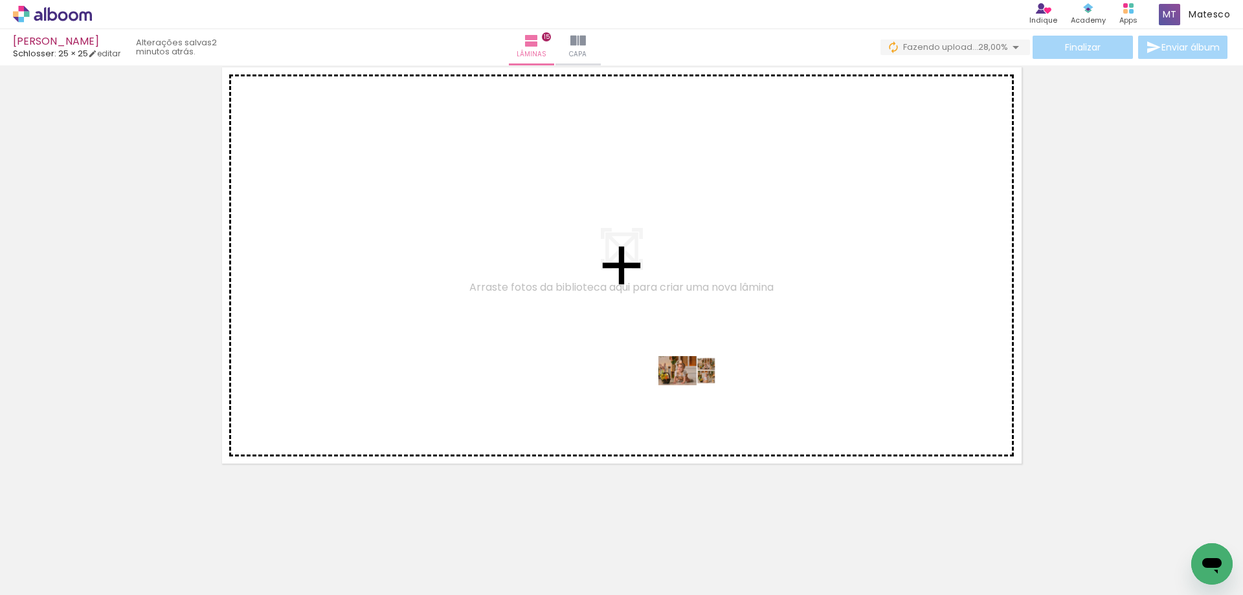
drag, startPoint x: 781, startPoint y: 553, endPoint x: 697, endPoint y: 395, distance: 179.2
click at [697, 395] on quentale-workspace at bounding box center [621, 297] width 1243 height 595
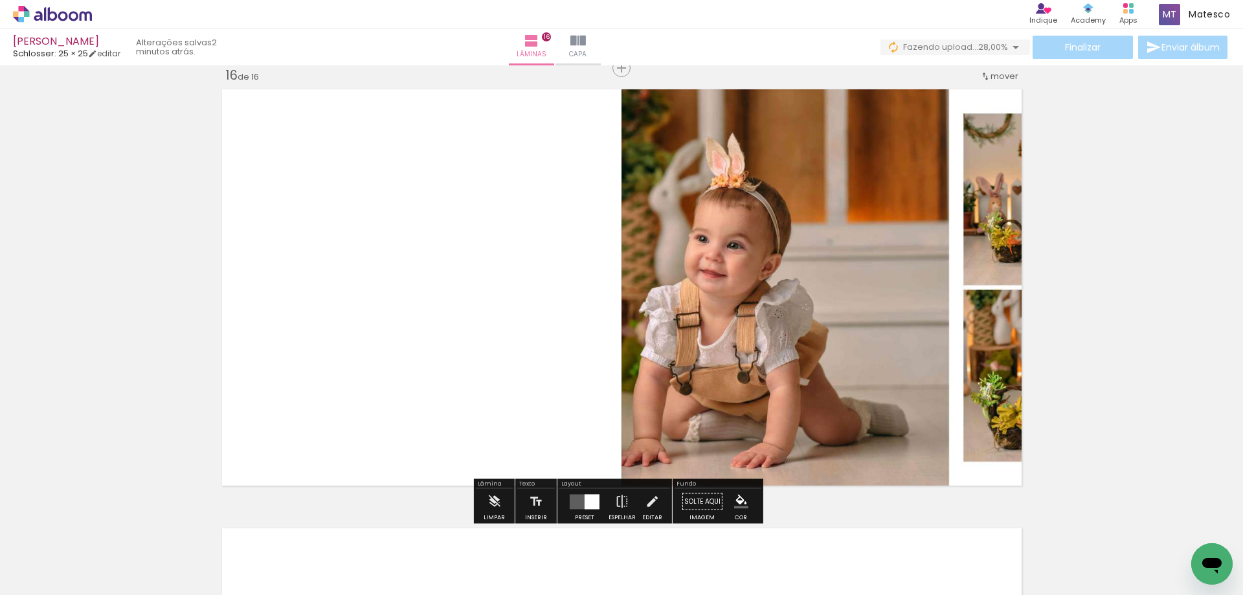
scroll to position [6599, 0]
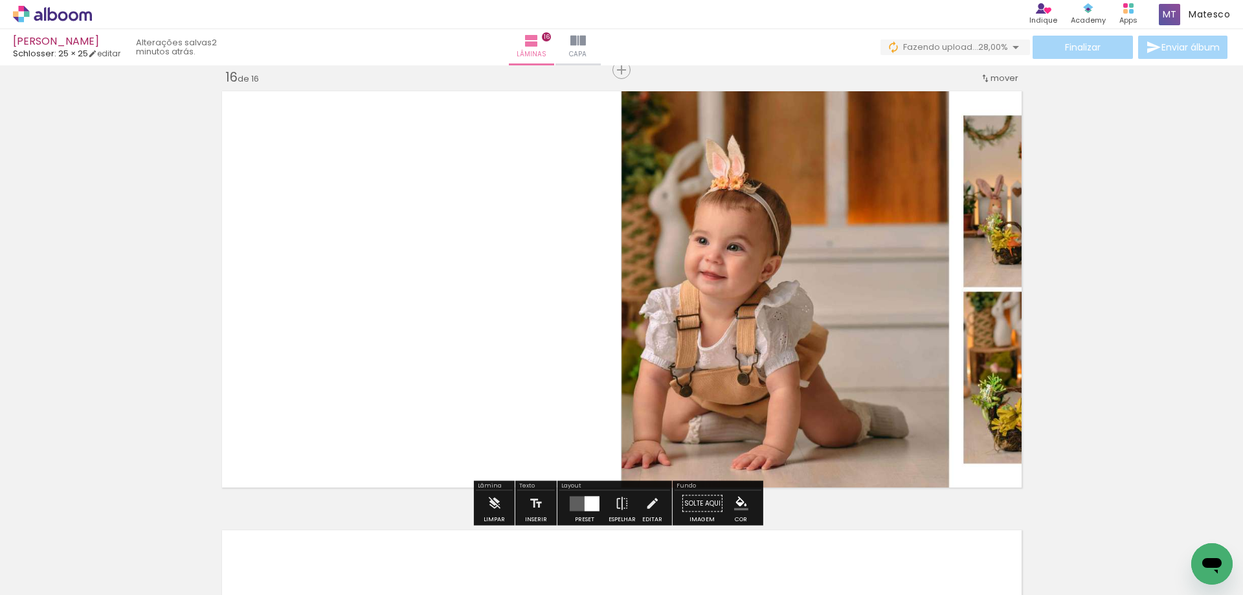
click at [581, 498] on quentale-layouter at bounding box center [585, 503] width 30 height 15
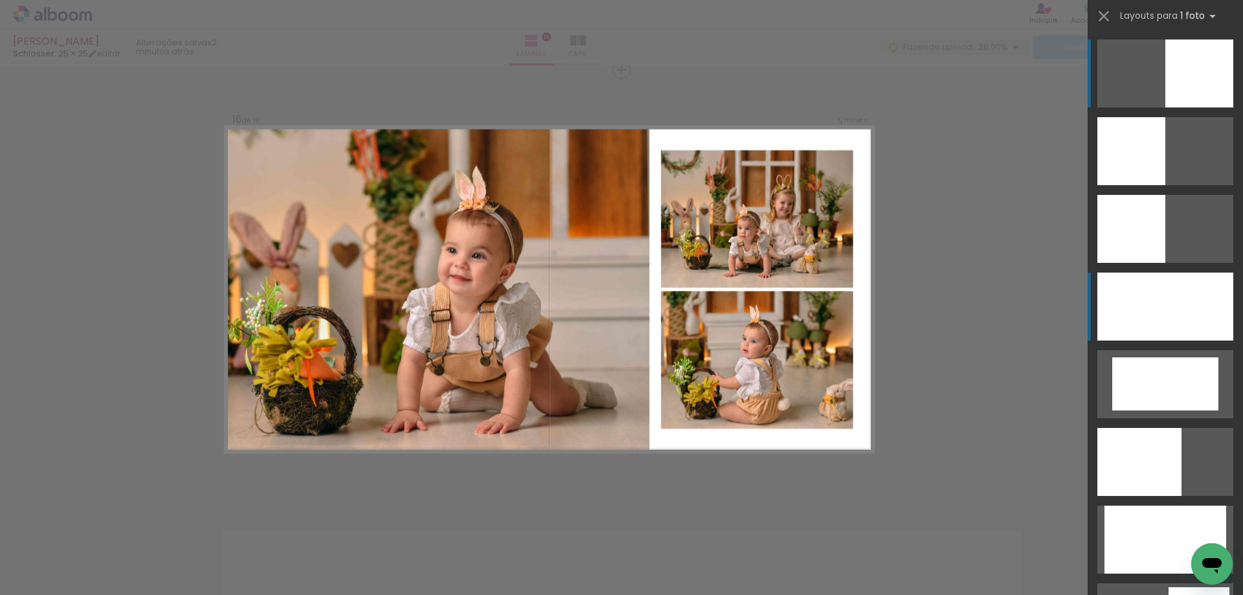
click at [1166, 324] on div at bounding box center [1165, 306] width 136 height 68
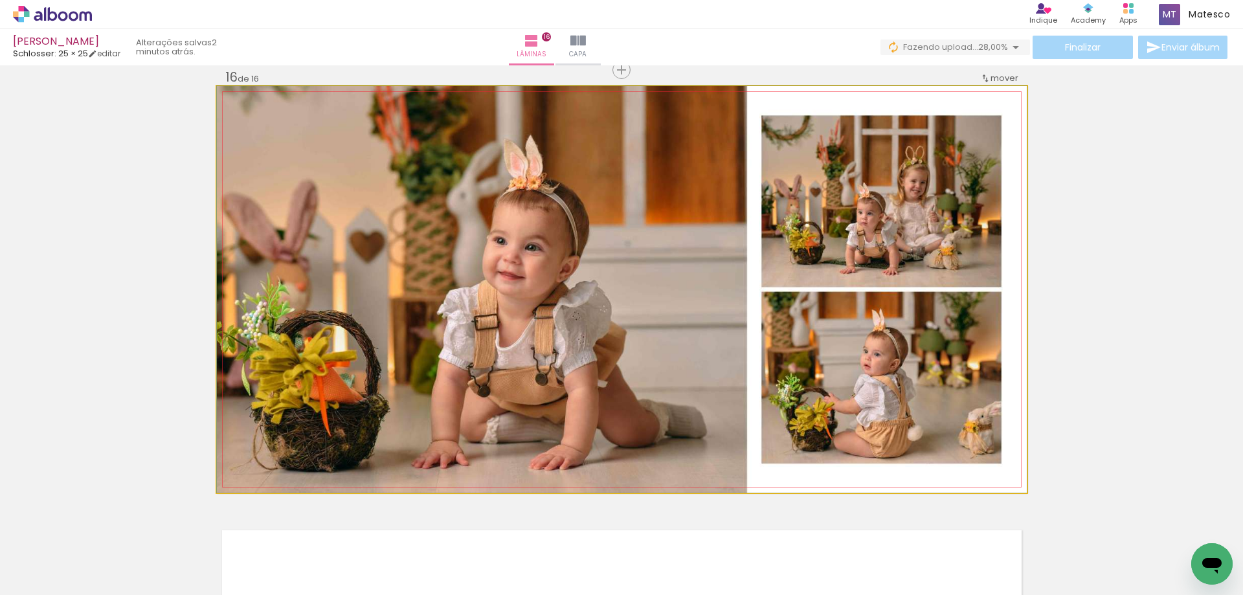
click at [982, 397] on quentale-photo at bounding box center [622, 289] width 810 height 406
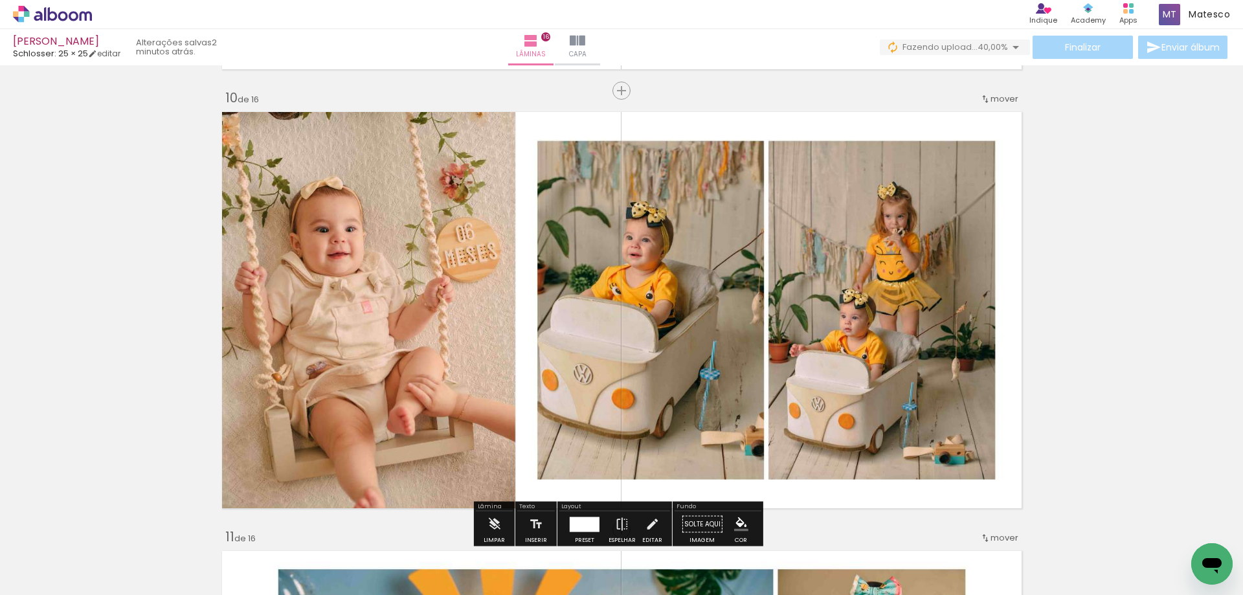
scroll to position [4010, 0]
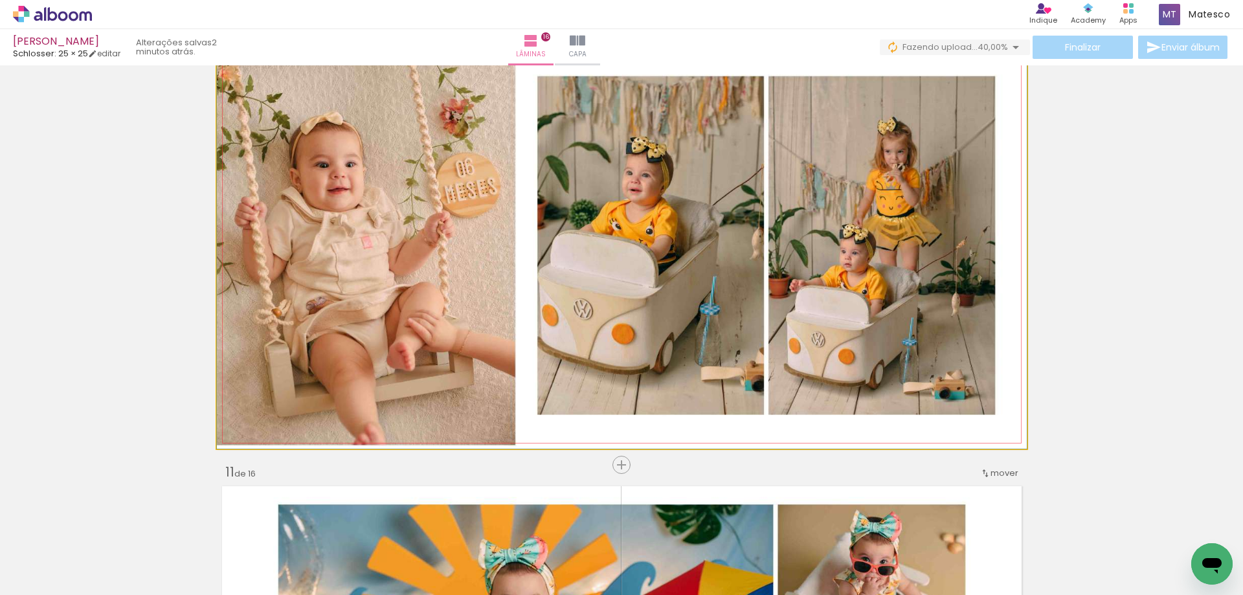
click at [454, 320] on quentale-photo at bounding box center [622, 245] width 810 height 406
click at [485, 381] on quentale-photo at bounding box center [622, 245] width 810 height 406
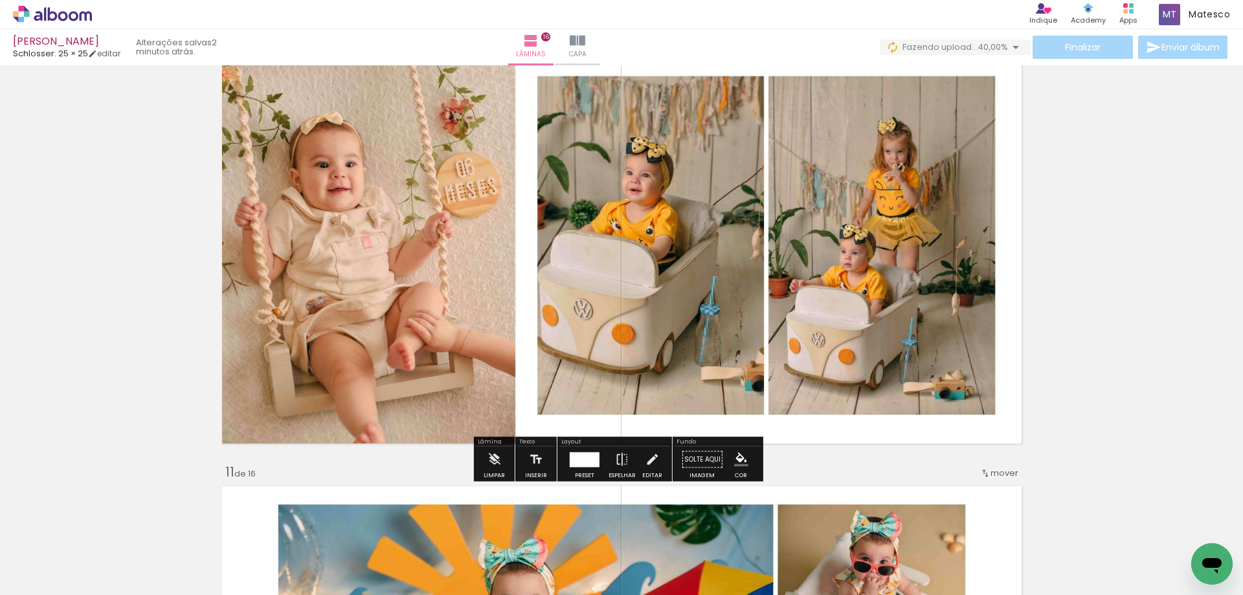
scroll to position [3945, 0]
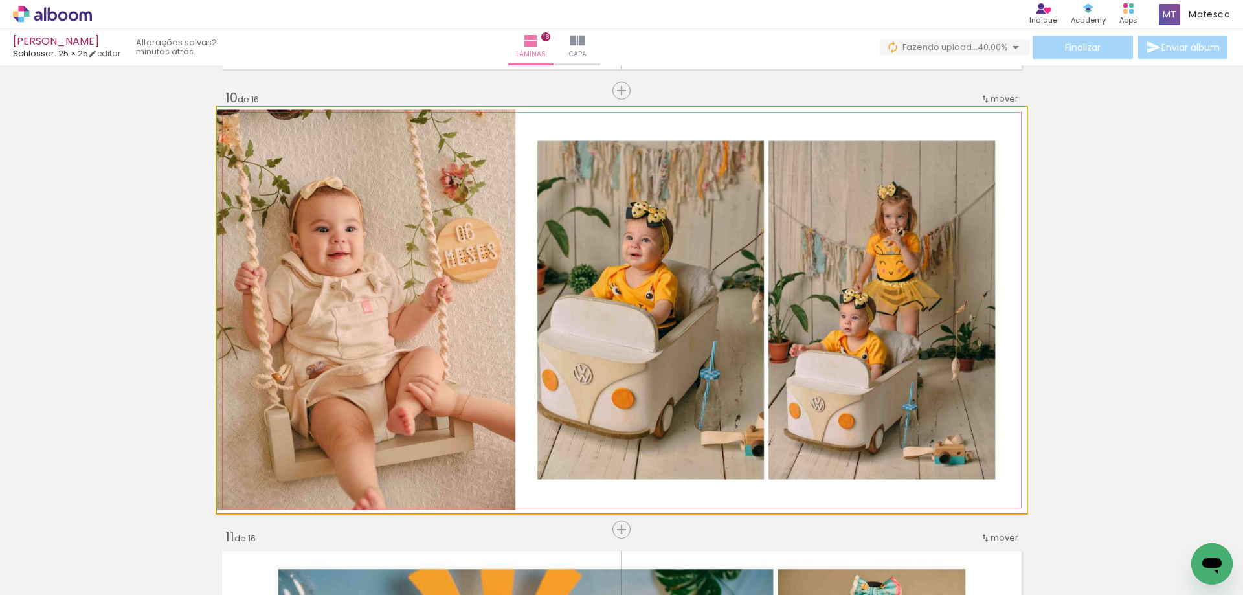
click at [491, 379] on quentale-photo at bounding box center [622, 310] width 810 height 406
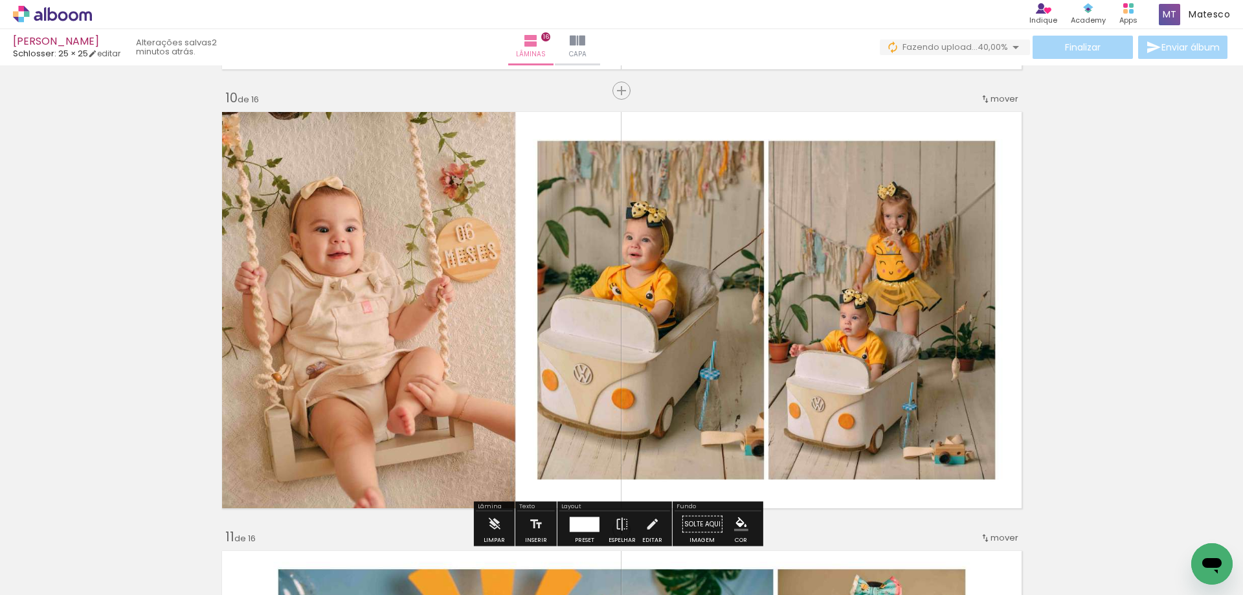
scroll to position [4075, 0]
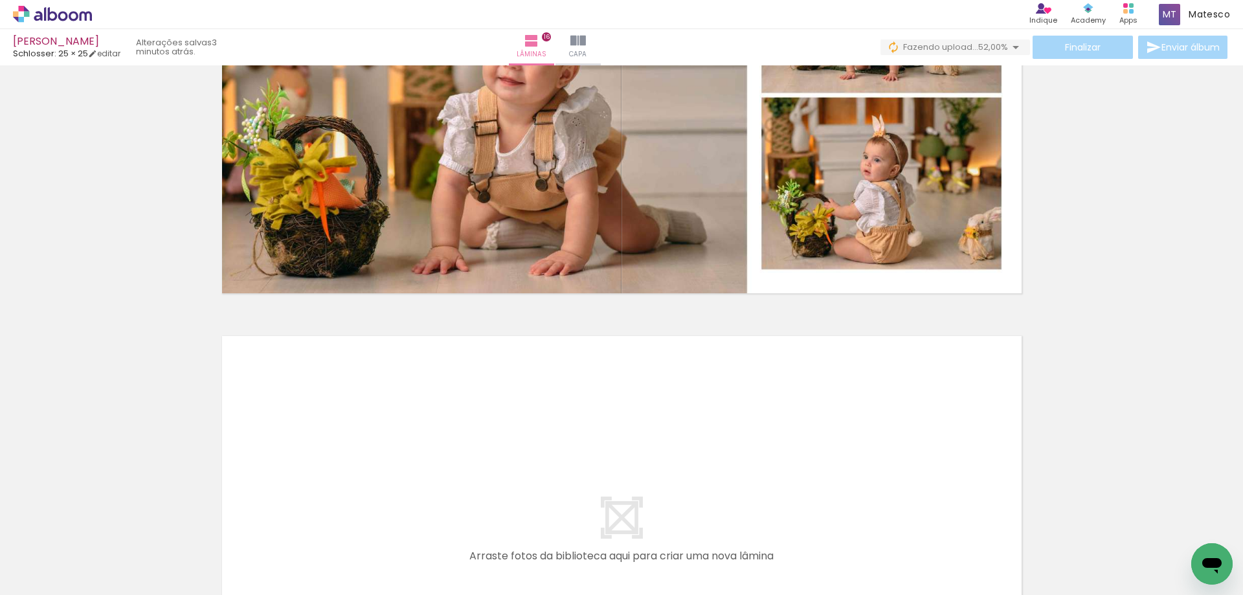
scroll to position [6599, 0]
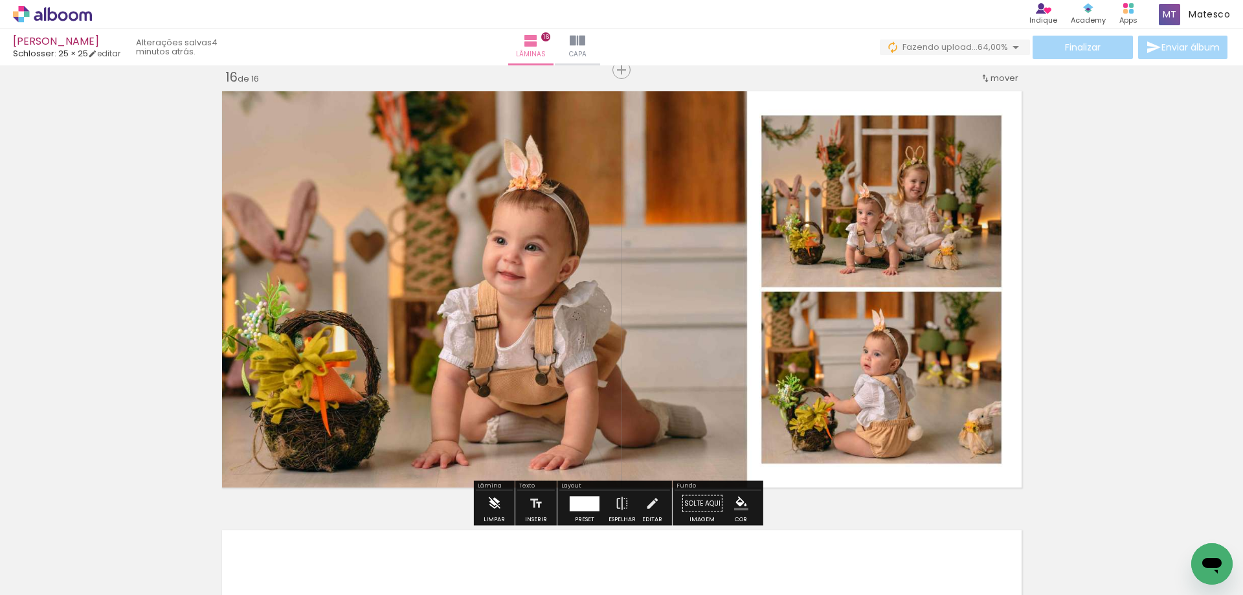
click at [490, 497] on iron-icon at bounding box center [494, 504] width 14 height 26
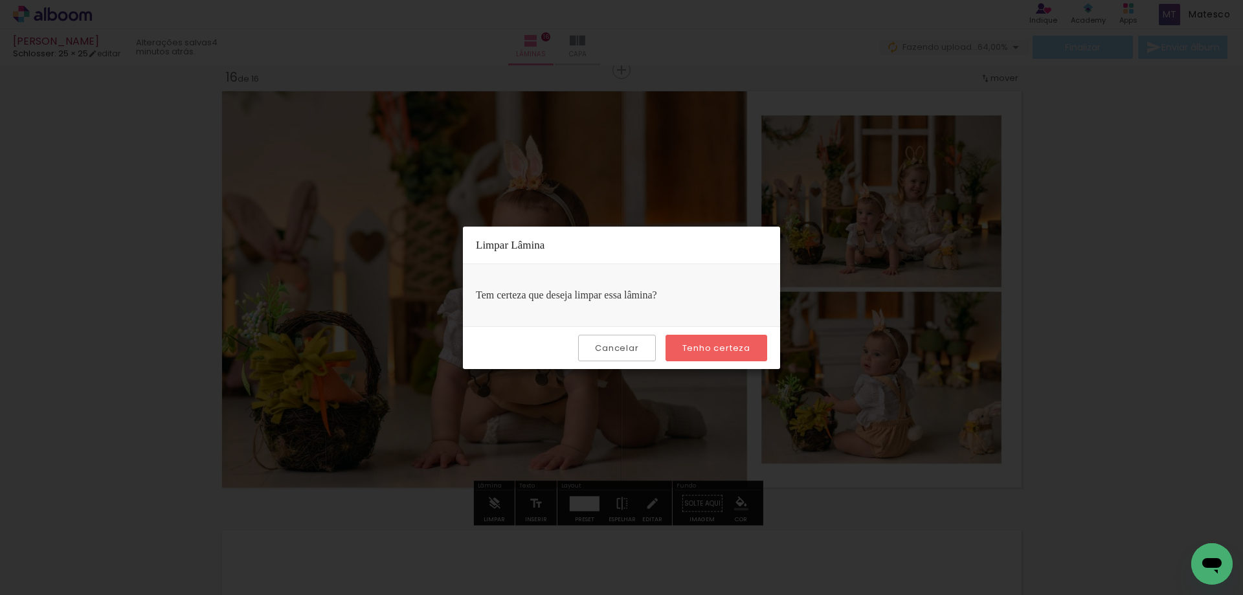
click at [0, 0] on slot "Tenho certeza" at bounding box center [0, 0] width 0 height 0
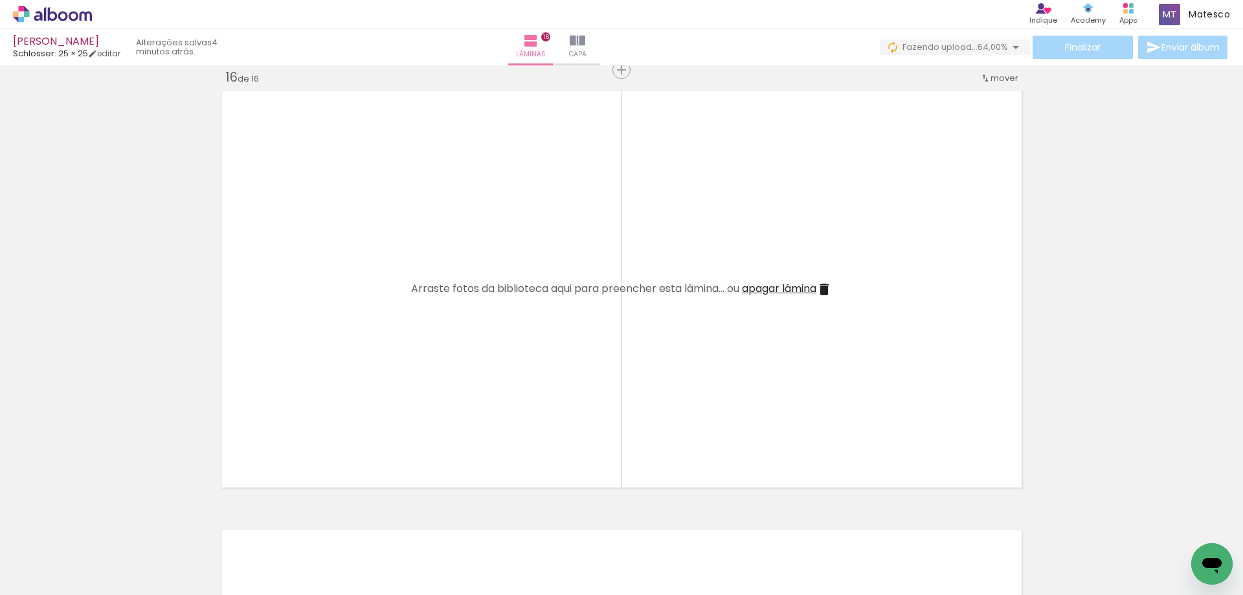
scroll to position [6664, 0]
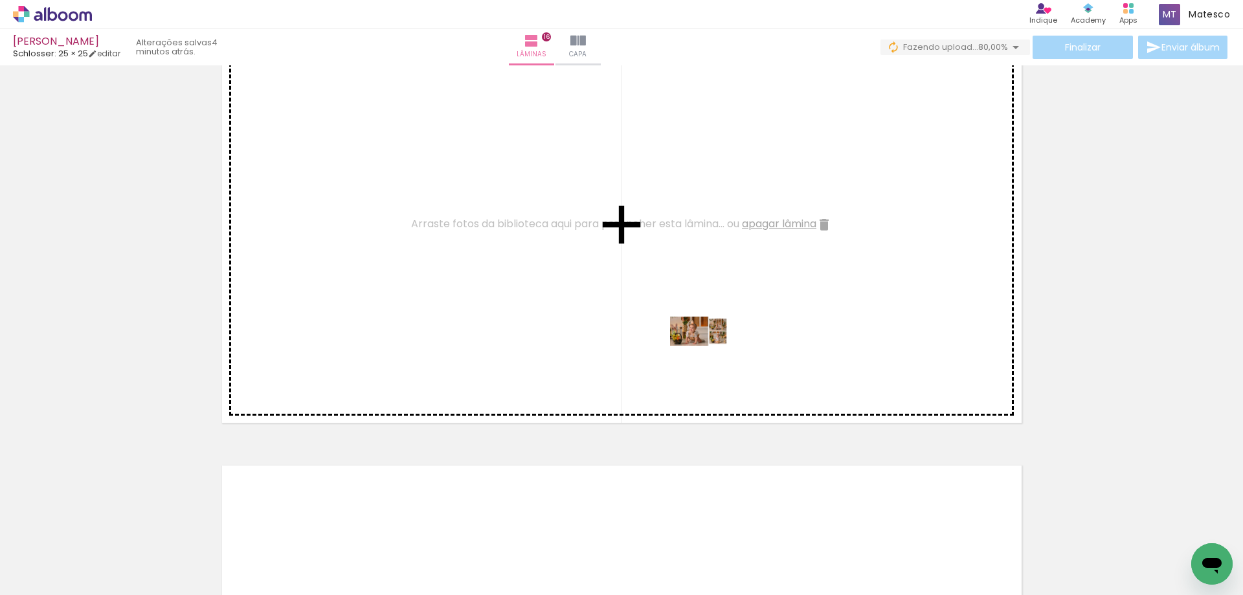
drag, startPoint x: 791, startPoint y: 557, endPoint x: 709, endPoint y: 354, distance: 219.2
click at [709, 354] on quentale-workspace at bounding box center [621, 297] width 1243 height 595
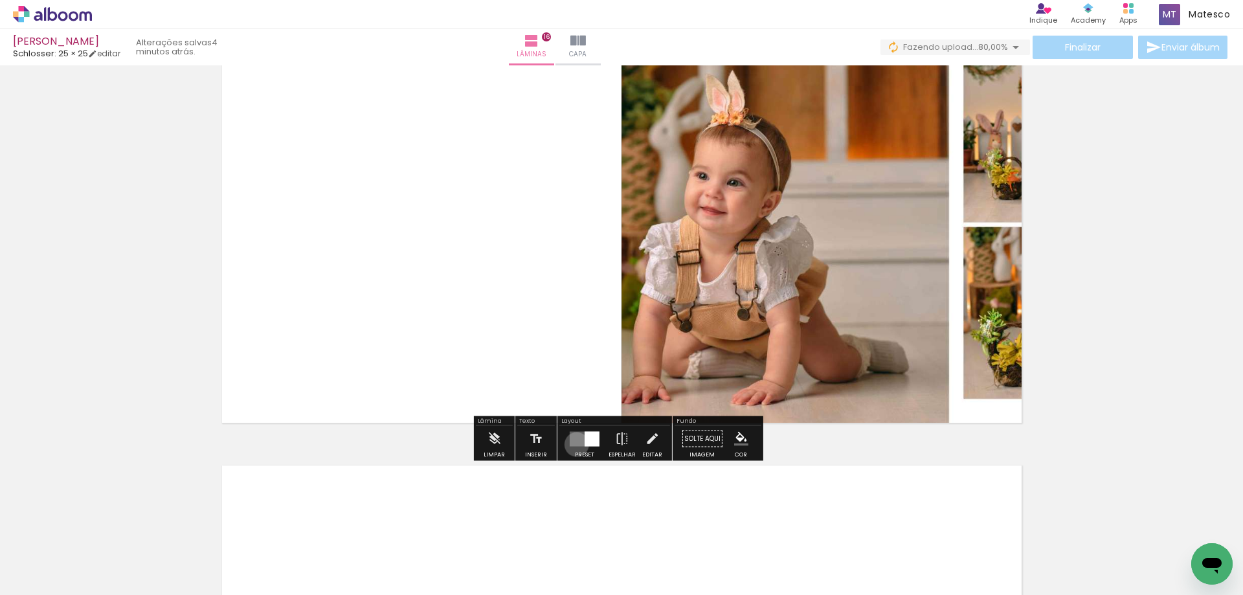
click at [573, 444] on quentale-layouter at bounding box center [585, 438] width 30 height 15
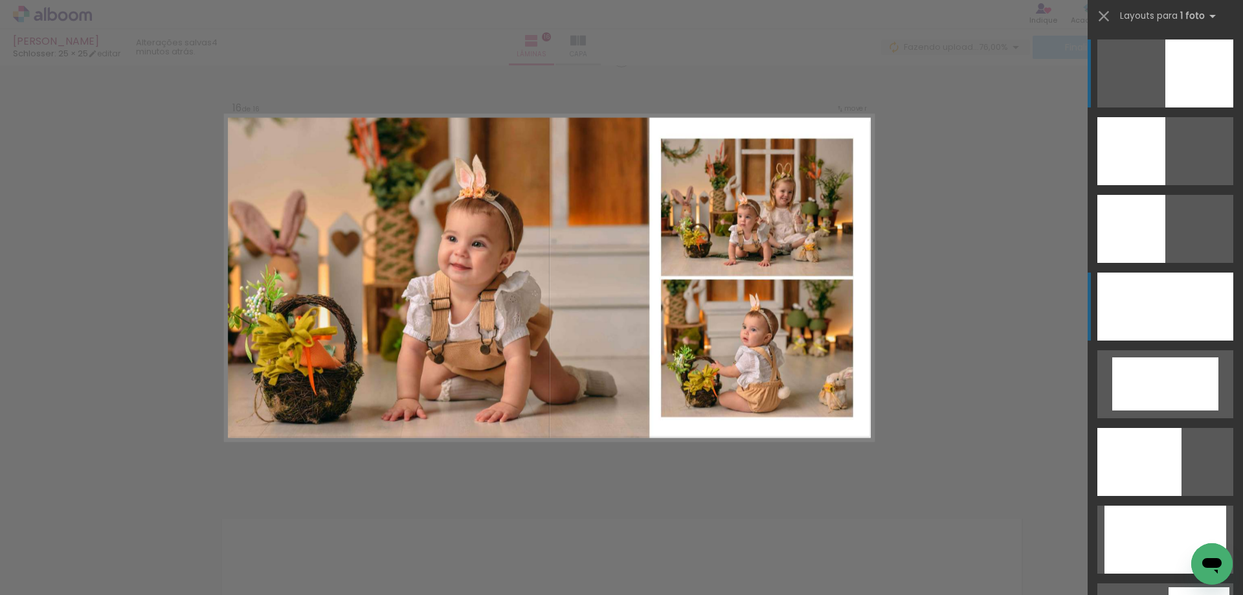
scroll to position [6599, 0]
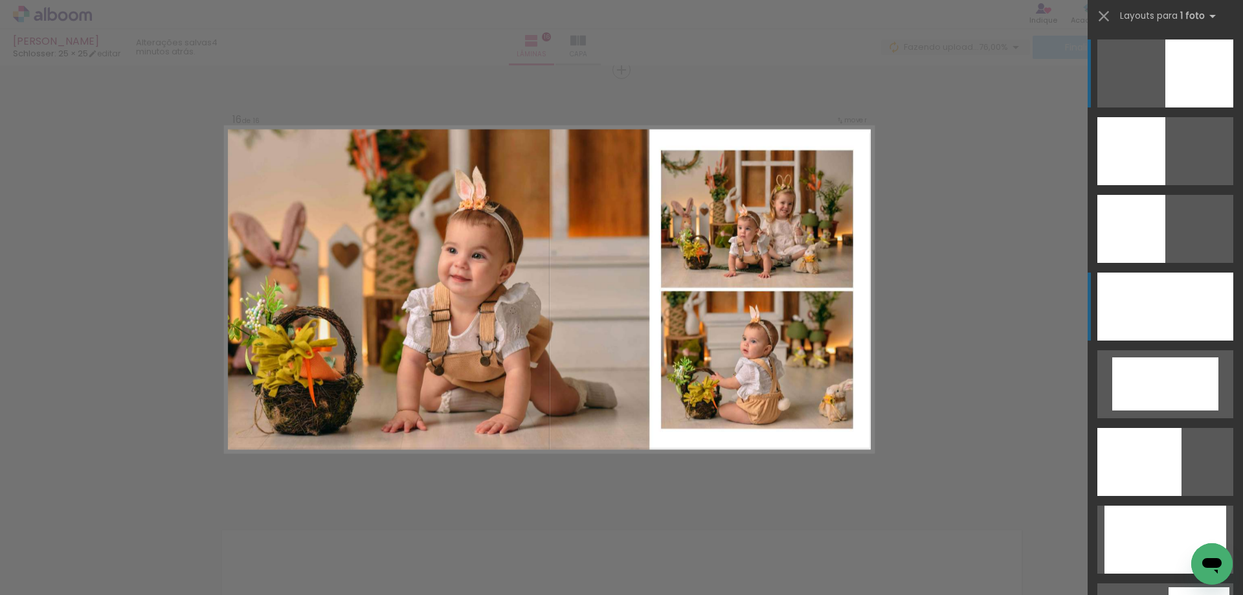
click at [1140, 314] on div at bounding box center [1165, 306] width 136 height 68
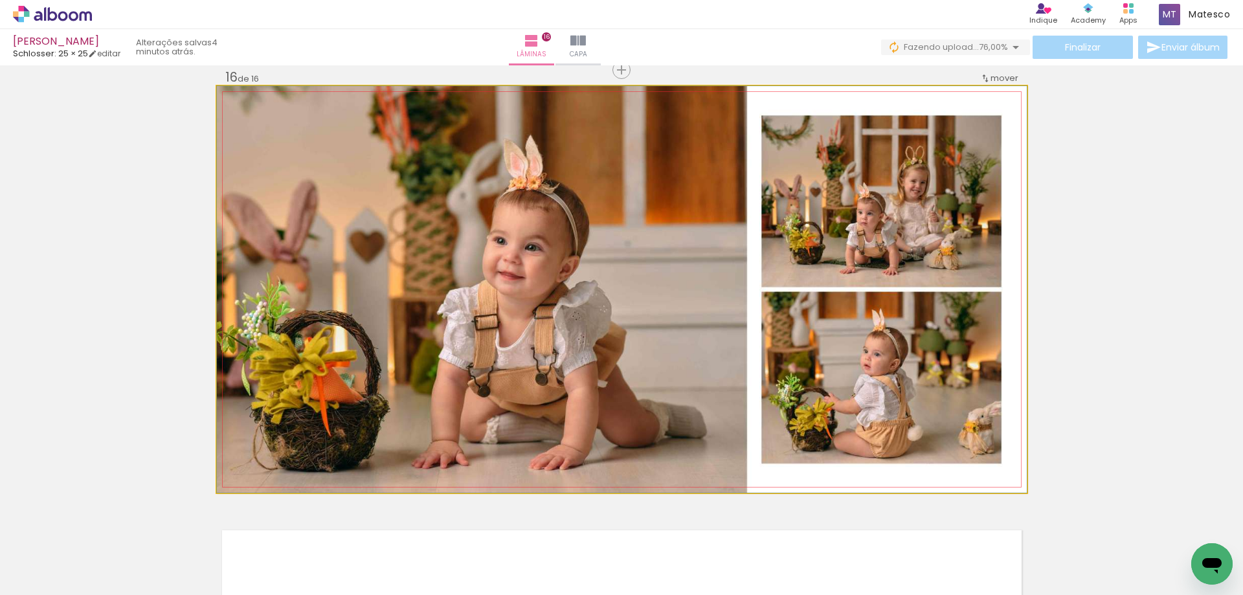
click at [1008, 346] on quentale-photo at bounding box center [622, 289] width 810 height 406
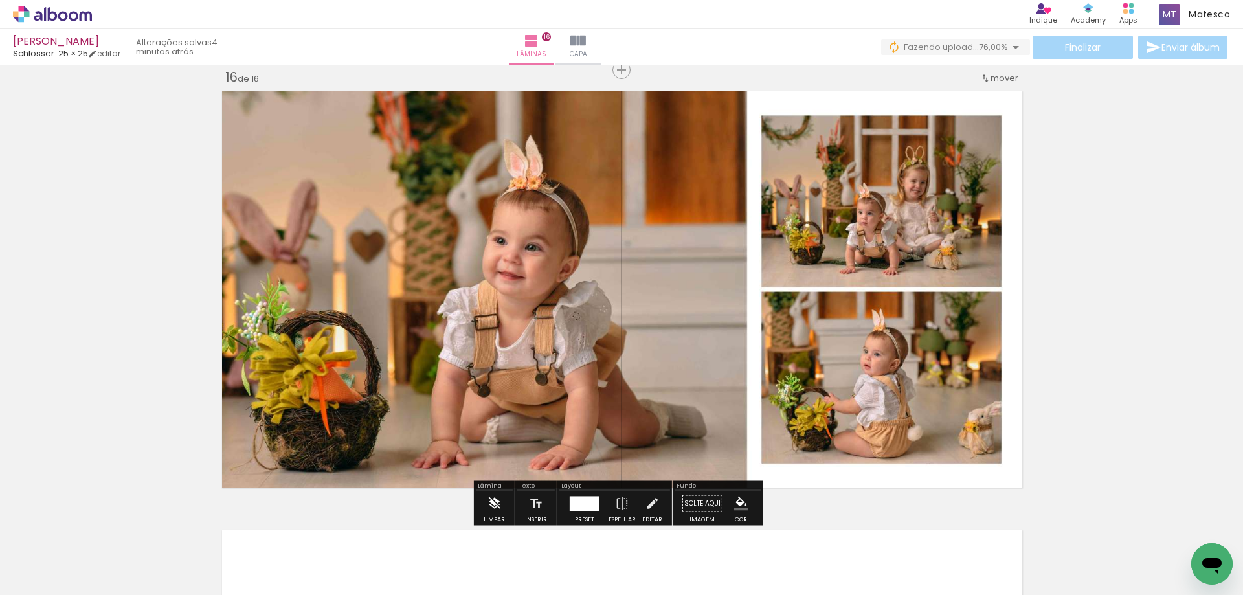
click at [484, 496] on paper-button "Limpar" at bounding box center [494, 507] width 28 height 33
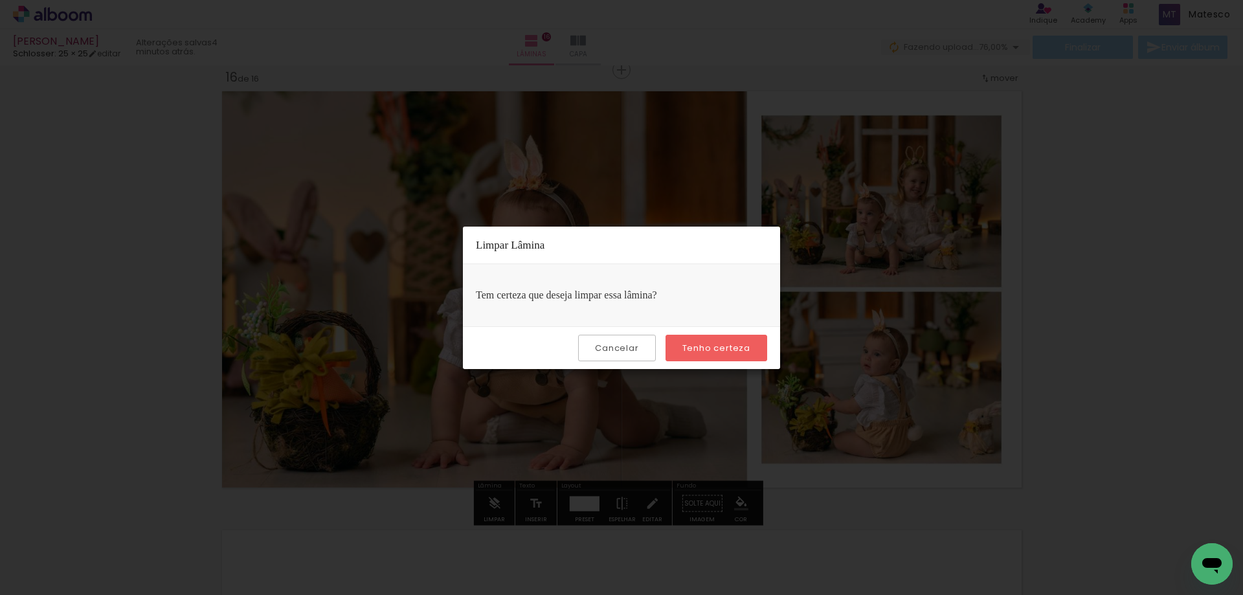
click at [0, 0] on slot "Tenho certeza" at bounding box center [0, 0] width 0 height 0
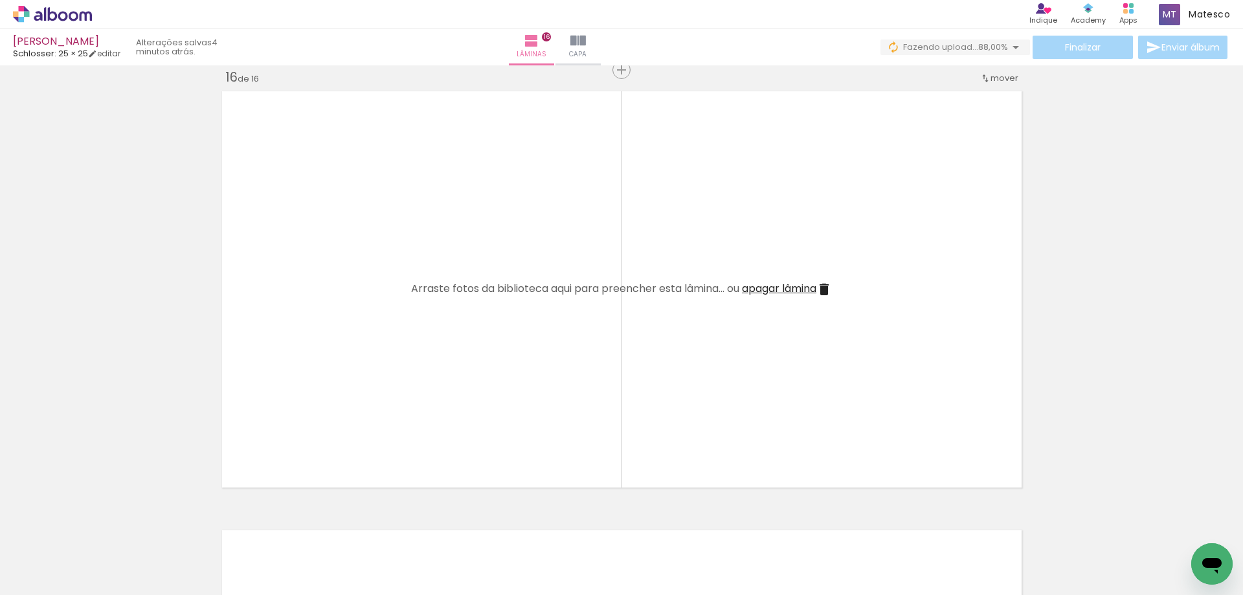
click at [43, 575] on span "Adicionar Fotos" at bounding box center [46, 577] width 39 height 14
click at [0, 0] on input "file" at bounding box center [0, 0] width 0 height 0
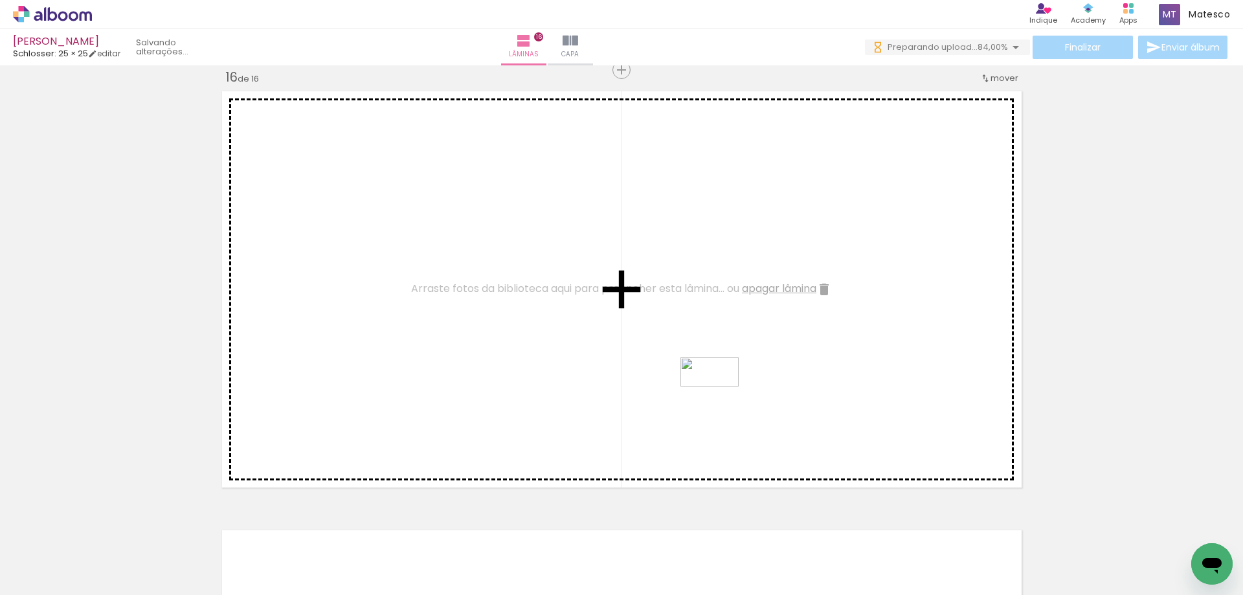
drag, startPoint x: 786, startPoint y: 537, endPoint x: 719, endPoint y: 396, distance: 156.3
click at [719, 396] on quentale-workspace at bounding box center [621, 297] width 1243 height 595
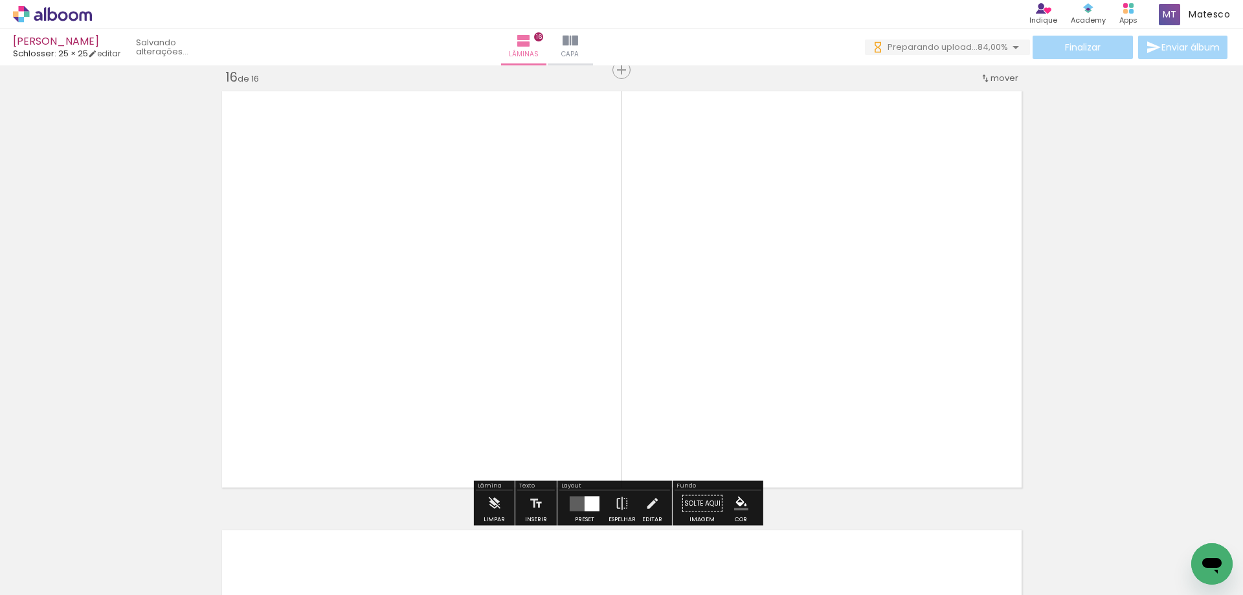
click at [584, 496] on div at bounding box center [591, 503] width 15 height 15
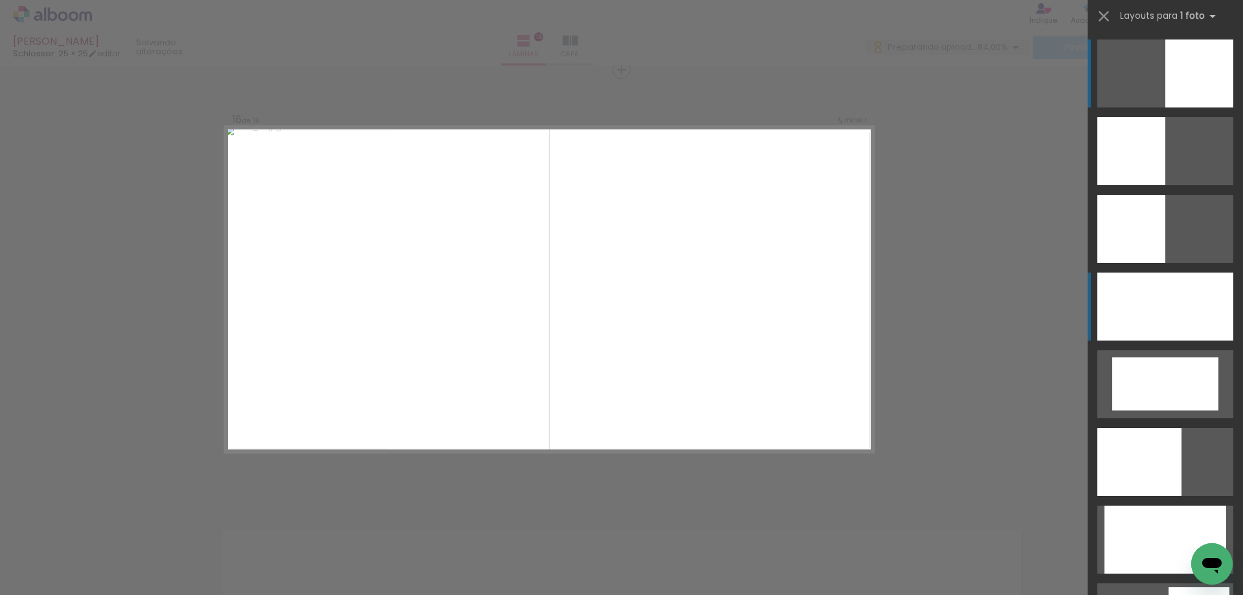
click at [1170, 314] on div at bounding box center [1165, 306] width 136 height 68
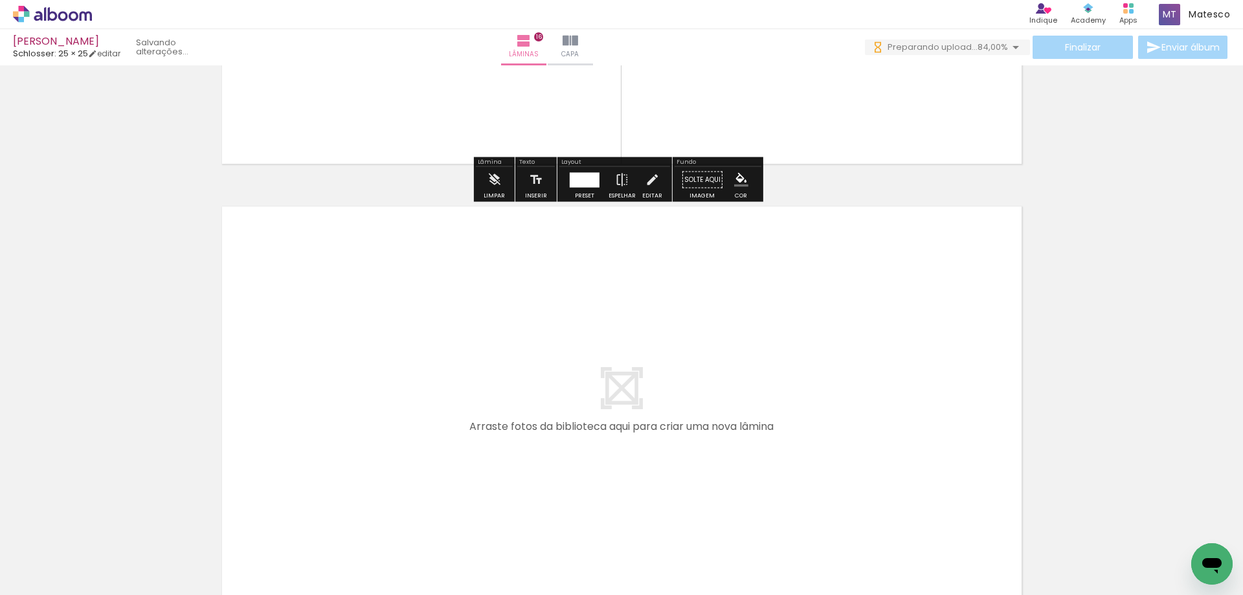
scroll to position [7062, 0]
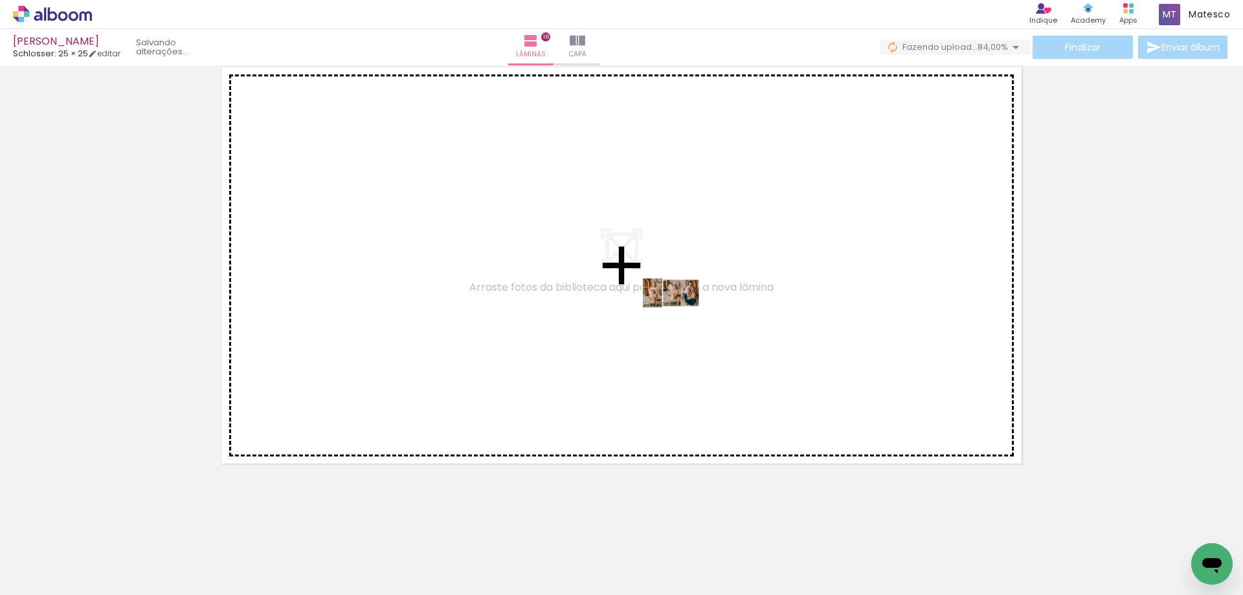
drag, startPoint x: 868, startPoint y: 557, endPoint x: 682, endPoint y: 317, distance: 303.5
click at [682, 317] on quentale-workspace at bounding box center [621, 297] width 1243 height 595
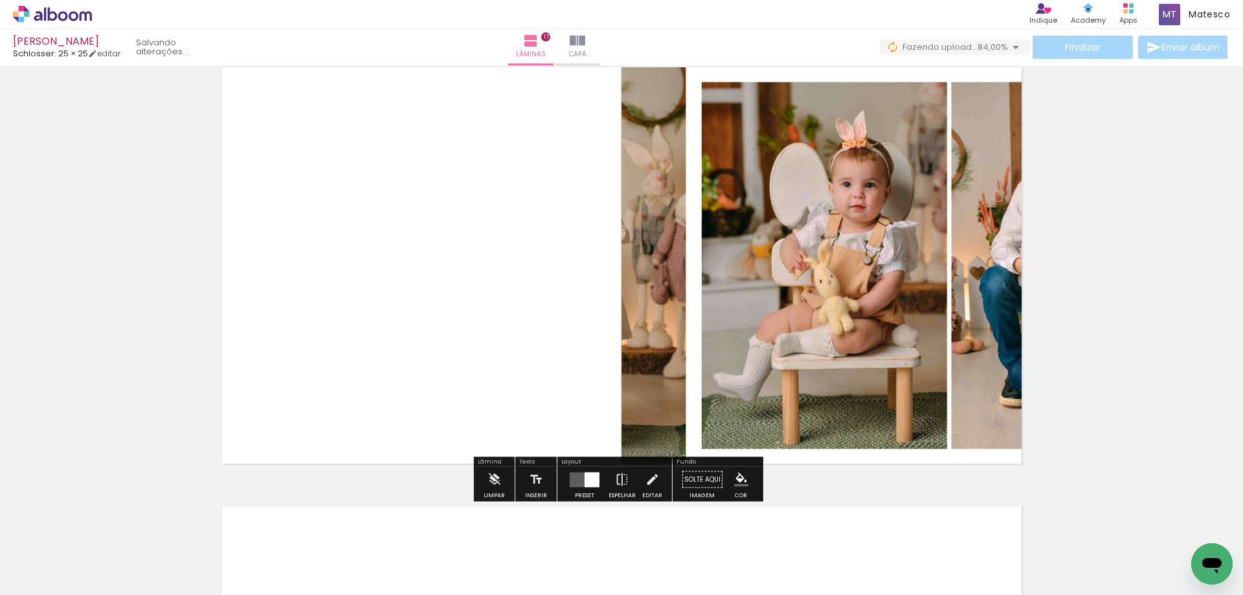
scroll to position [7038, 0]
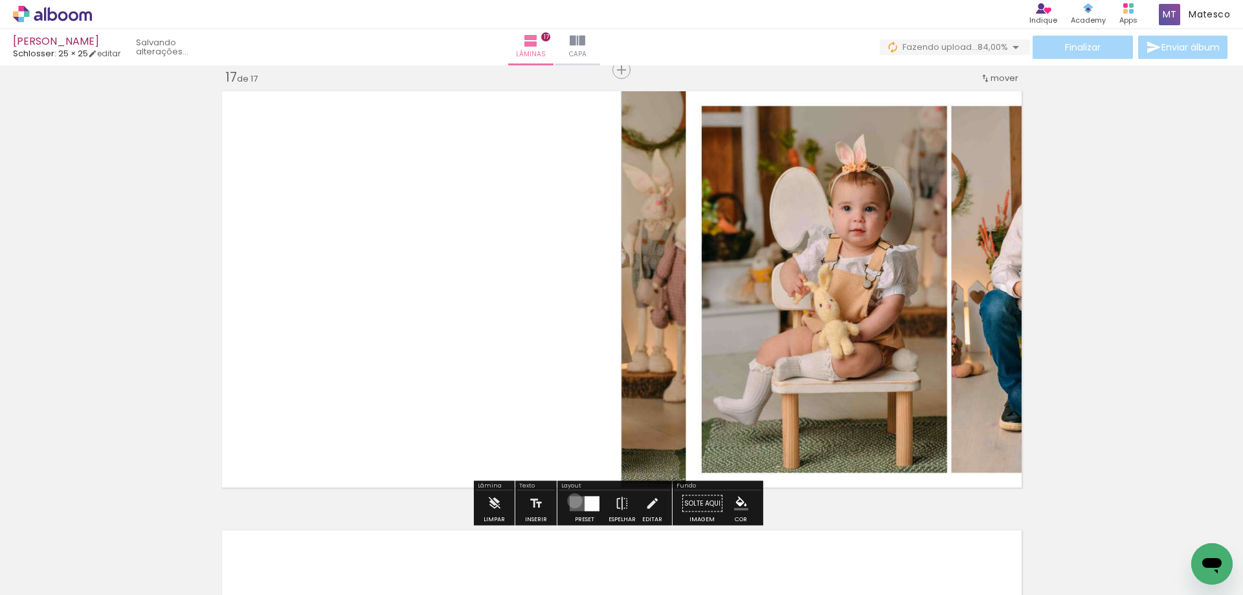
click at [571, 500] on quentale-layouter at bounding box center [585, 503] width 30 height 15
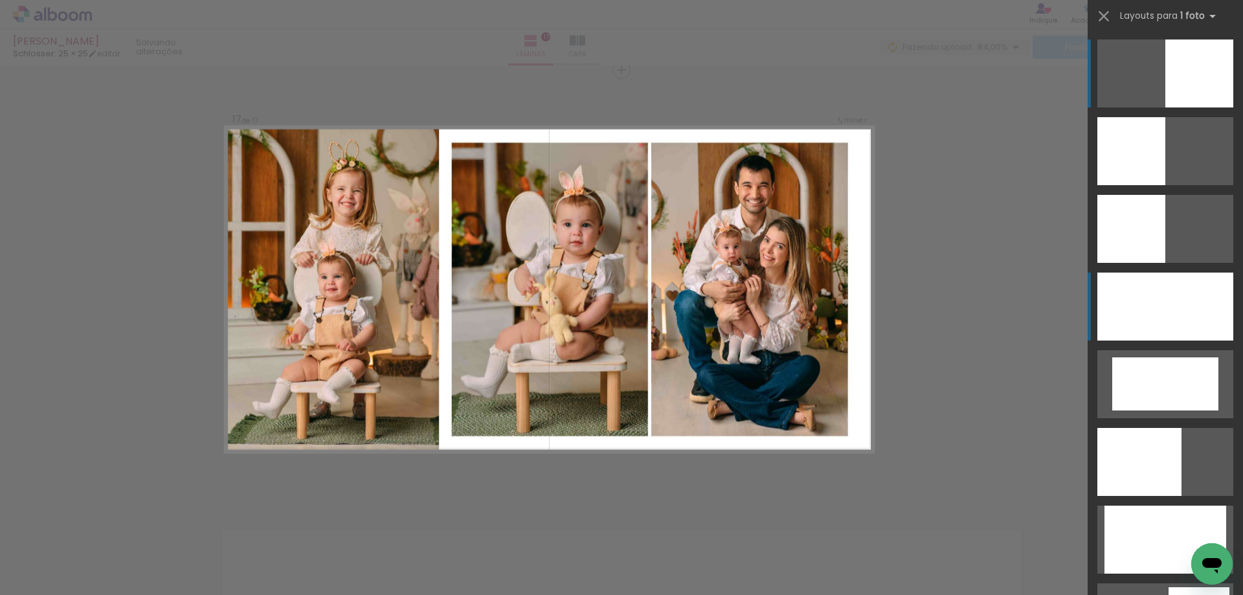
click at [1148, 318] on div at bounding box center [1165, 306] width 136 height 68
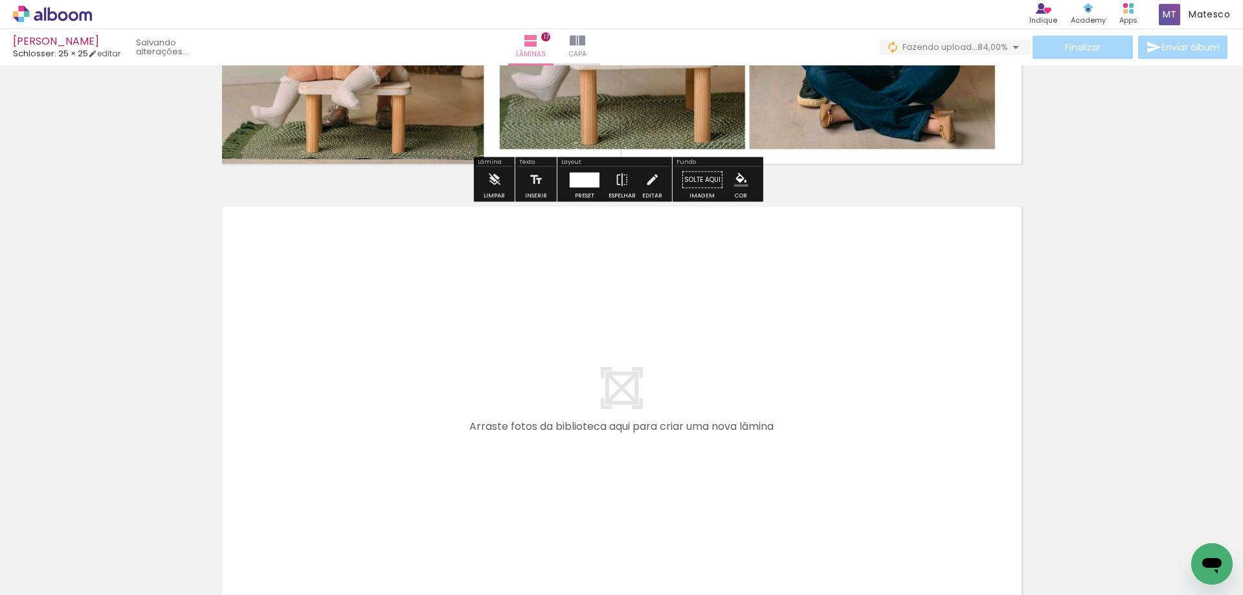
scroll to position [7491, 0]
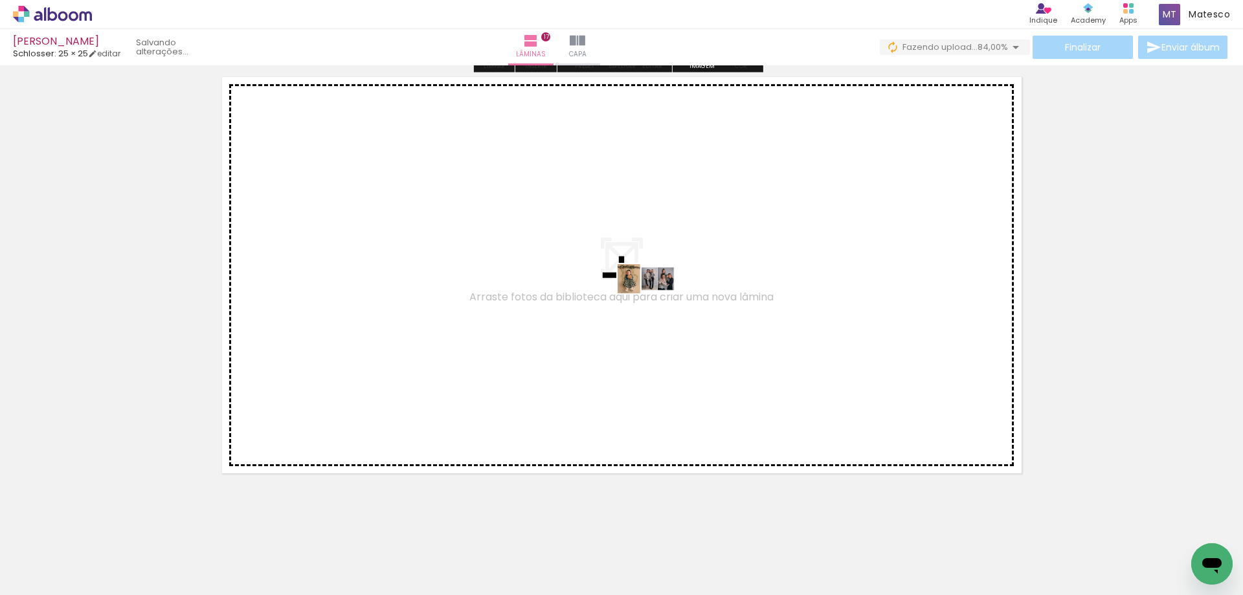
drag, startPoint x: 941, startPoint y: 561, endPoint x: 656, endPoint y: 303, distance: 384.4
click at [656, 303] on quentale-workspace at bounding box center [621, 297] width 1243 height 595
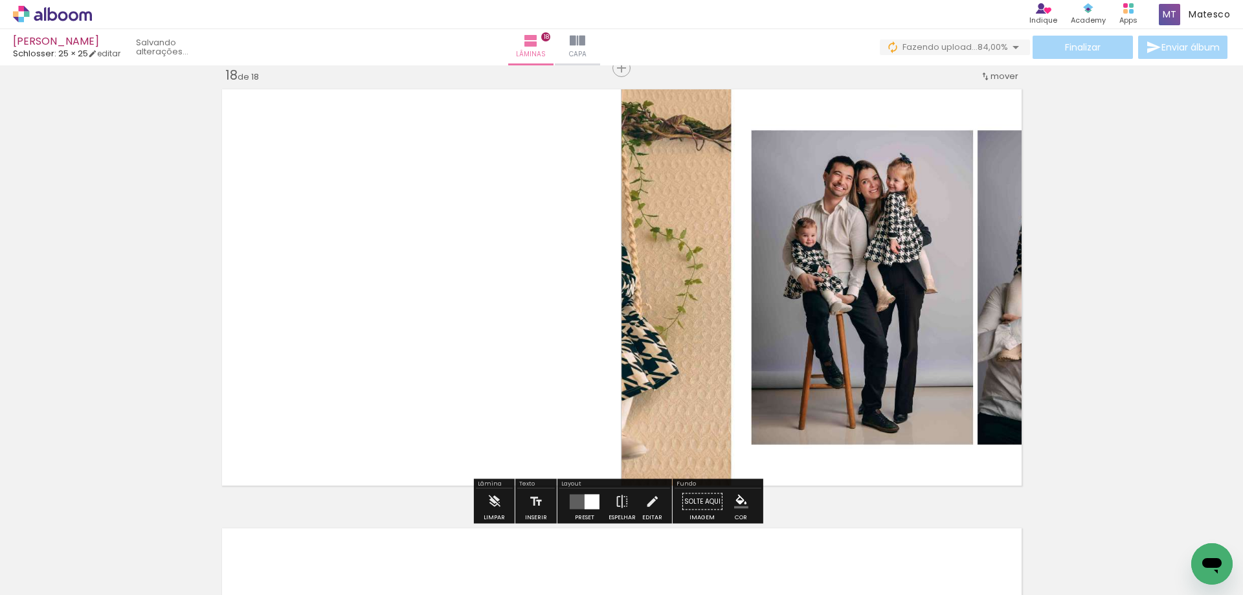
scroll to position [7477, 0]
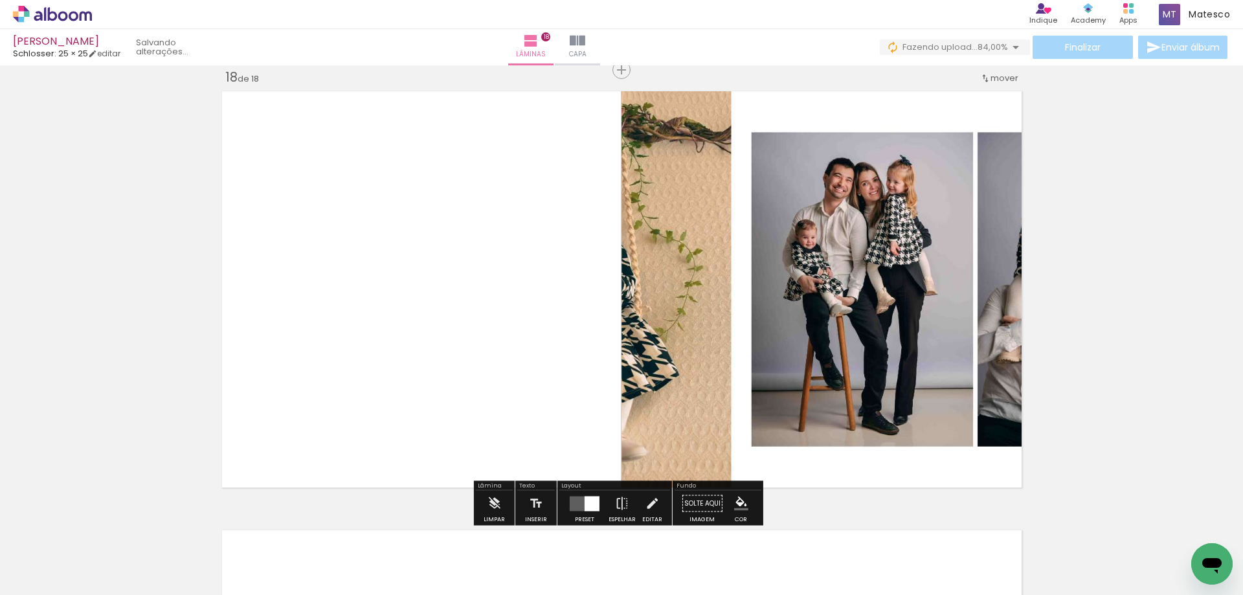
click at [580, 501] on quentale-layouter at bounding box center [585, 503] width 30 height 15
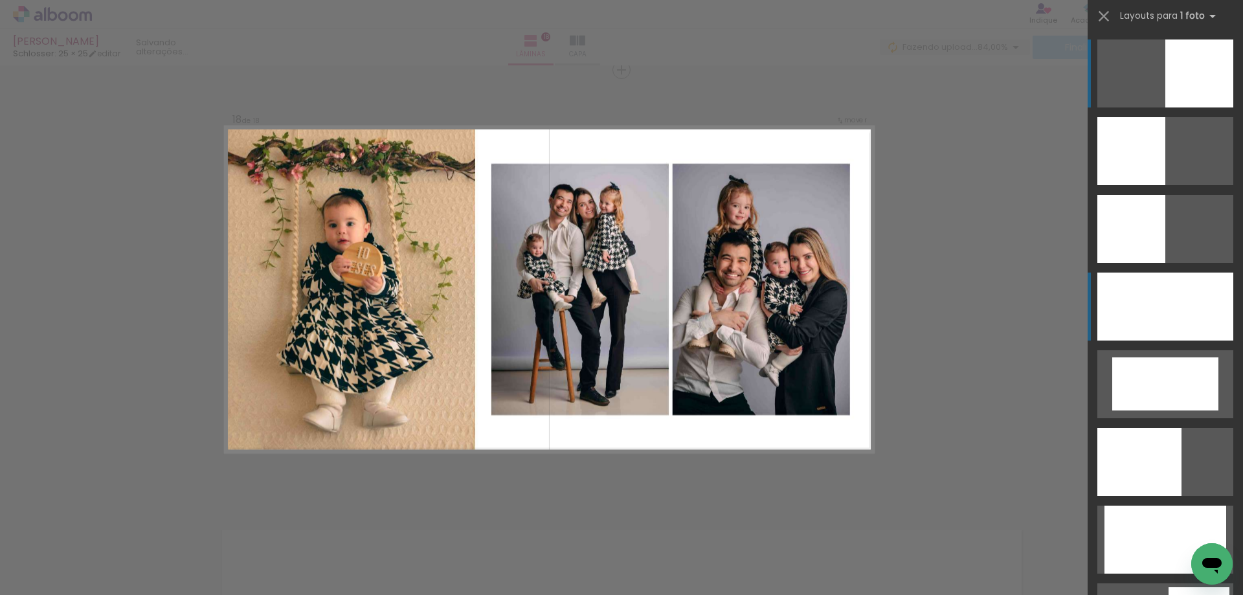
click at [1190, 283] on div at bounding box center [1165, 306] width 136 height 68
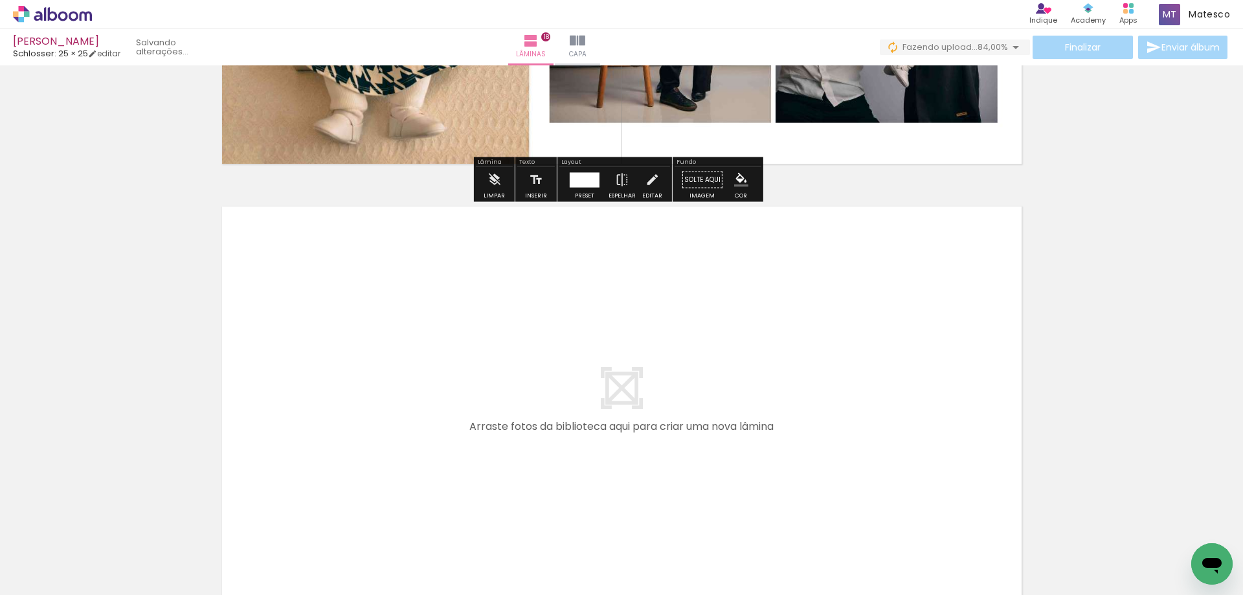
scroll to position [7939, 0]
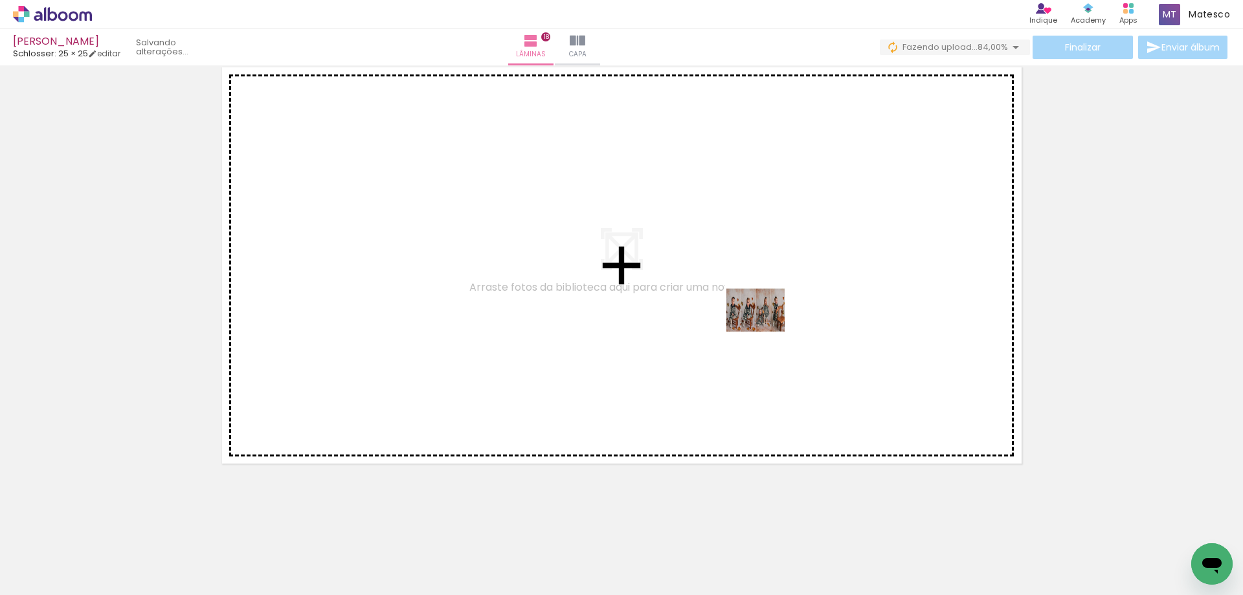
drag, startPoint x: 1003, startPoint y: 553, endPoint x: 733, endPoint y: 306, distance: 366.1
click at [733, 306] on quentale-workspace at bounding box center [621, 297] width 1243 height 595
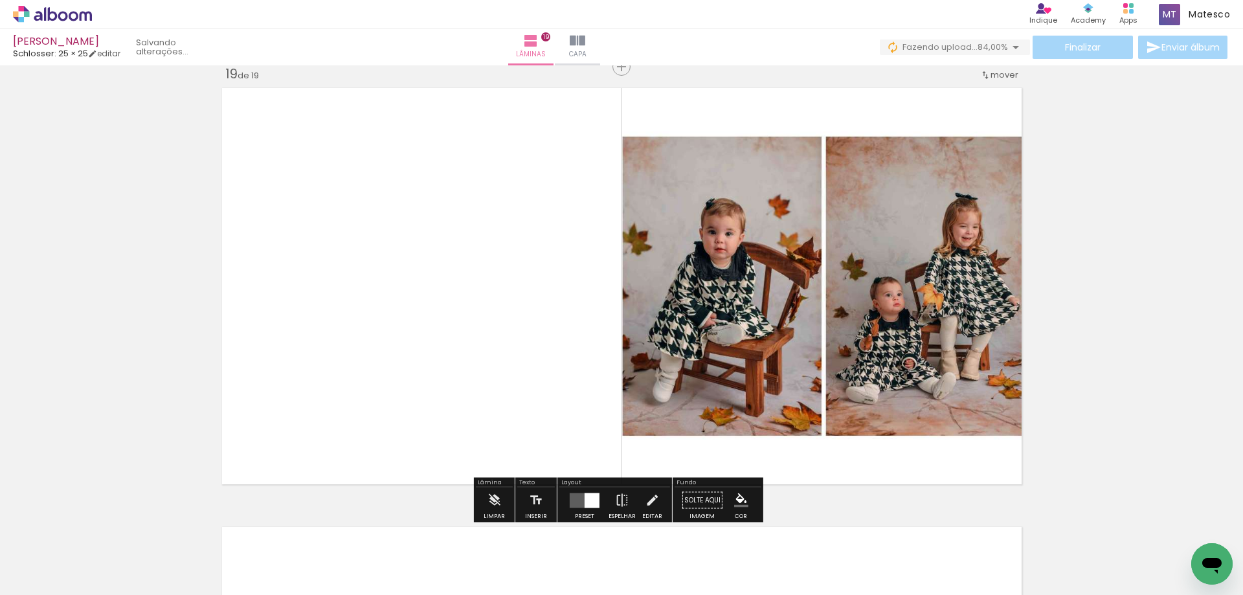
scroll to position [7915, 0]
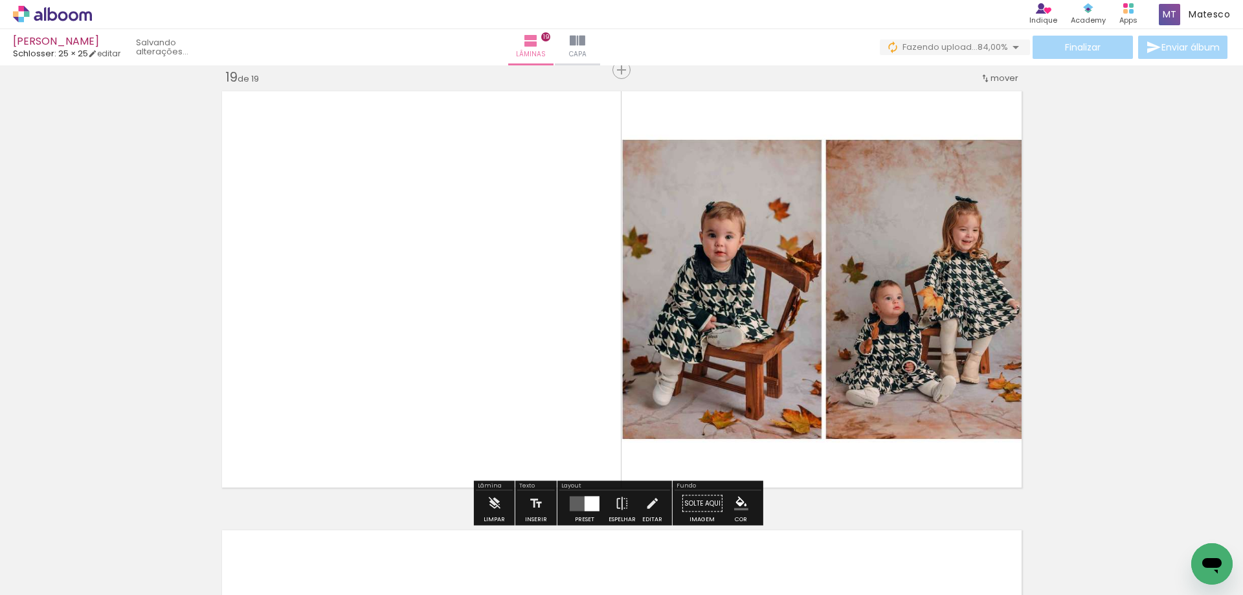
click at [595, 496] on div at bounding box center [591, 503] width 15 height 15
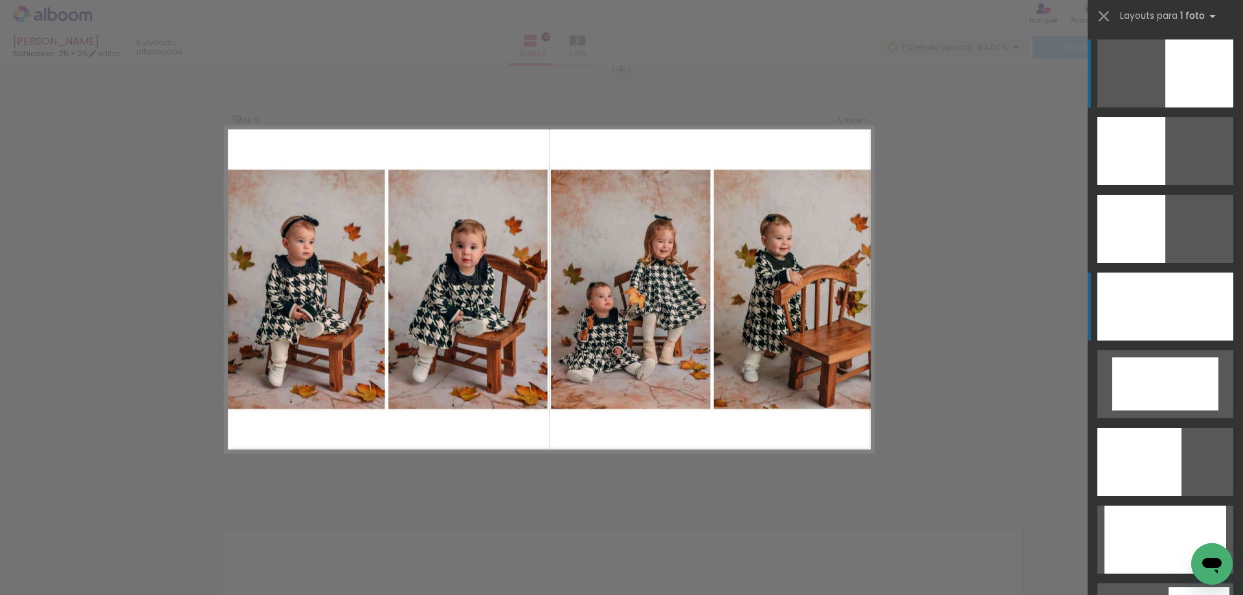
click at [1135, 307] on div at bounding box center [1165, 306] width 136 height 68
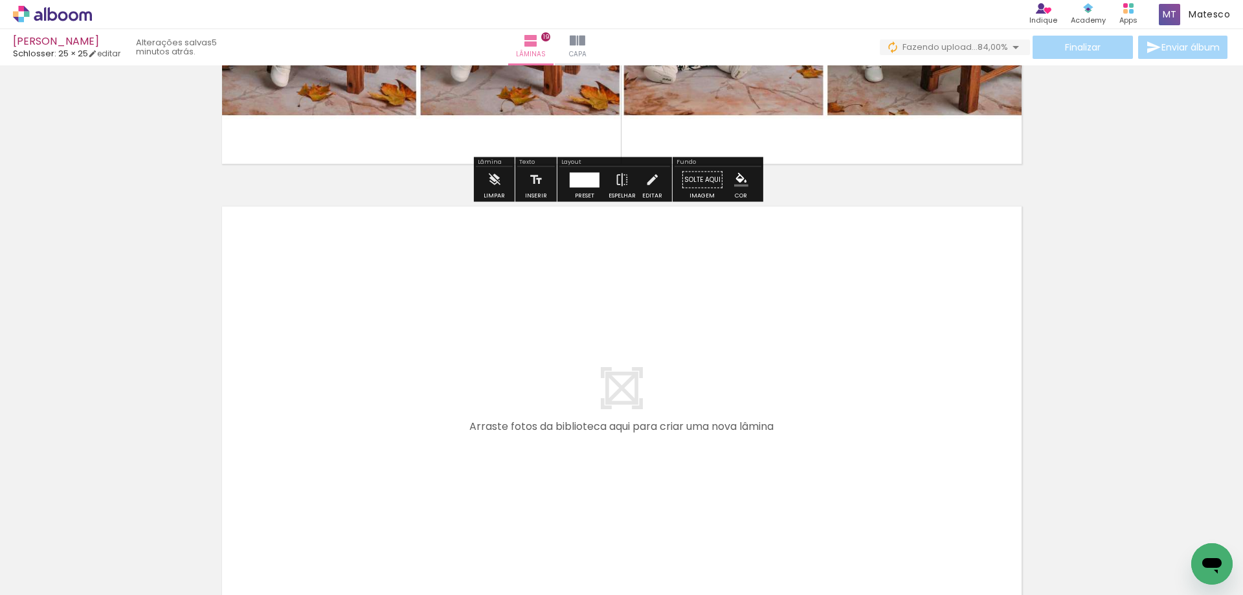
scroll to position [8368, 0]
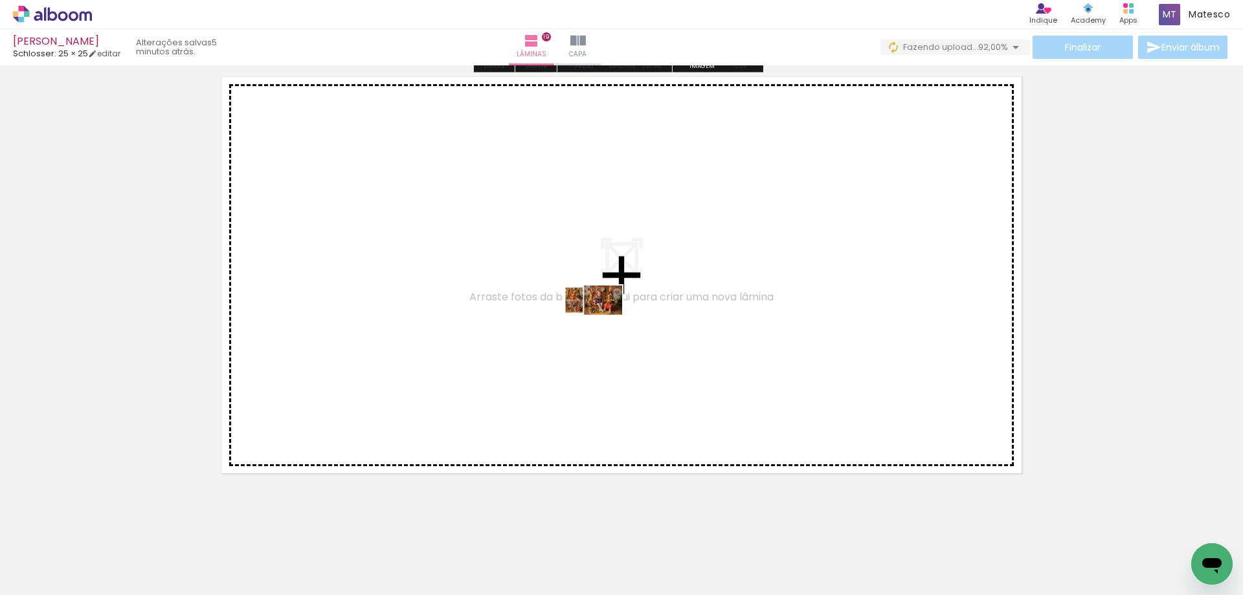
drag, startPoint x: 1089, startPoint y: 553, endPoint x: 603, endPoint y: 324, distance: 537.3
click at [603, 324] on quentale-workspace at bounding box center [621, 297] width 1243 height 595
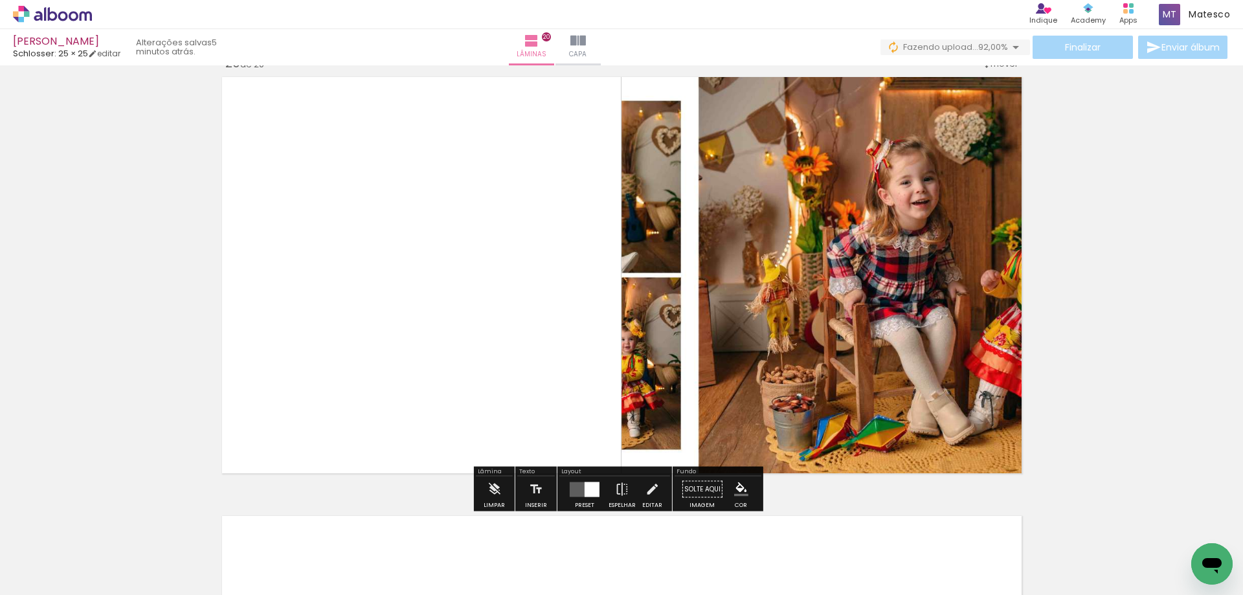
scroll to position [8354, 0]
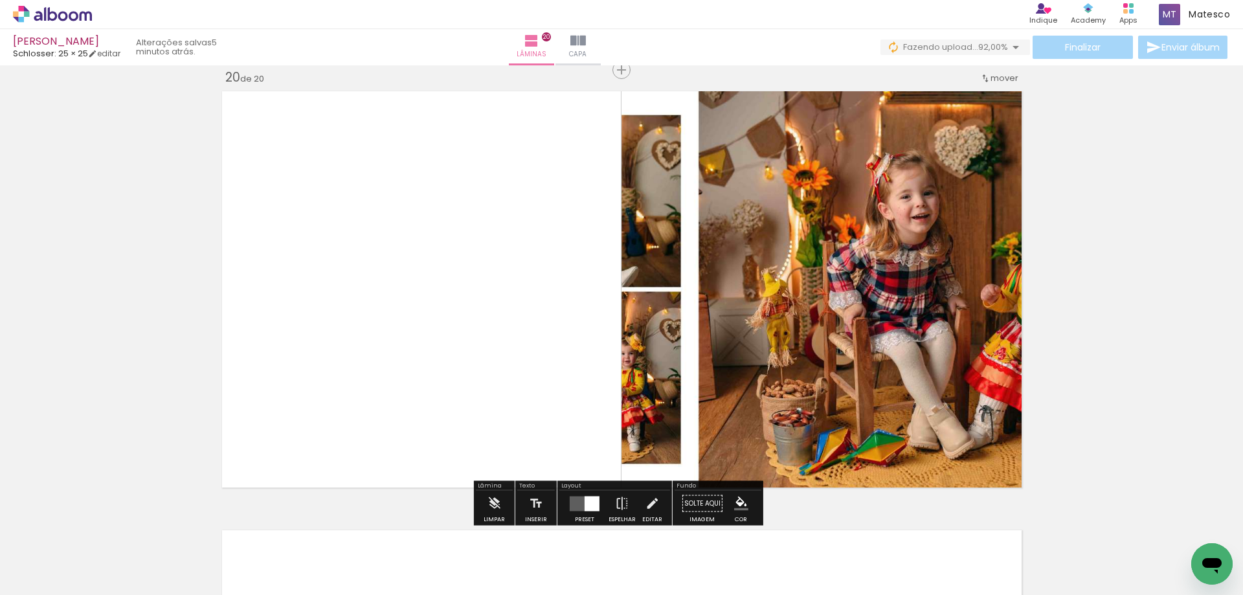
click at [579, 494] on div at bounding box center [584, 504] width 35 height 26
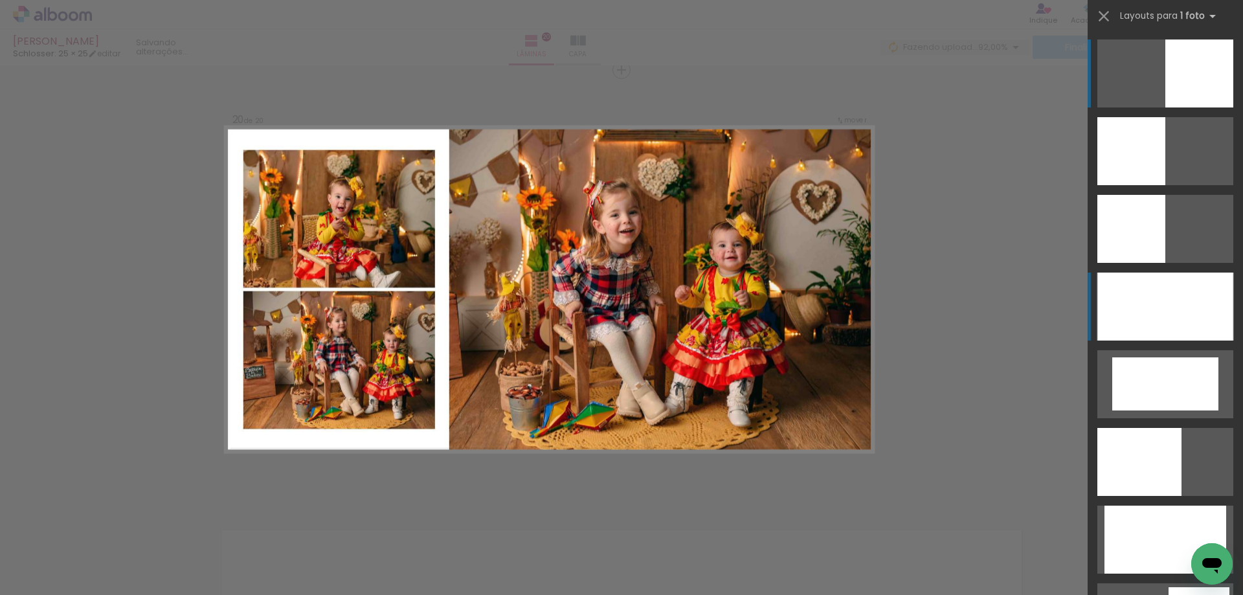
click at [1149, 316] on div at bounding box center [1165, 306] width 136 height 68
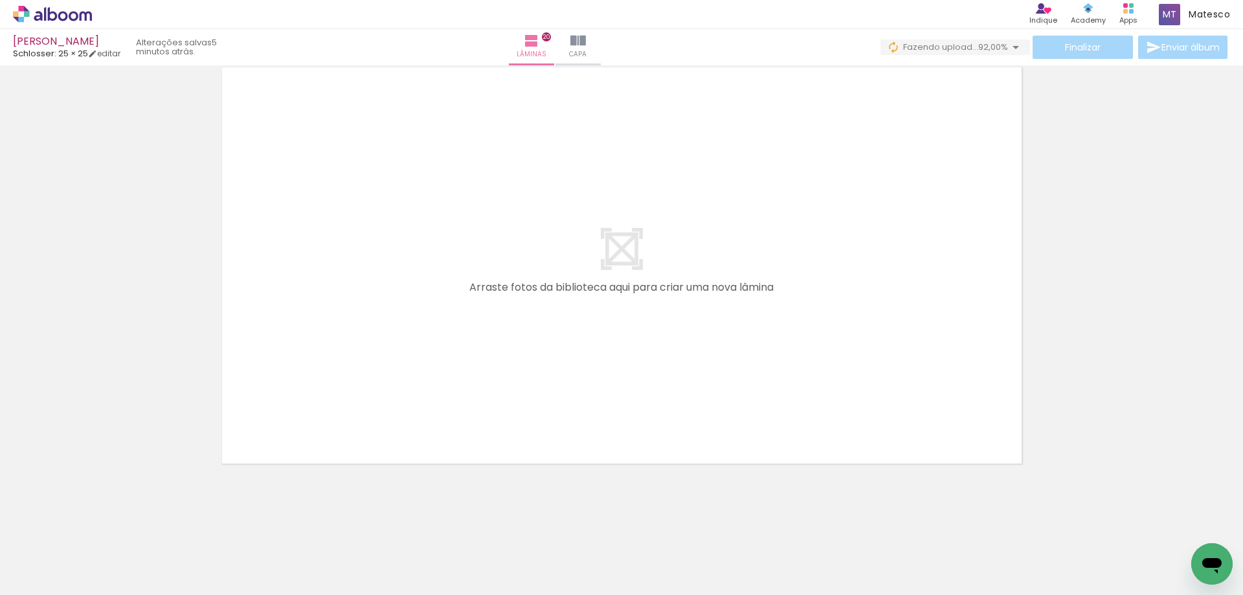
scroll to position [0, 680]
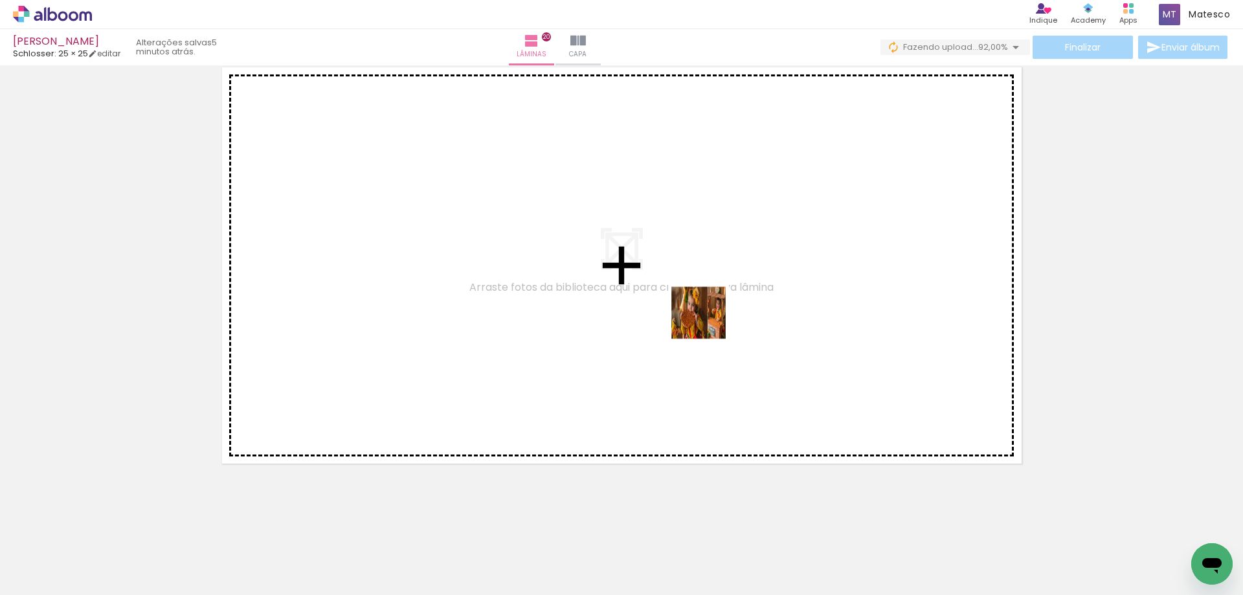
drag, startPoint x: 907, startPoint y: 561, endPoint x: 705, endPoint y: 319, distance: 315.6
click at [705, 319] on quentale-workspace at bounding box center [621, 297] width 1243 height 595
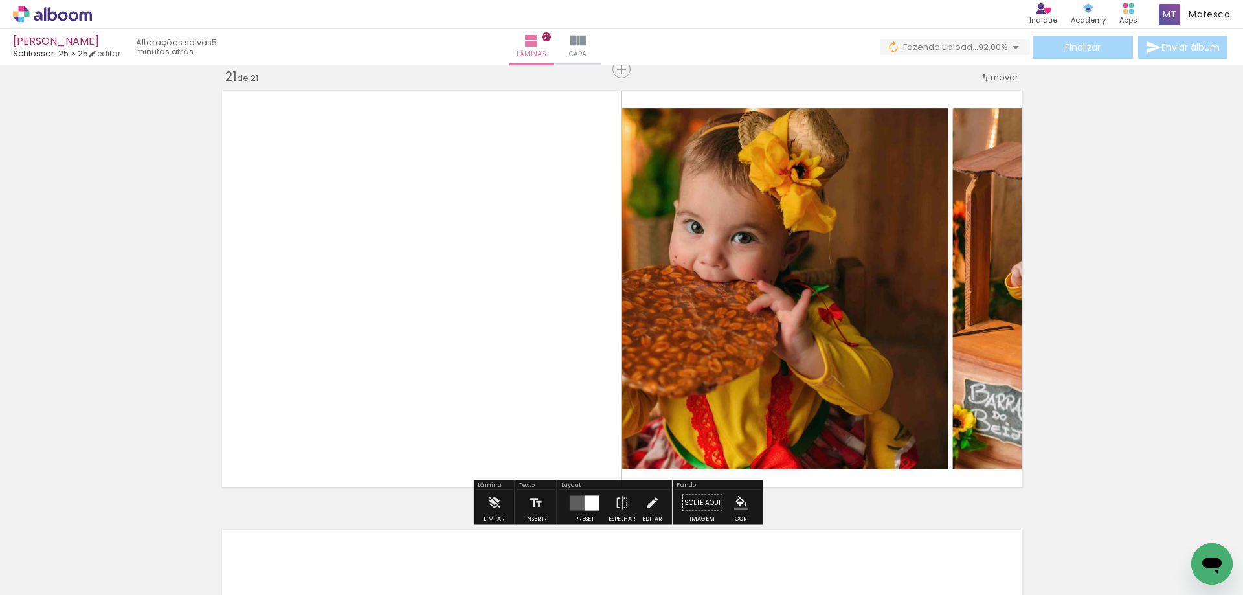
scroll to position [8793, 0]
click at [577, 502] on quentale-layouter at bounding box center [585, 503] width 30 height 15
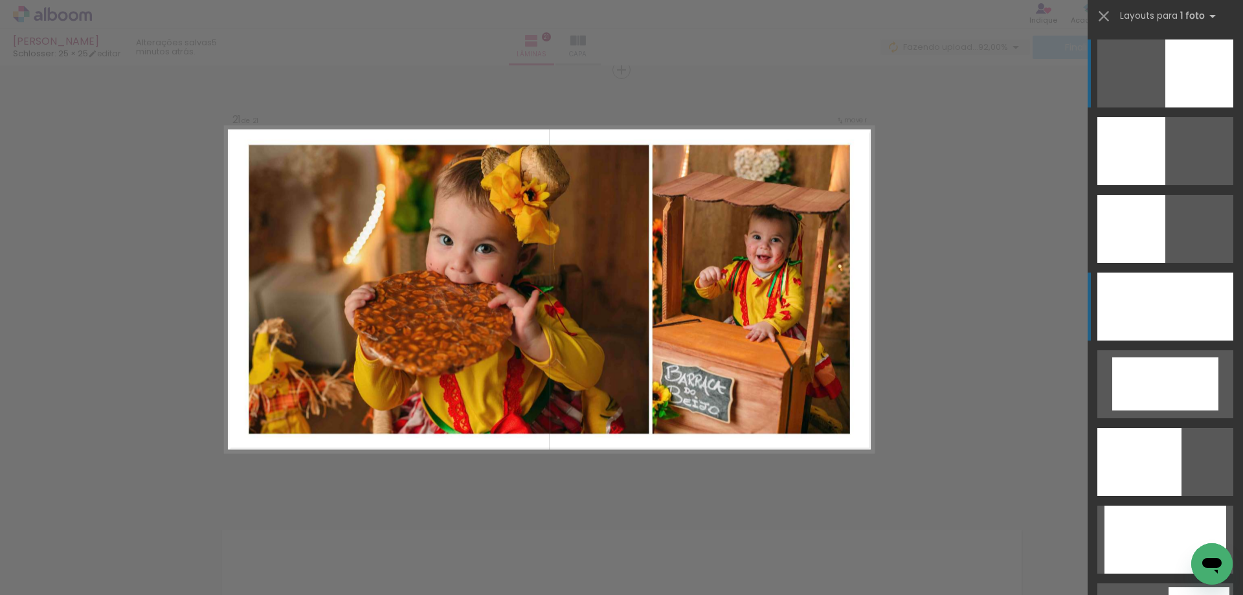
click at [1113, 315] on div at bounding box center [1165, 306] width 136 height 68
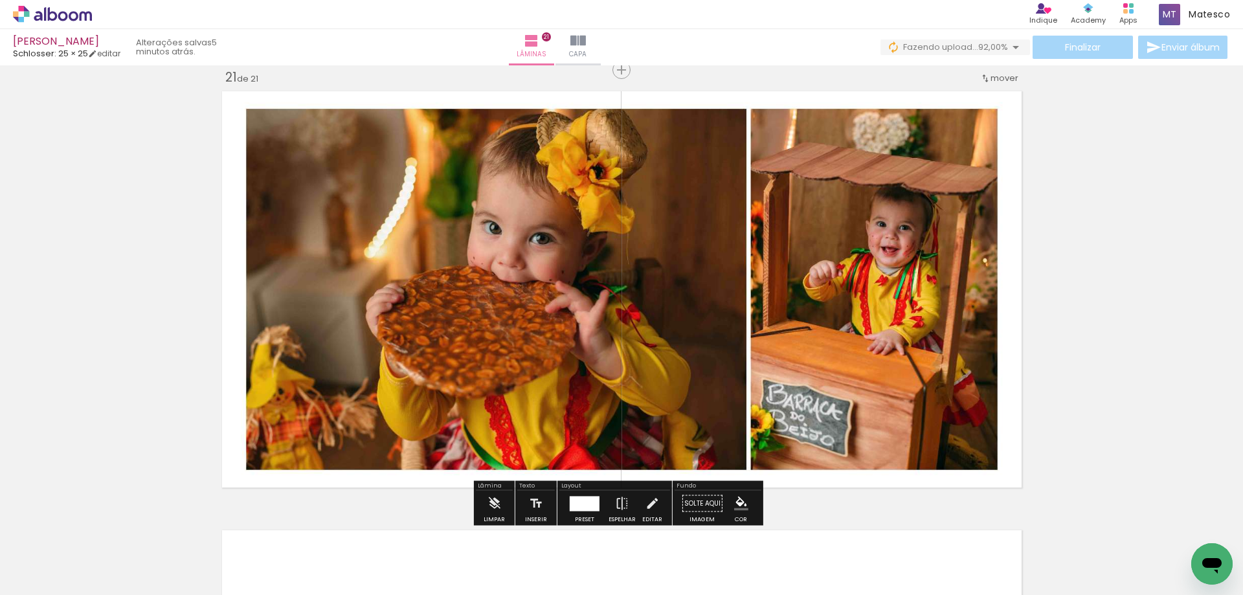
scroll to position [9052, 0]
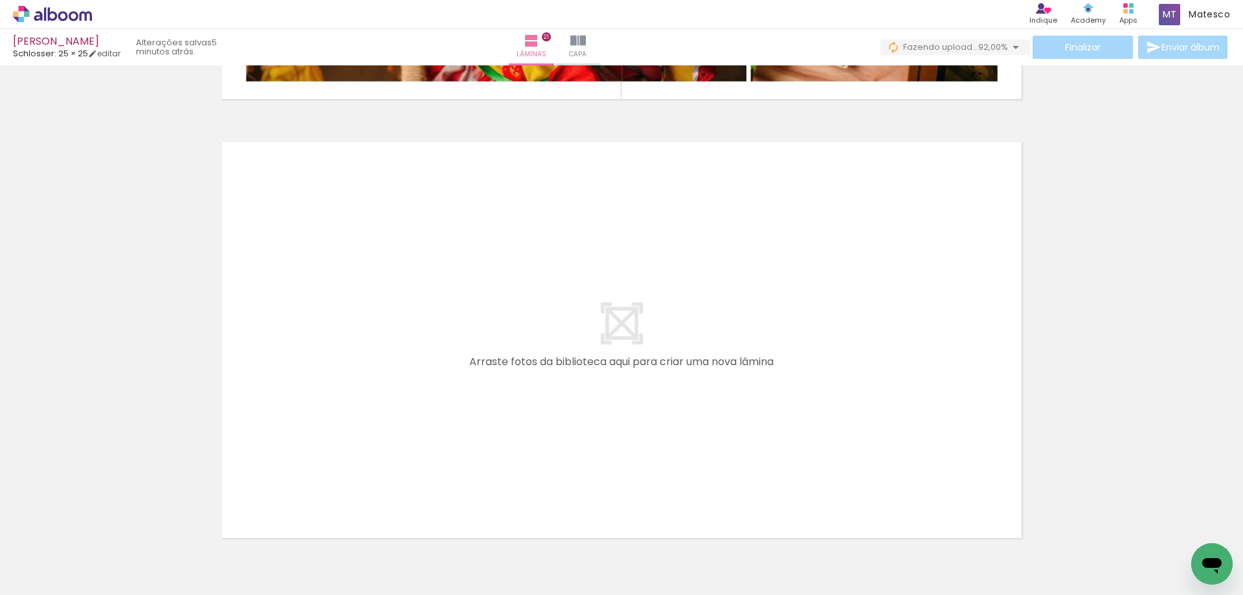
scroll to position [0, 680]
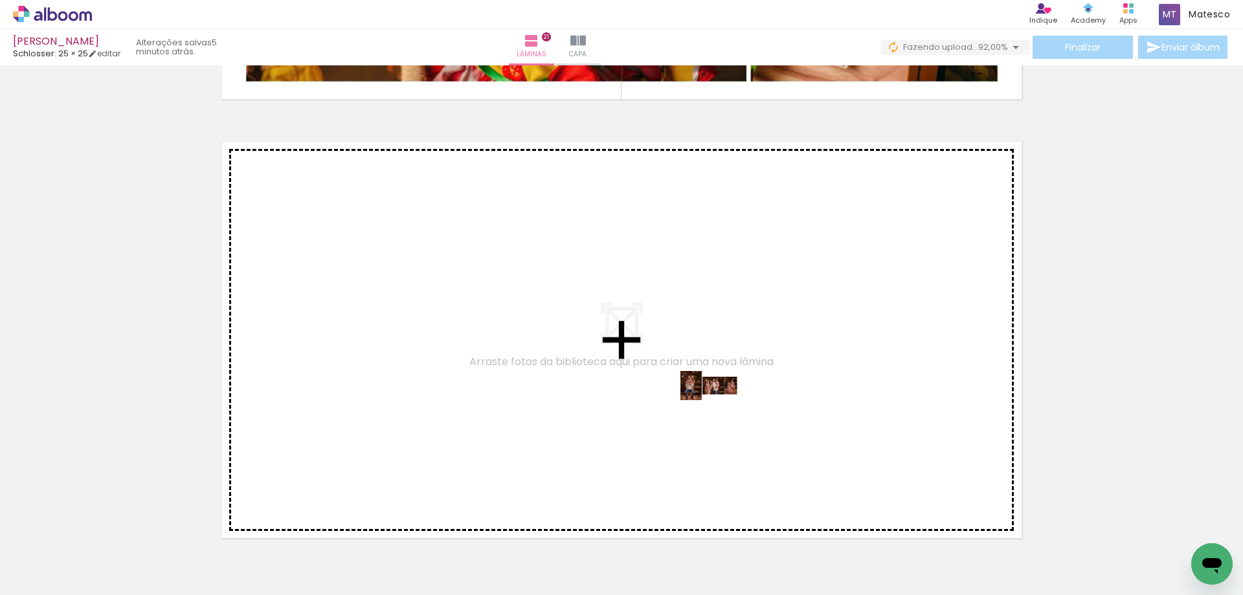
drag, startPoint x: 981, startPoint y: 564, endPoint x: 719, endPoint y: 410, distance: 304.4
click at [719, 410] on quentale-workspace at bounding box center [621, 297] width 1243 height 595
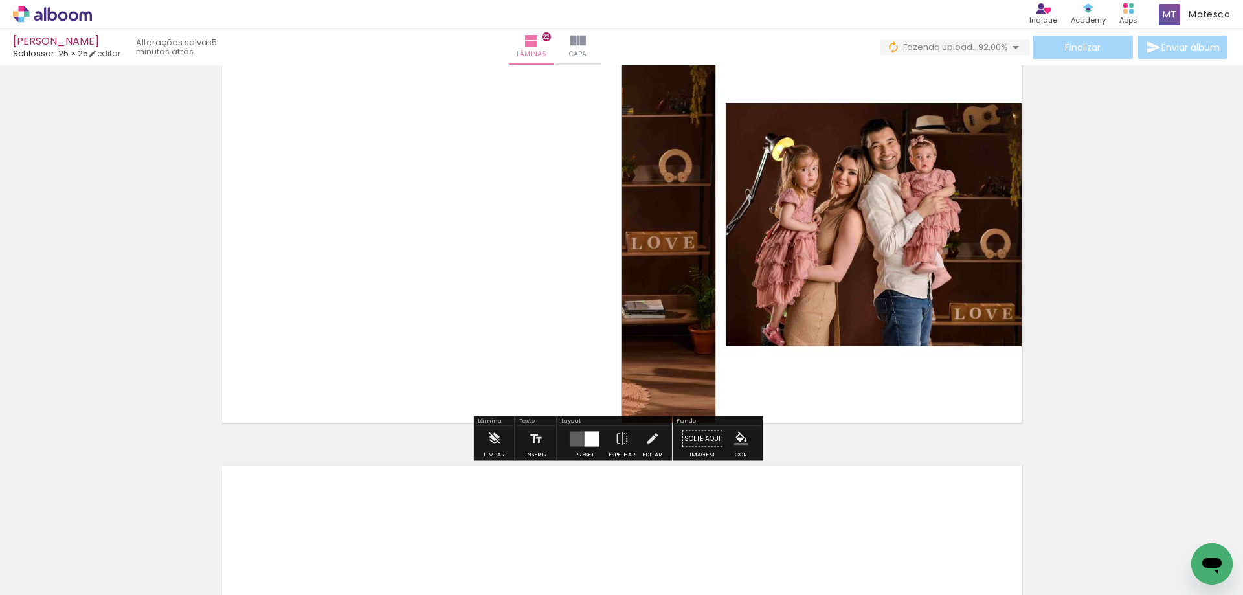
scroll to position [9361, 0]
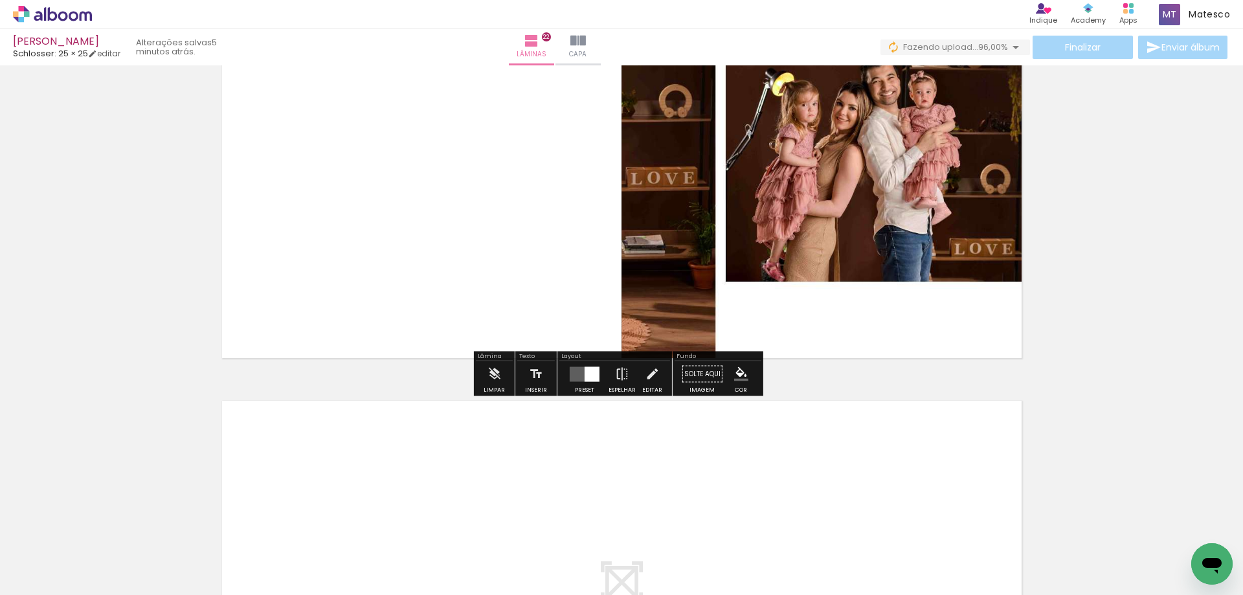
click at [585, 378] on div at bounding box center [591, 373] width 15 height 15
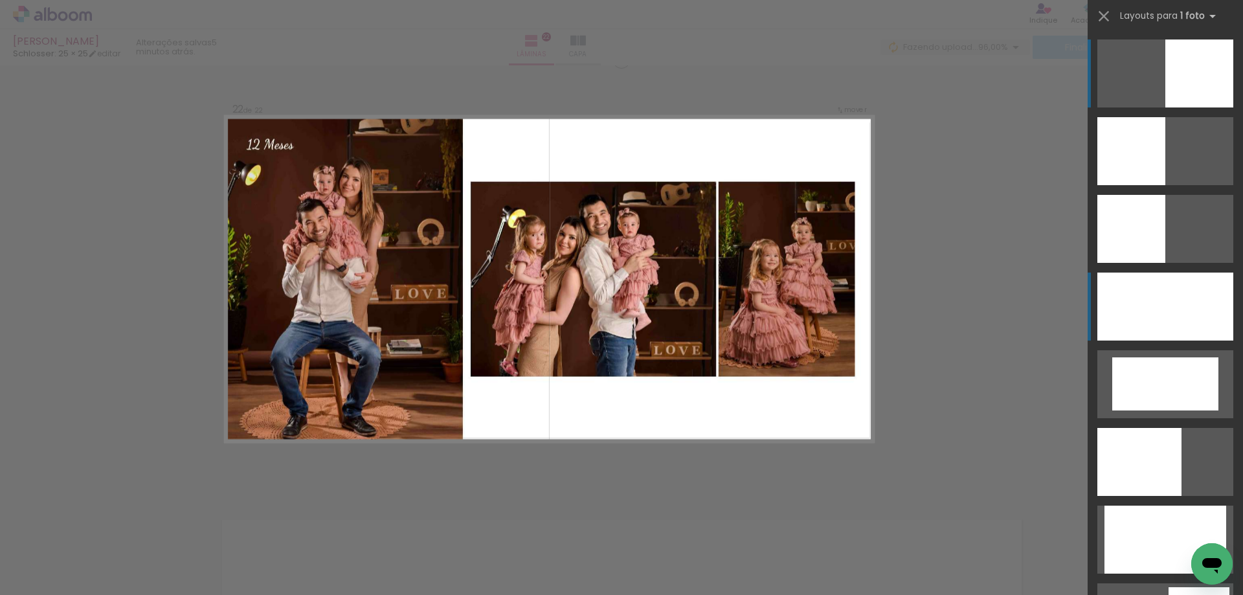
click at [1170, 313] on div at bounding box center [1165, 306] width 136 height 68
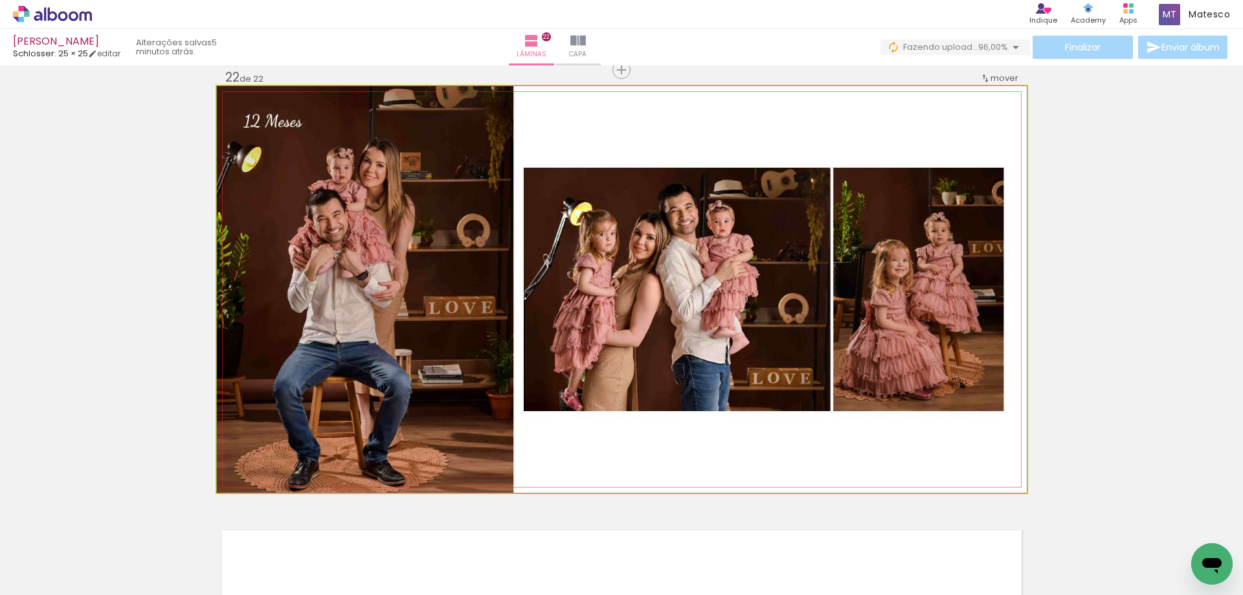
click at [972, 395] on quentale-photo at bounding box center [622, 289] width 810 height 406
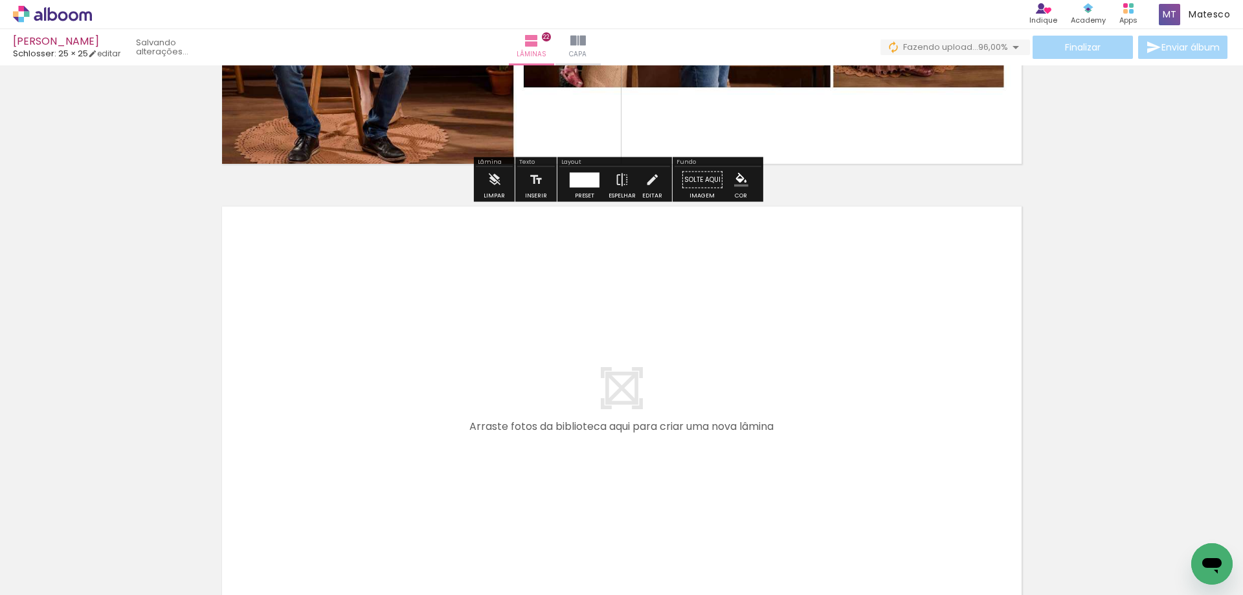
scroll to position [9695, 0]
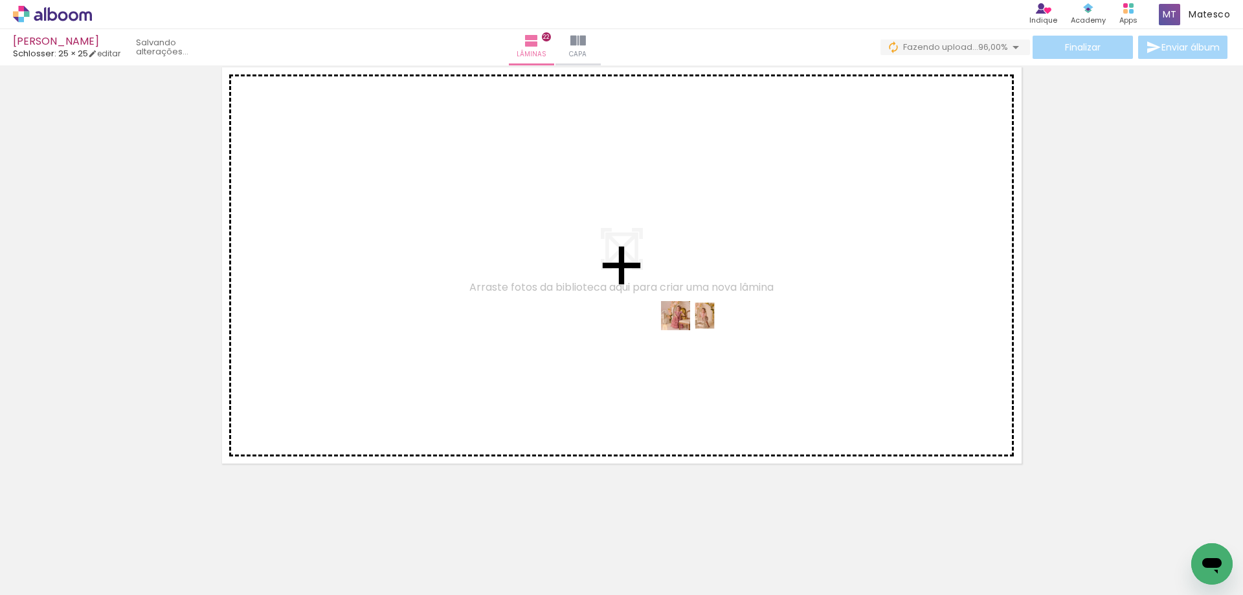
drag, startPoint x: 1044, startPoint y: 557, endPoint x: 700, endPoint y: 340, distance: 407.2
click at [700, 340] on quentale-workspace at bounding box center [621, 297] width 1243 height 595
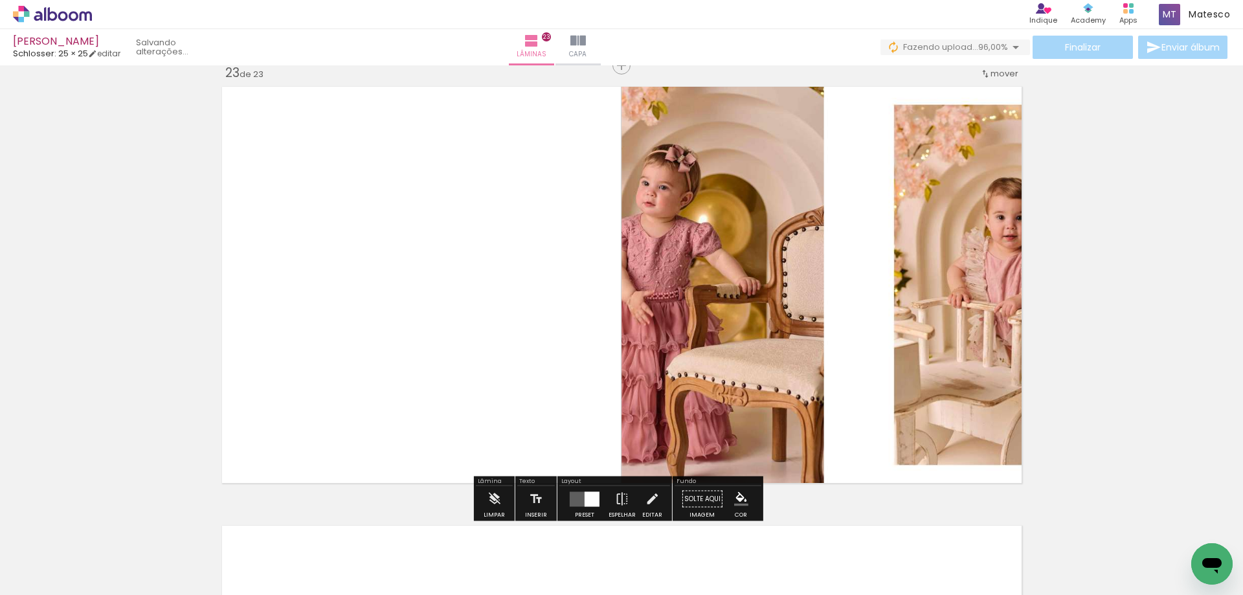
scroll to position [9671, 0]
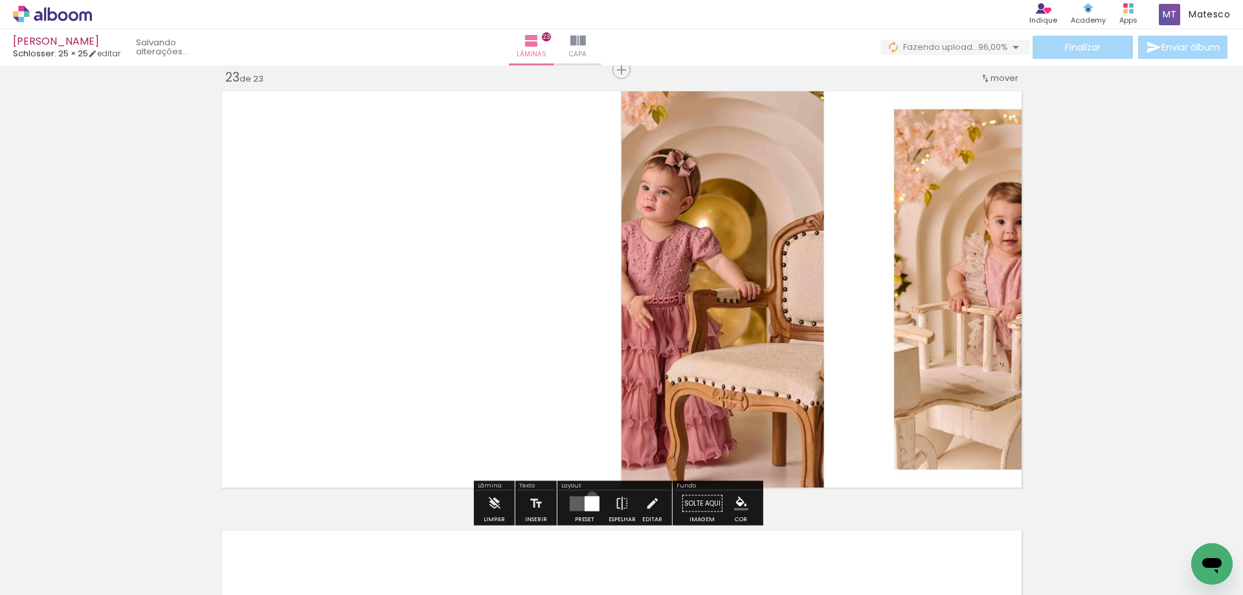
click at [589, 496] on div at bounding box center [591, 503] width 15 height 15
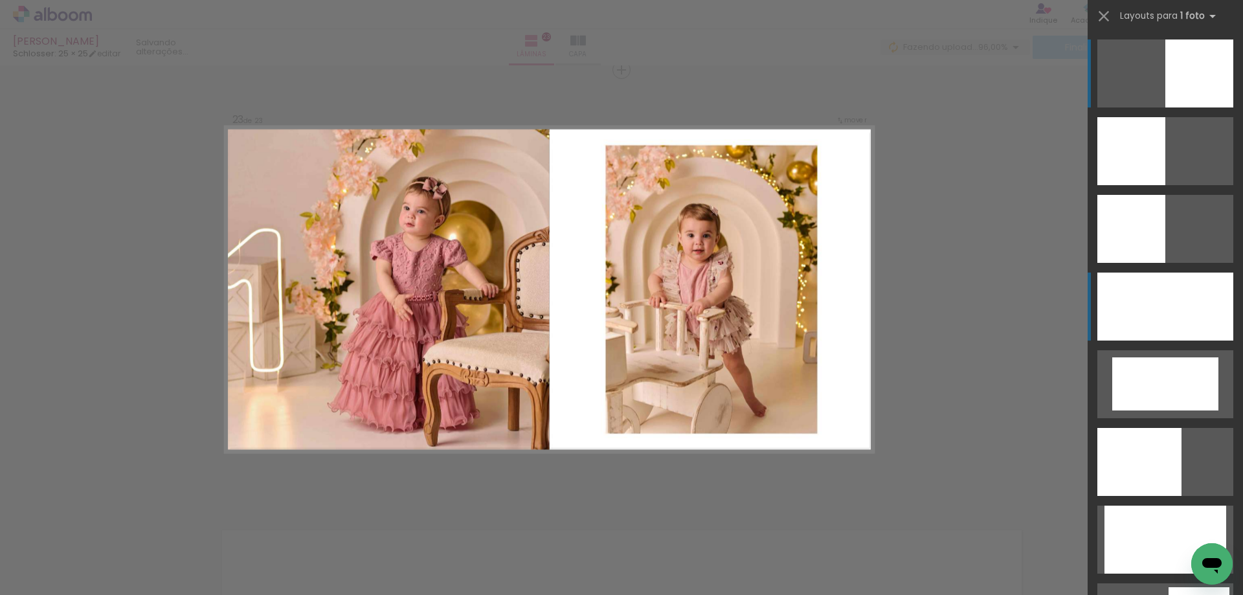
click at [1124, 321] on div at bounding box center [1165, 306] width 136 height 68
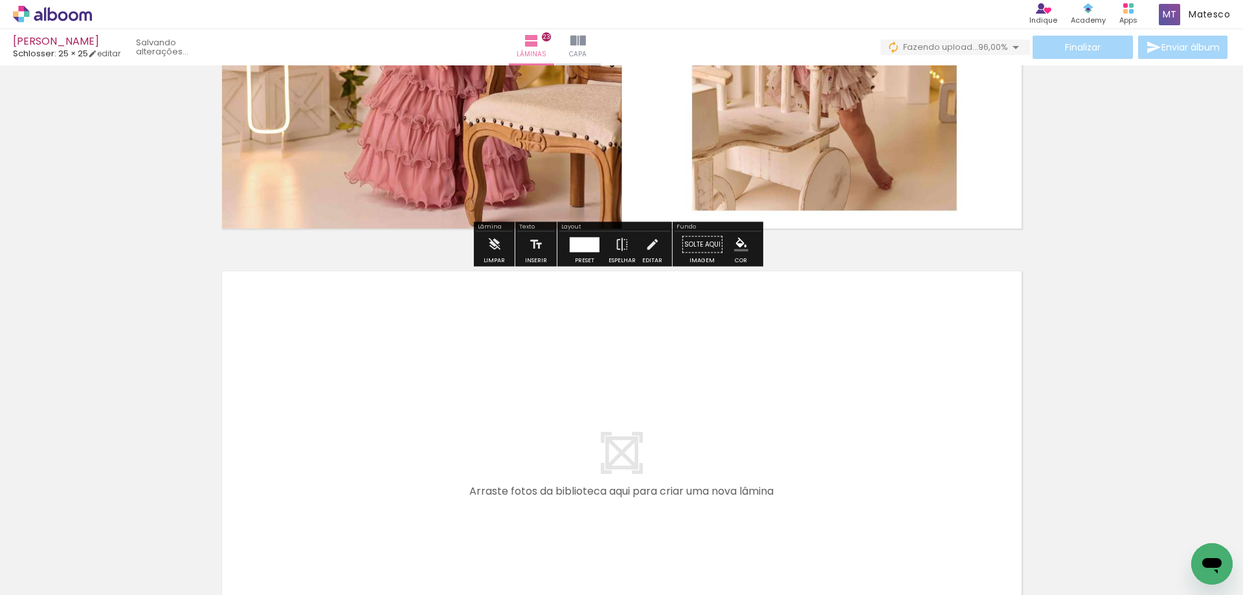
scroll to position [10133, 0]
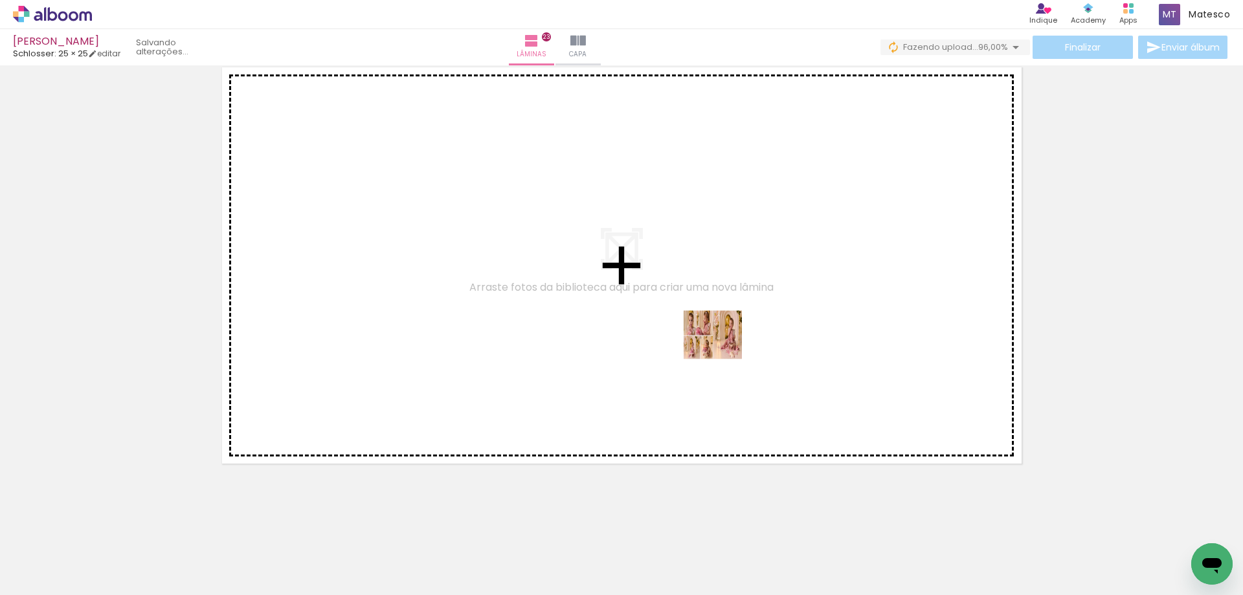
drag, startPoint x: 1126, startPoint y: 555, endPoint x: 680, endPoint y: 331, distance: 499.0
click at [680, 331] on quentale-workspace at bounding box center [621, 297] width 1243 height 595
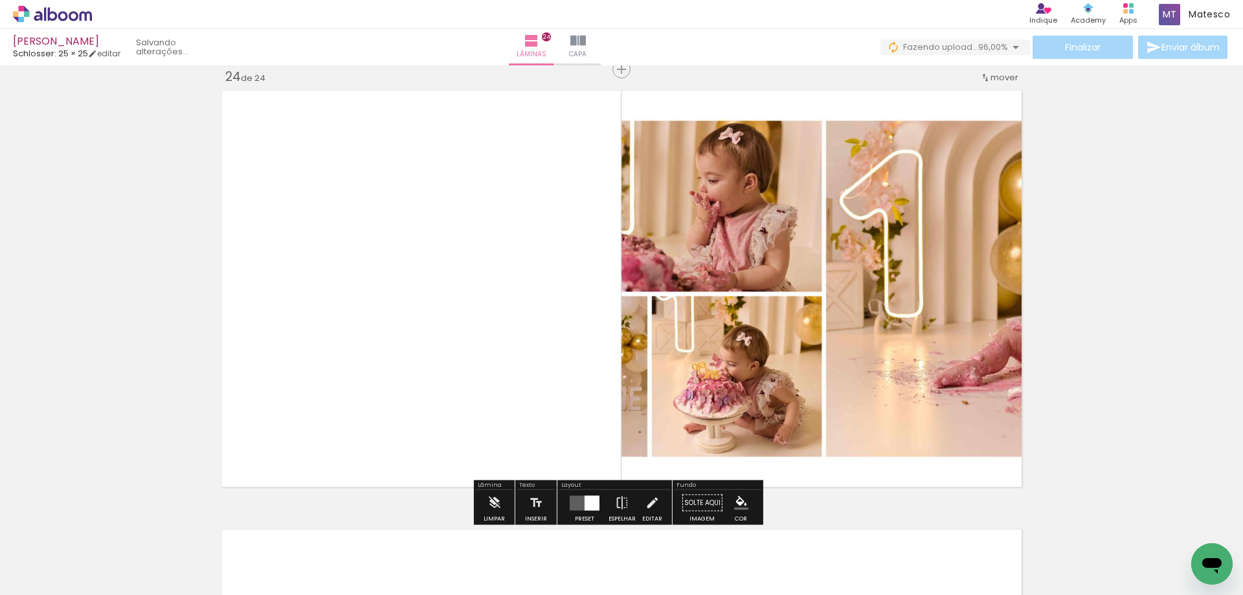
scroll to position [10109, 0]
click at [570, 500] on quentale-layouter at bounding box center [585, 503] width 30 height 15
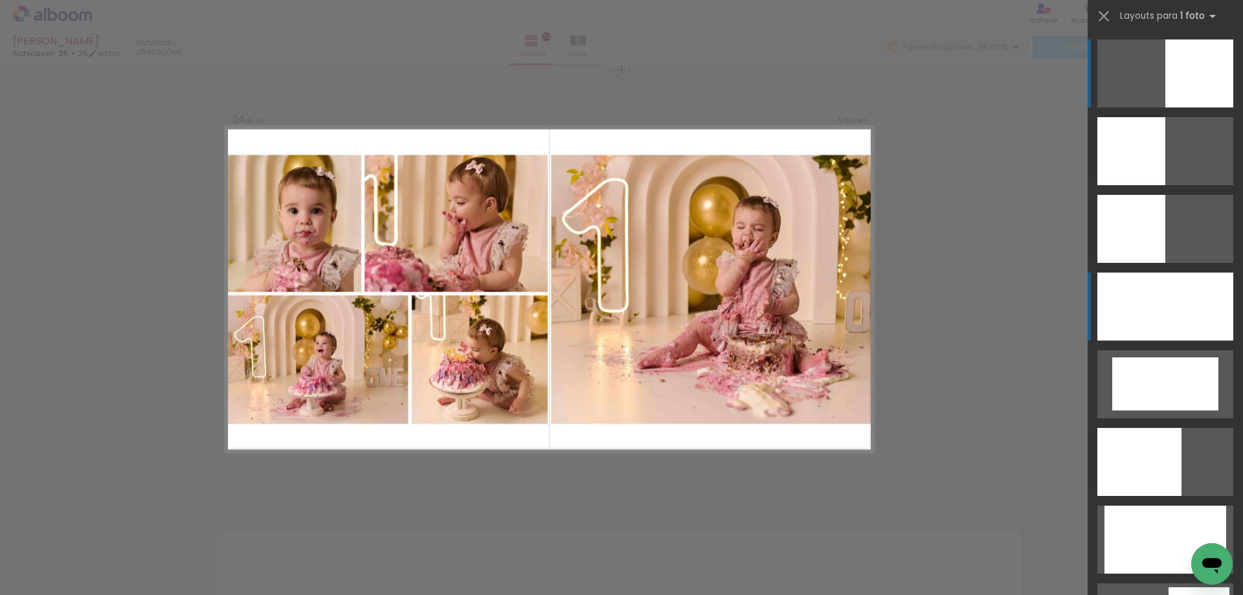
click at [1140, 302] on div at bounding box center [1165, 306] width 136 height 68
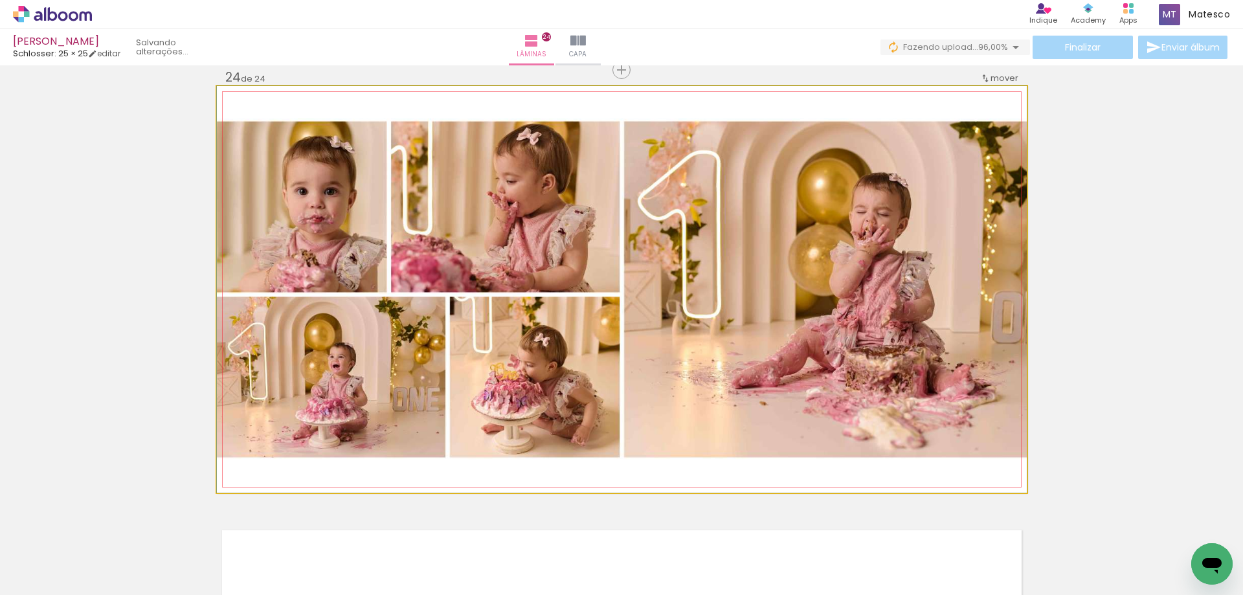
click at [835, 428] on quentale-photo at bounding box center [622, 289] width 810 height 406
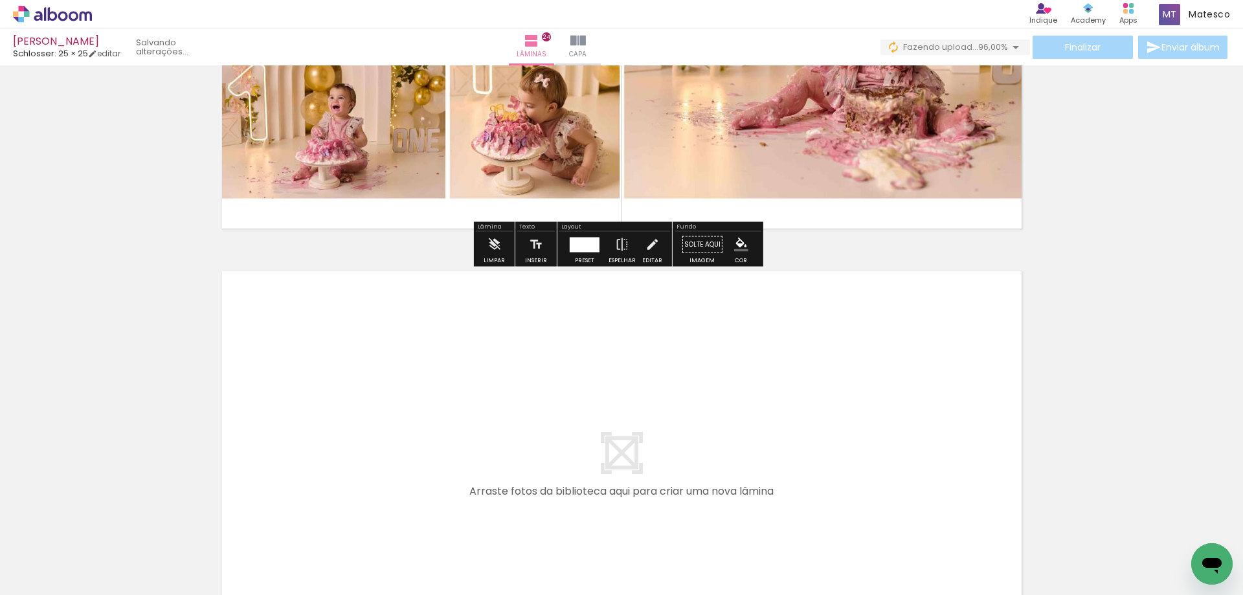
scroll to position [10563, 0]
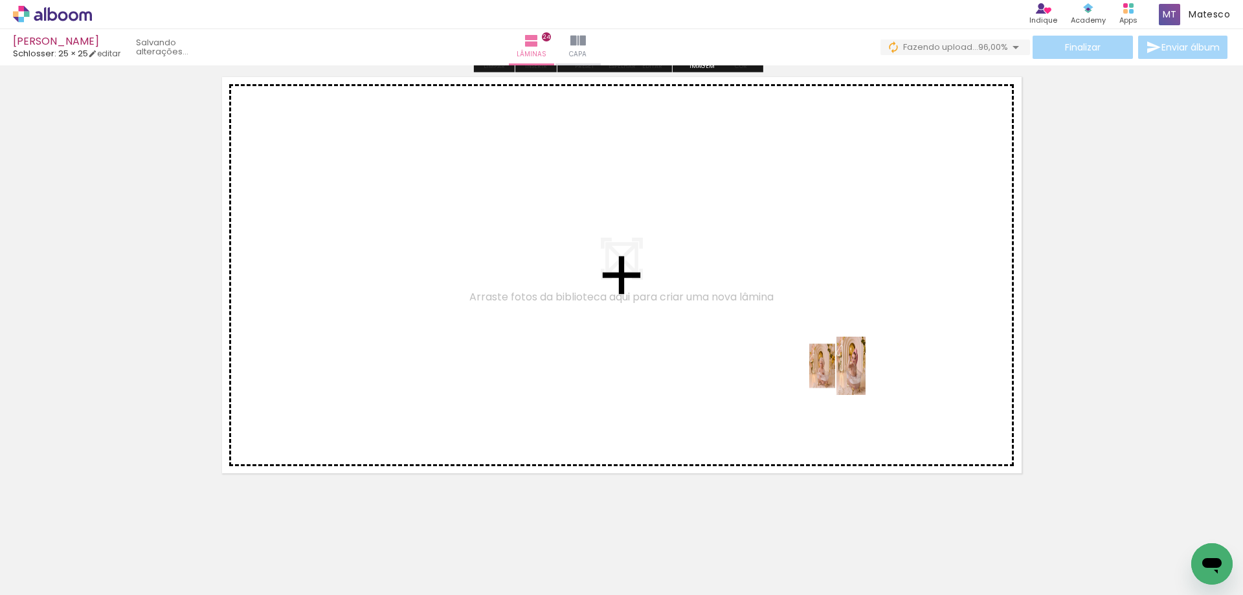
drag, startPoint x: 1184, startPoint y: 551, endPoint x: 715, endPoint y: 340, distance: 514.2
click at [715, 340] on quentale-workspace at bounding box center [621, 297] width 1243 height 595
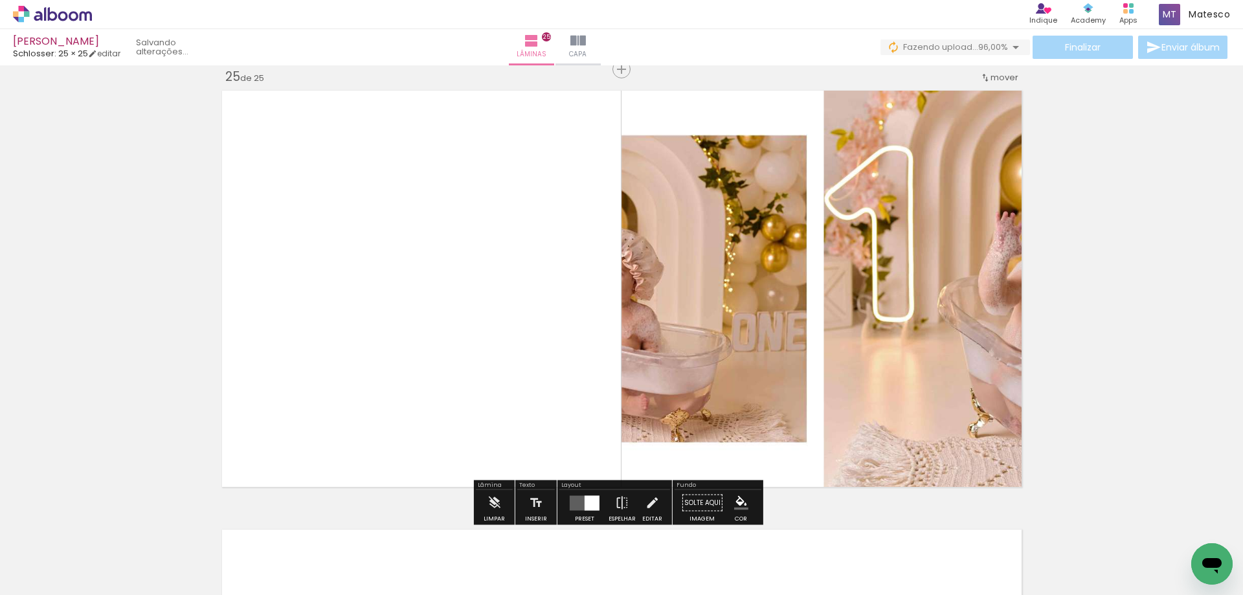
scroll to position [10548, 0]
click at [577, 500] on quentale-layouter at bounding box center [585, 503] width 30 height 15
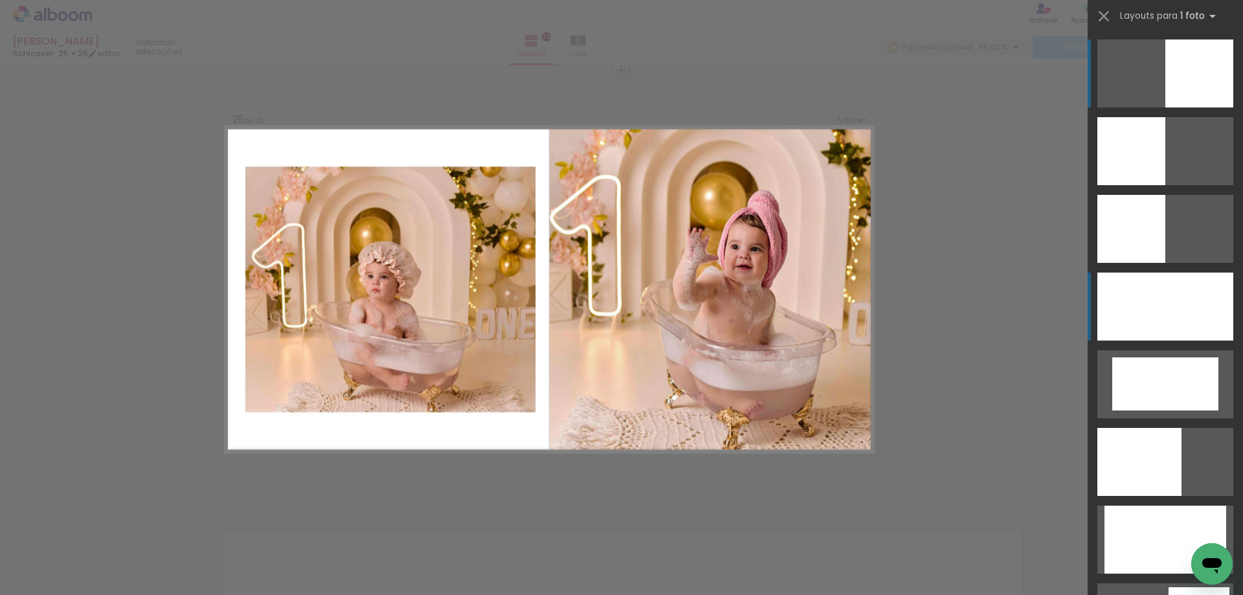
click at [1120, 309] on div at bounding box center [1165, 306] width 136 height 68
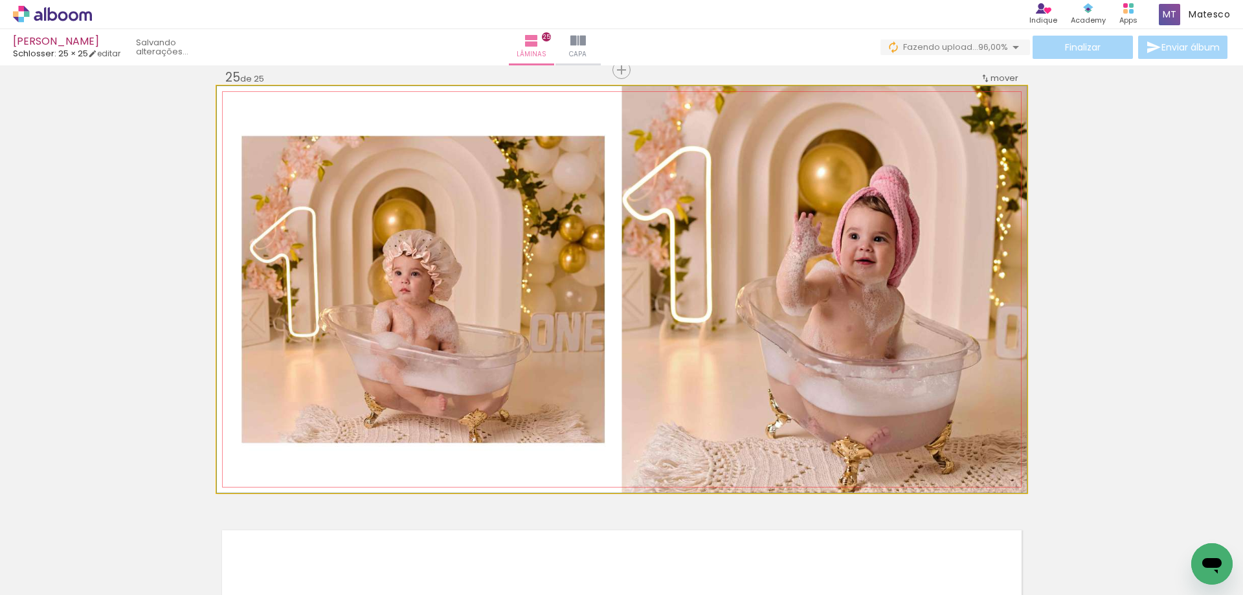
click at [859, 412] on quentale-photo at bounding box center [622, 289] width 810 height 406
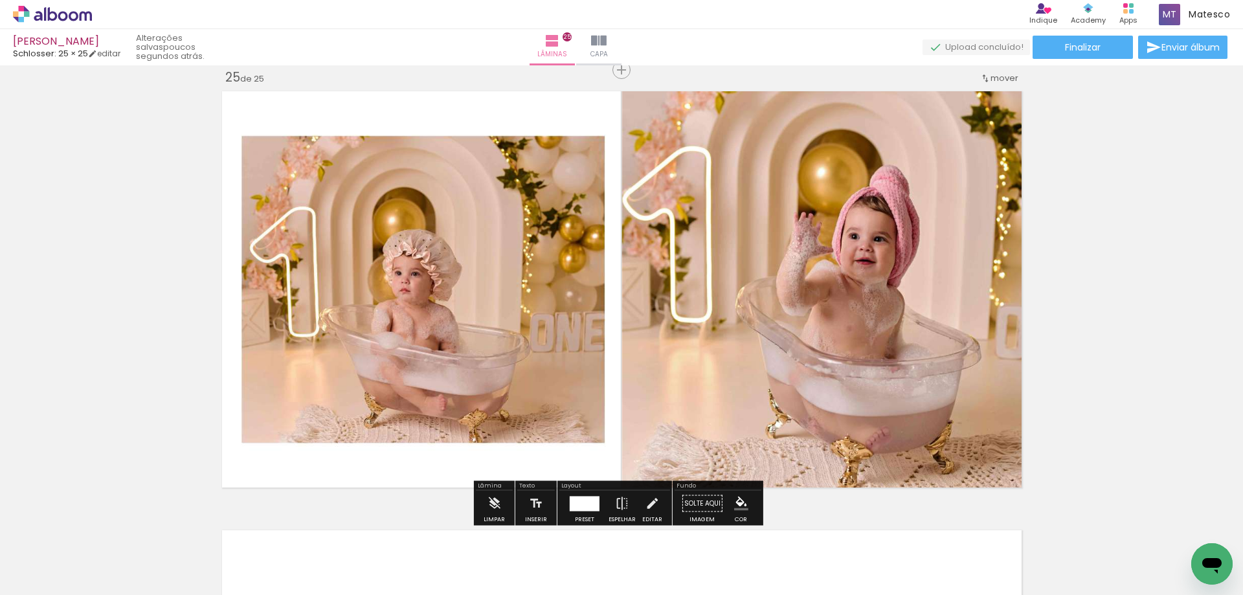
scroll to position [10613, 0]
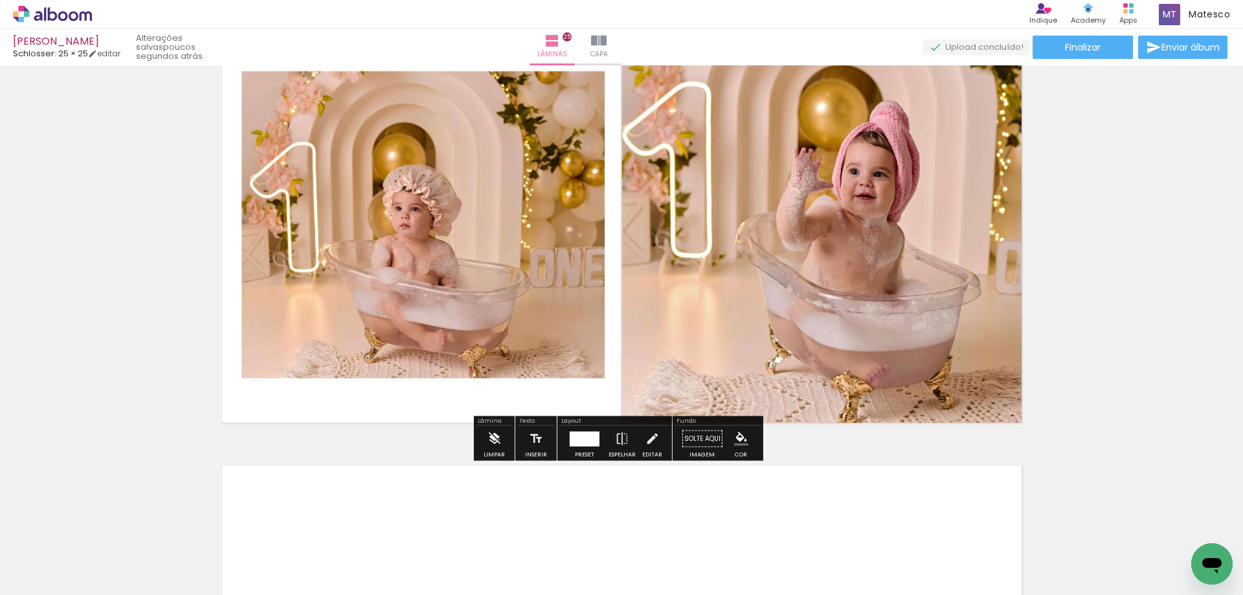
click at [488, 442] on iron-icon at bounding box center [494, 439] width 14 height 26
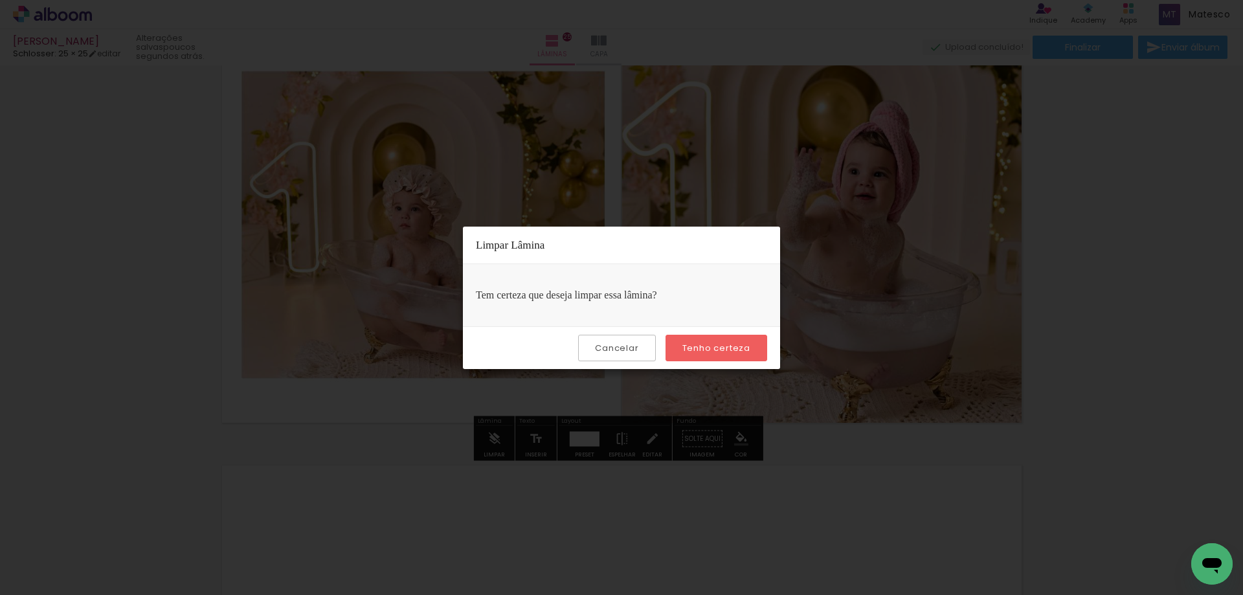
click at [0, 0] on slot "Tenho certeza" at bounding box center [0, 0] width 0 height 0
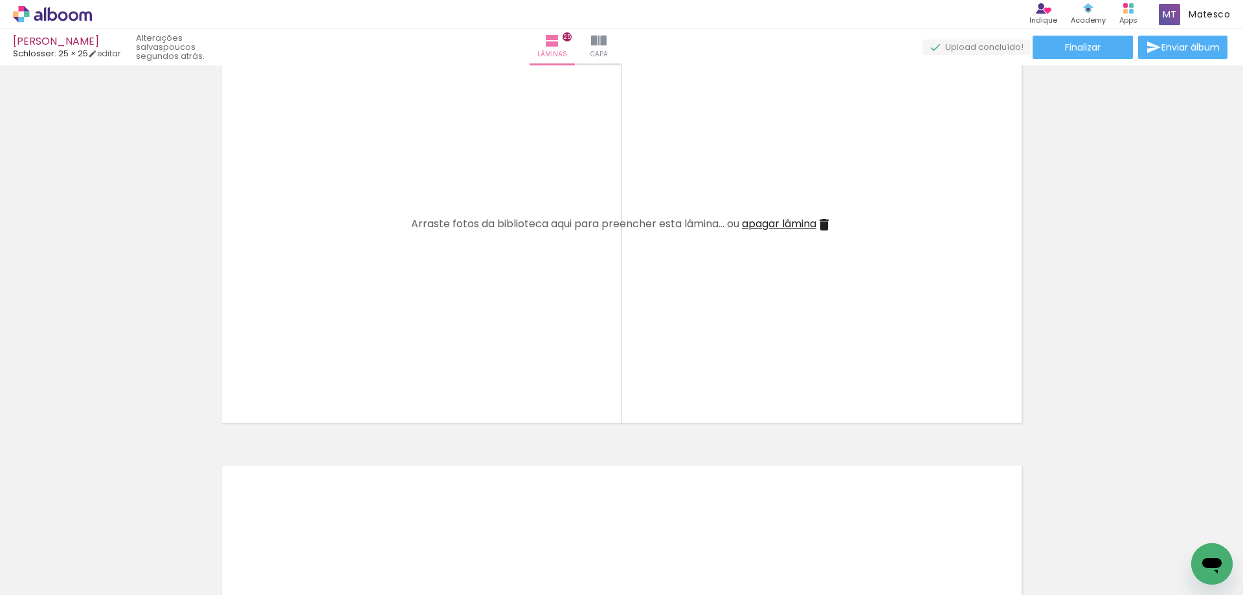
click at [50, 579] on span "Adicionar Fotos" at bounding box center [46, 577] width 39 height 14
click at [0, 0] on input "file" at bounding box center [0, 0] width 0 height 0
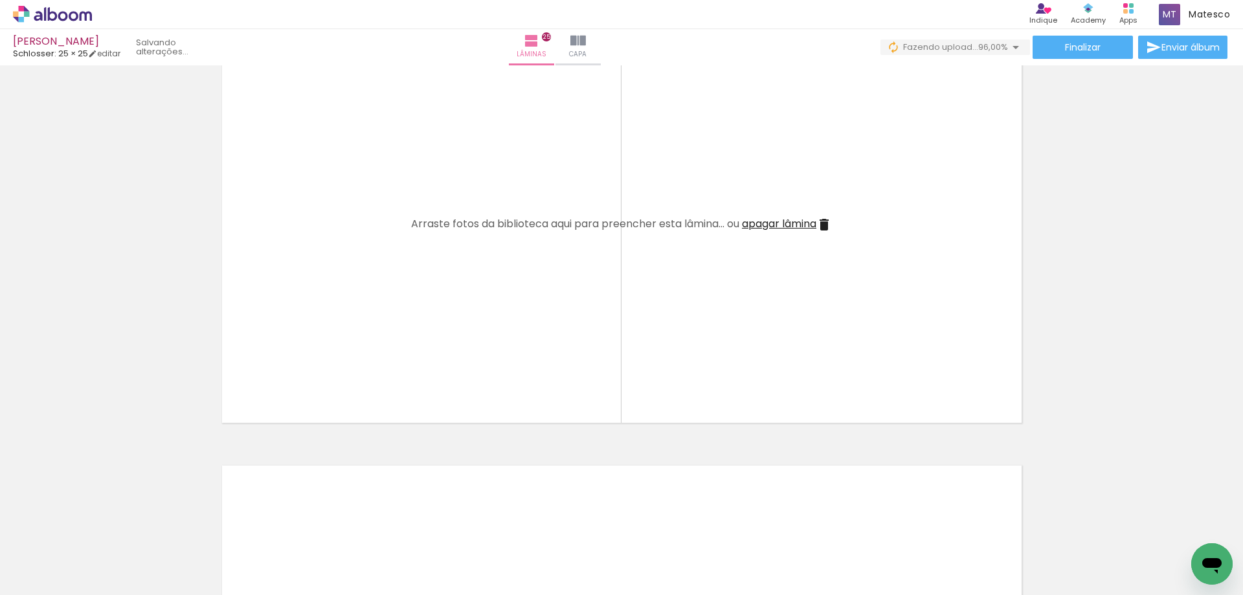
drag, startPoint x: 1118, startPoint y: 587, endPoint x: 10, endPoint y: 23, distance: 1243.2
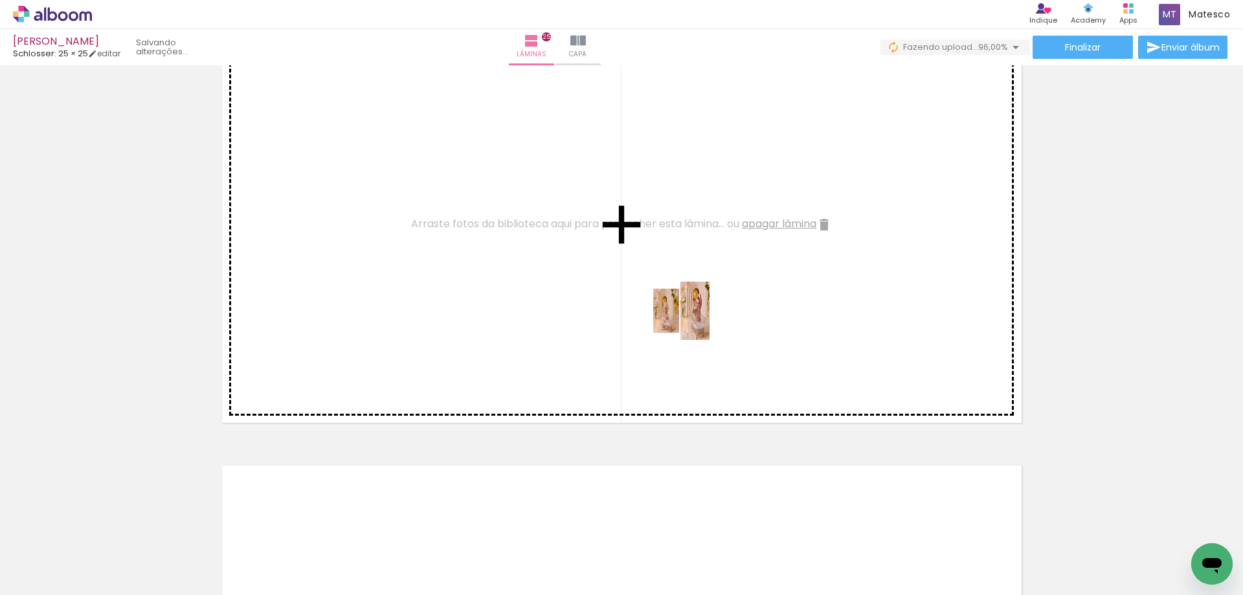
drag, startPoint x: 1179, startPoint y: 560, endPoint x: 560, endPoint y: 294, distance: 672.9
click at [560, 294] on quentale-workspace at bounding box center [621, 297] width 1243 height 595
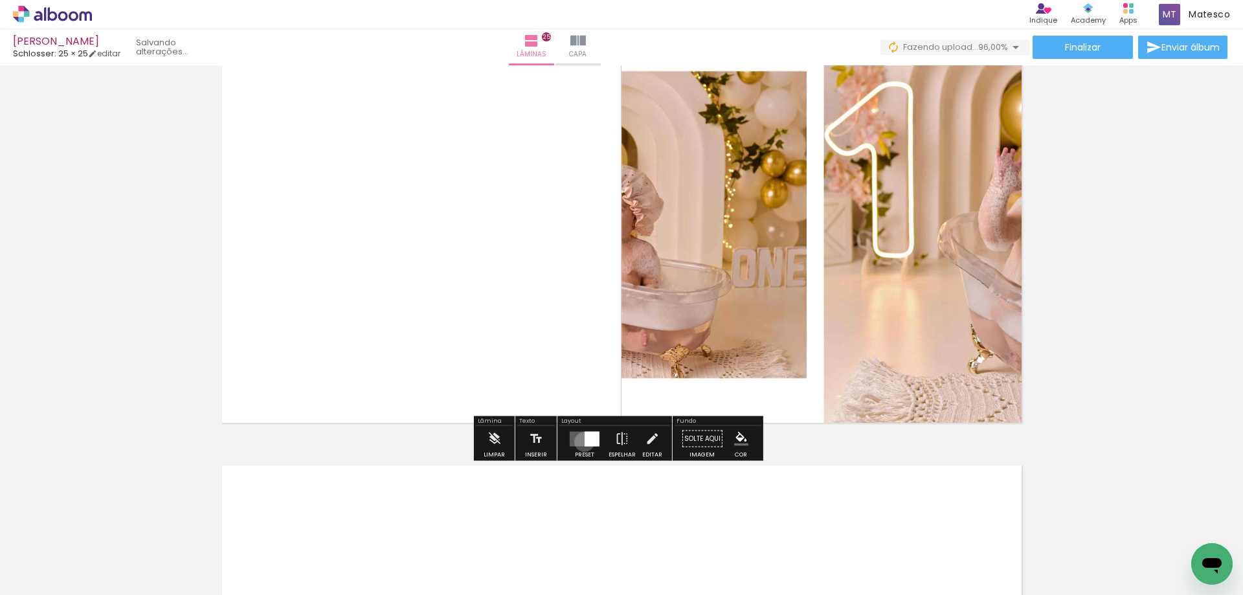
click at [584, 441] on div at bounding box center [591, 438] width 15 height 15
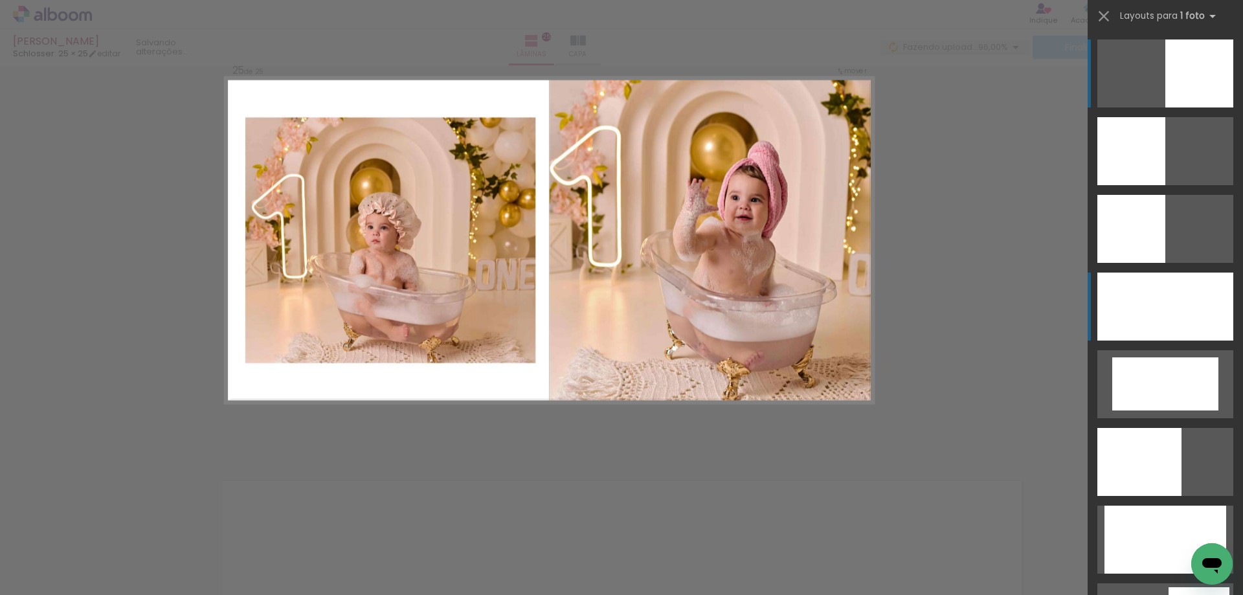
click at [1159, 327] on div at bounding box center [1165, 306] width 136 height 68
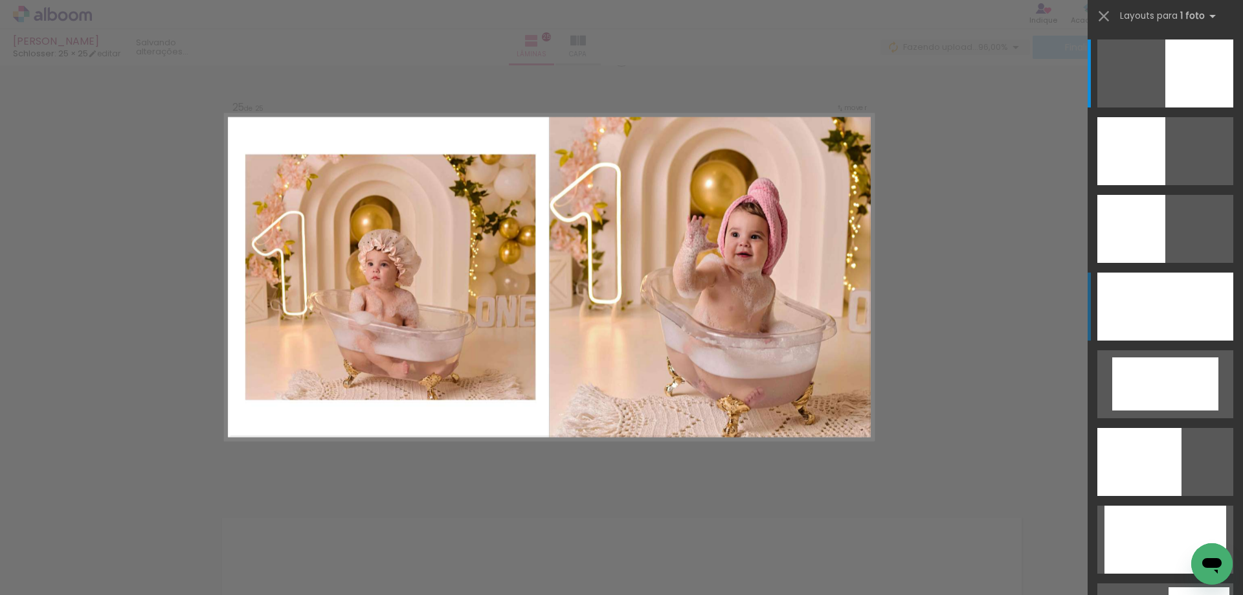
scroll to position [10548, 0]
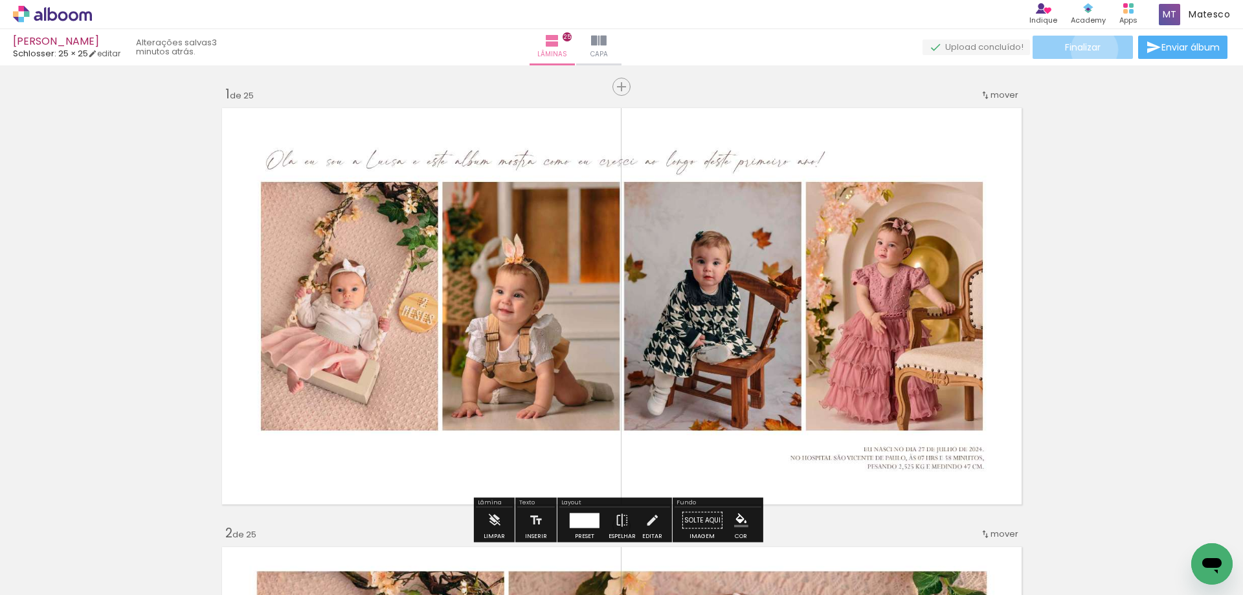
click at [1089, 49] on span "Finalizar" at bounding box center [1083, 47] width 36 height 9
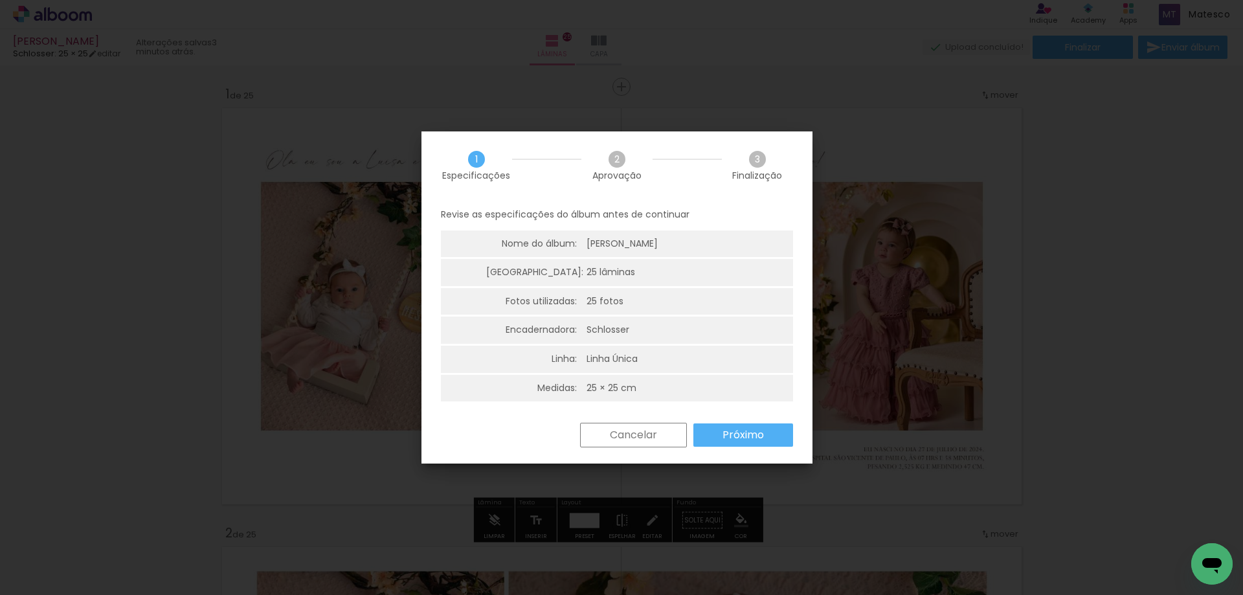
click at [0, 0] on slot "Próximo" at bounding box center [0, 0] width 0 height 0
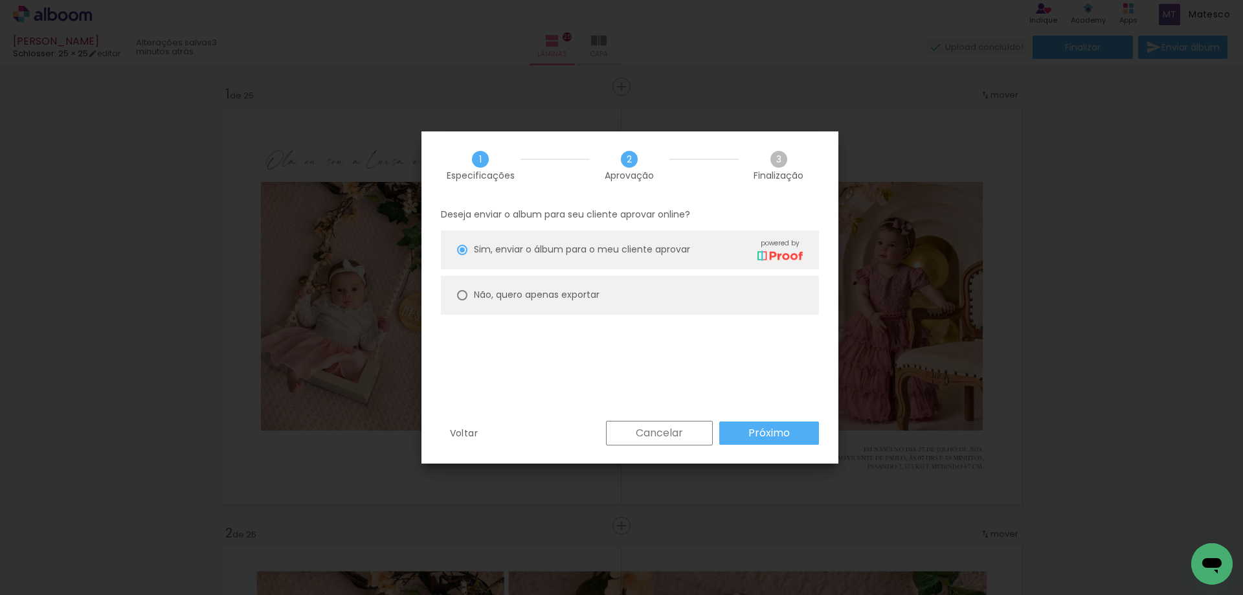
click at [0, 0] on slot "Próximo" at bounding box center [0, 0] width 0 height 0
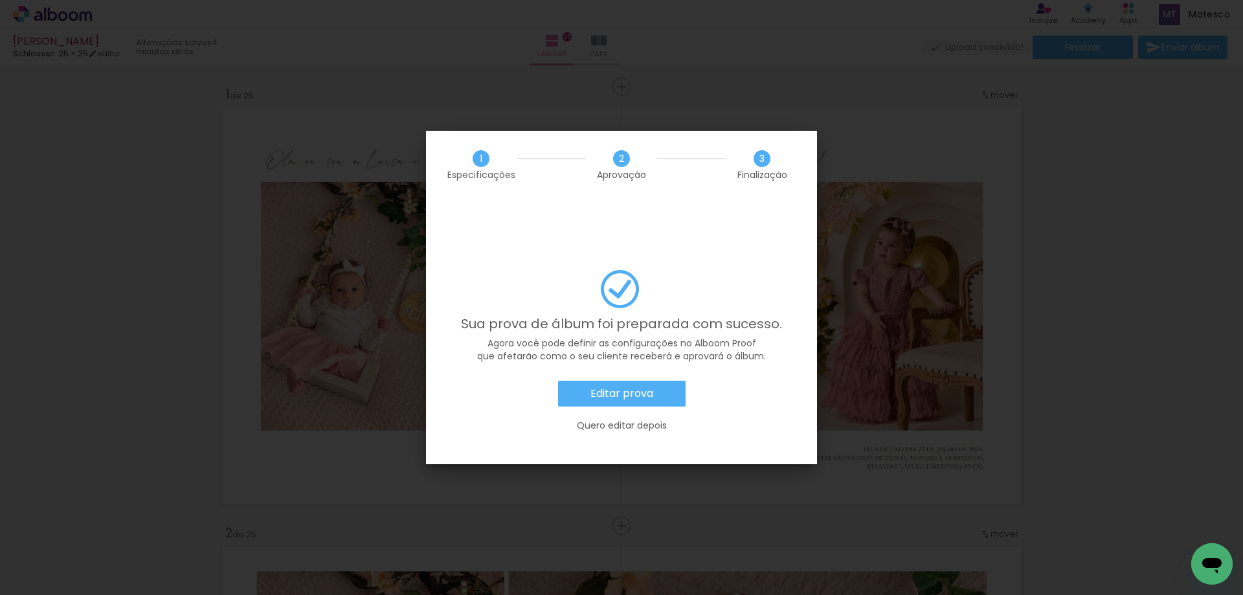
scroll to position [0, 680]
click at [0, 0] on slot "Editar prova" at bounding box center [0, 0] width 0 height 0
